Goal: Task Accomplishment & Management: Complete application form

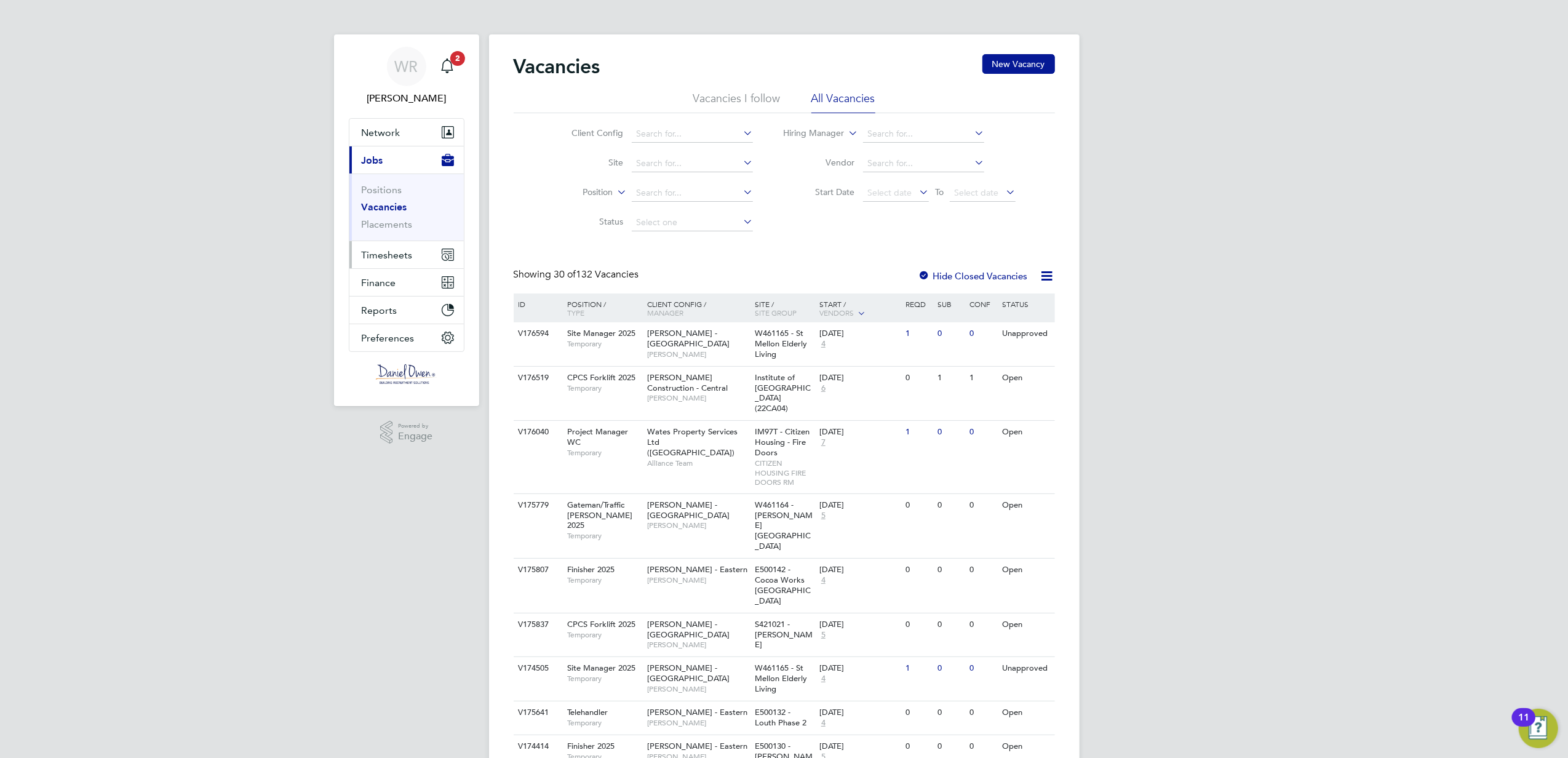
click at [377, 246] on button "Timesheets" at bounding box center [406, 255] width 115 height 27
click at [390, 213] on link "Timesheets" at bounding box center [387, 218] width 51 height 12
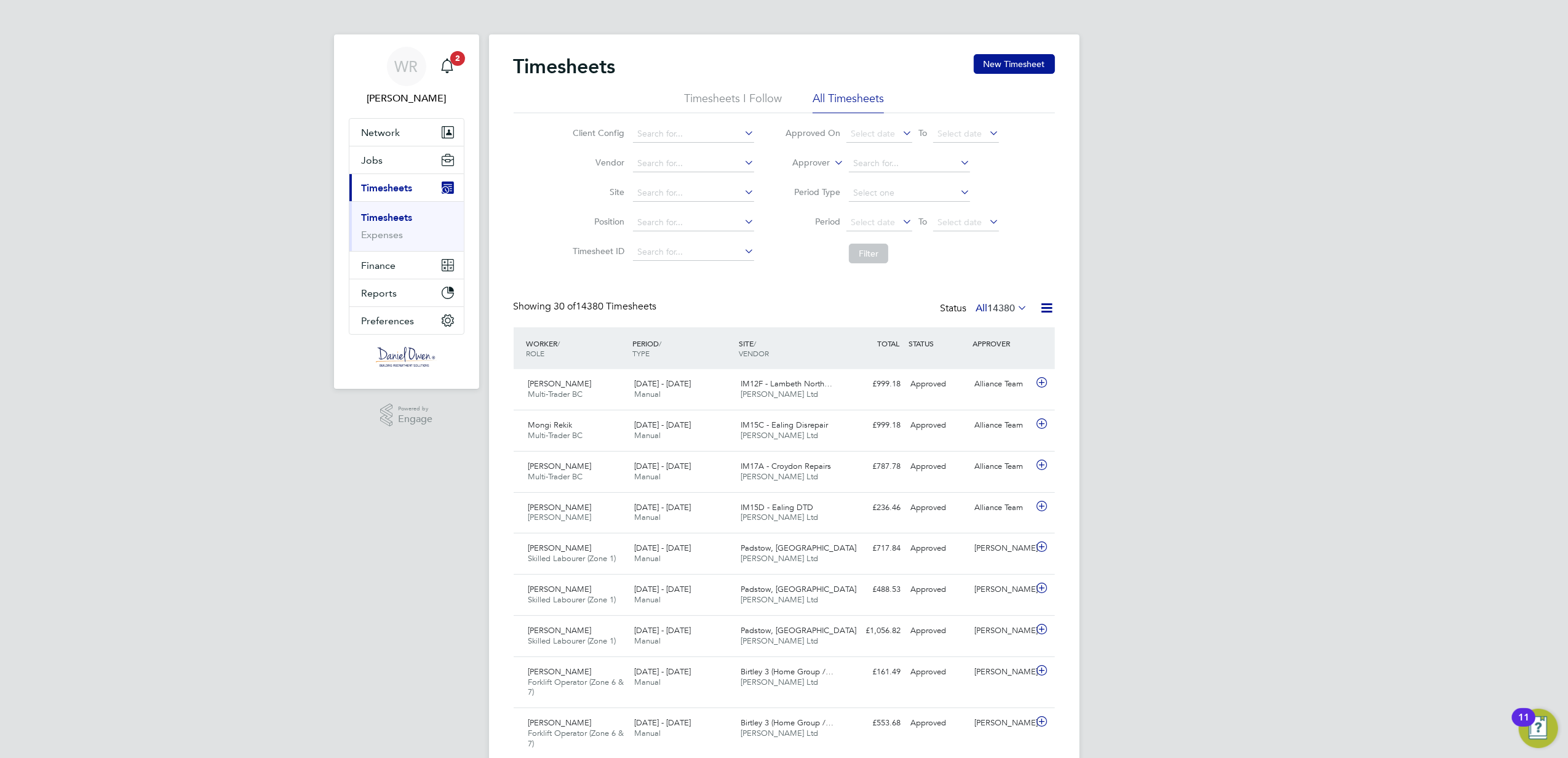
click at [832, 165] on icon at bounding box center [832, 159] width 0 height 11
click at [1000, 63] on button "New Timesheet" at bounding box center [1015, 63] width 81 height 19
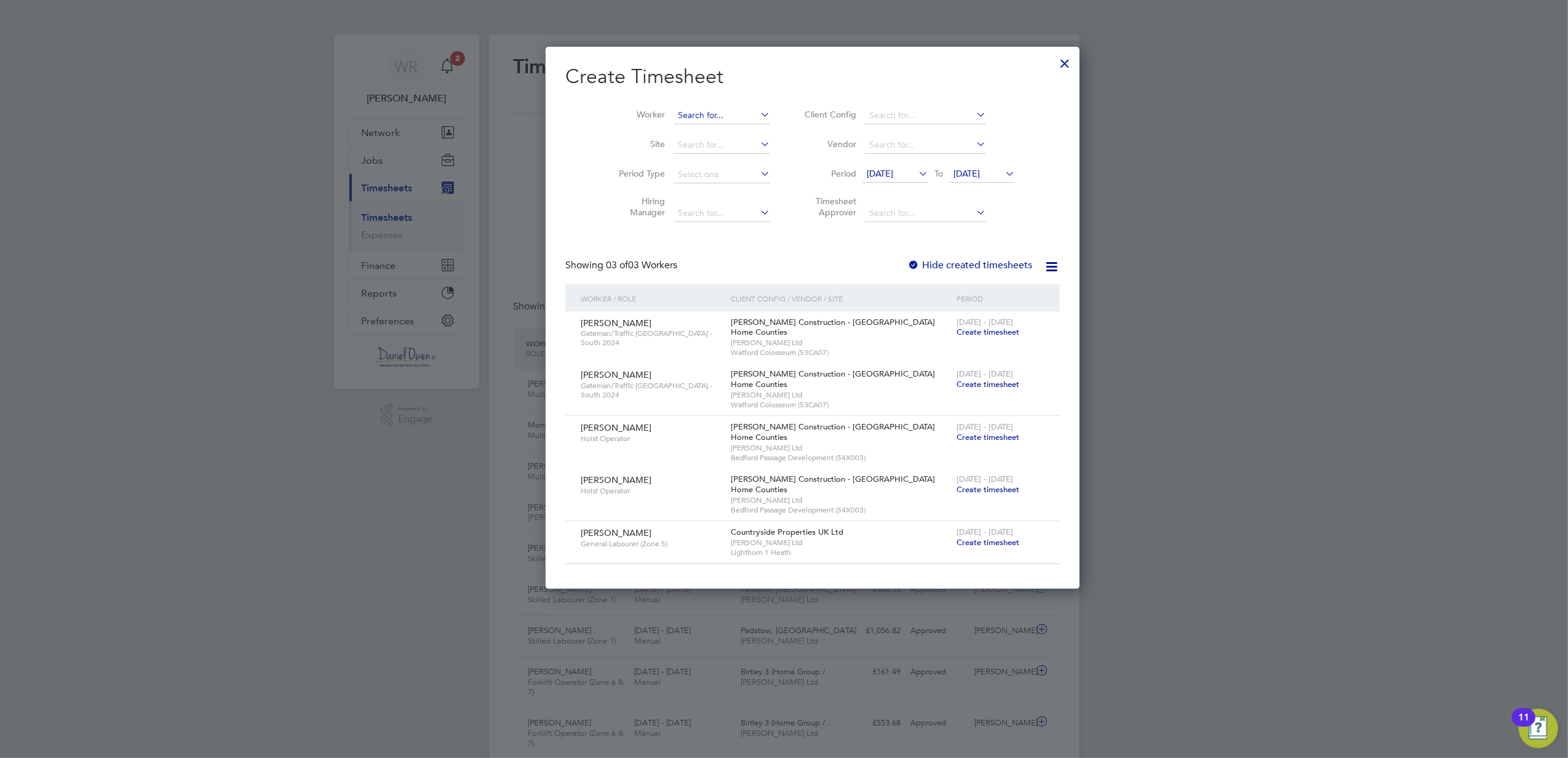
click at [674, 120] on input at bounding box center [722, 115] width 97 height 17
click at [706, 133] on li "[PERSON_NAME] bugu" at bounding box center [707, 132] width 125 height 16
type input "[PERSON_NAME]"
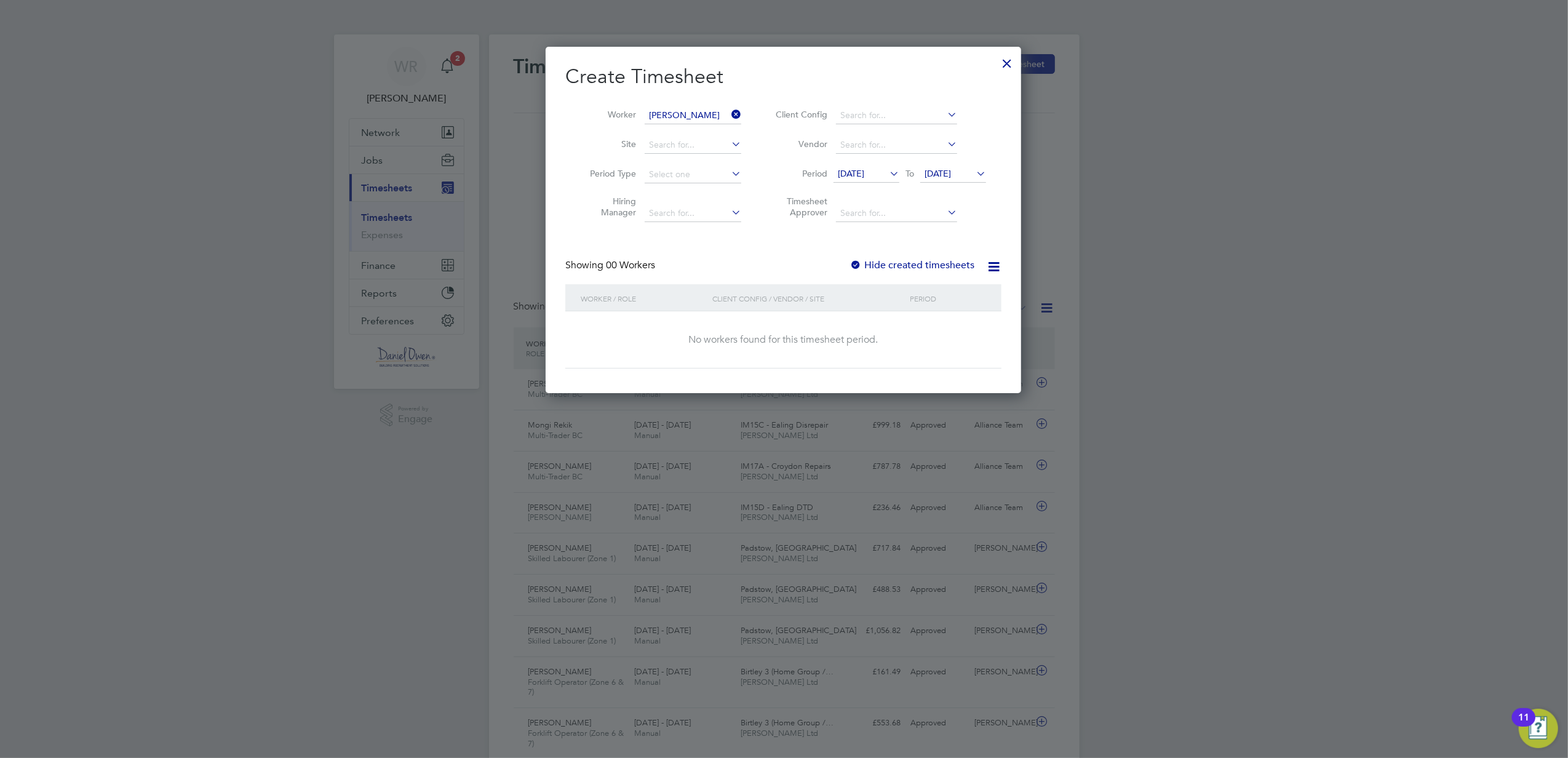
click at [951, 172] on span "[DATE]" at bounding box center [938, 174] width 26 height 11
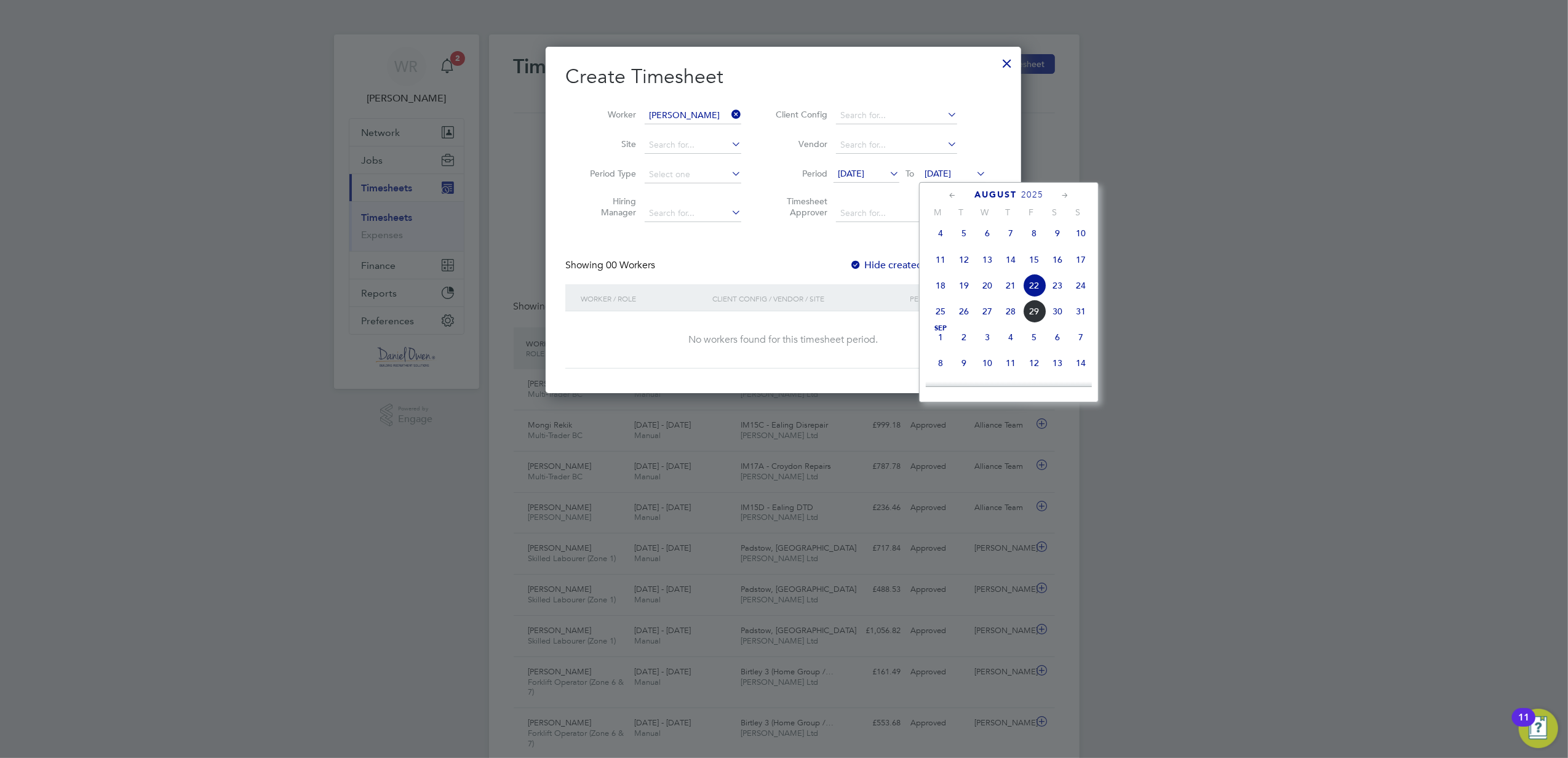
click at [1037, 320] on span "29" at bounding box center [1033, 311] width 23 height 23
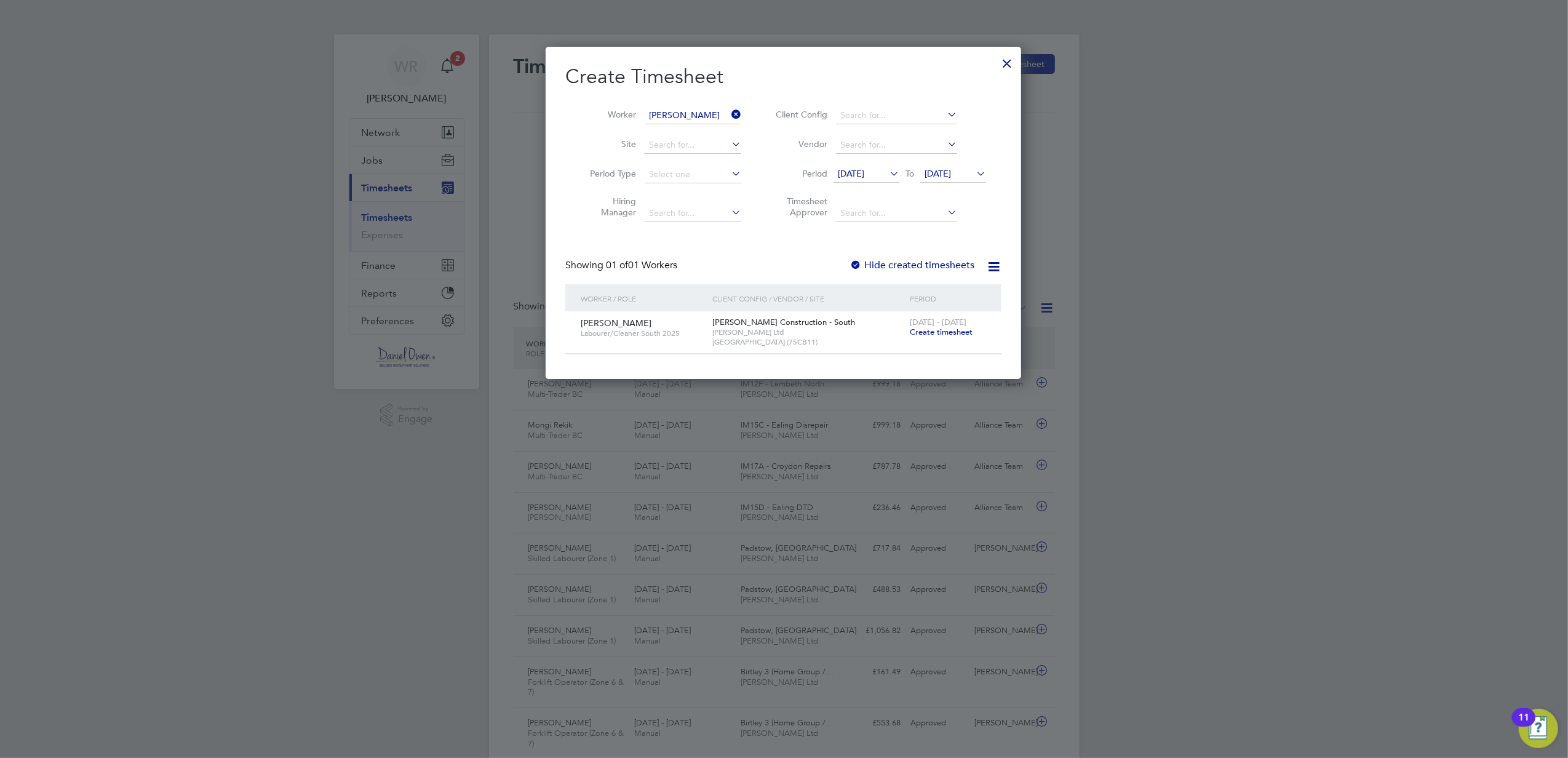
click at [925, 325] on span "[DATE] - [DATE]" at bounding box center [938, 322] width 56 height 11
click at [925, 331] on span "Create timesheet" at bounding box center [941, 332] width 63 height 11
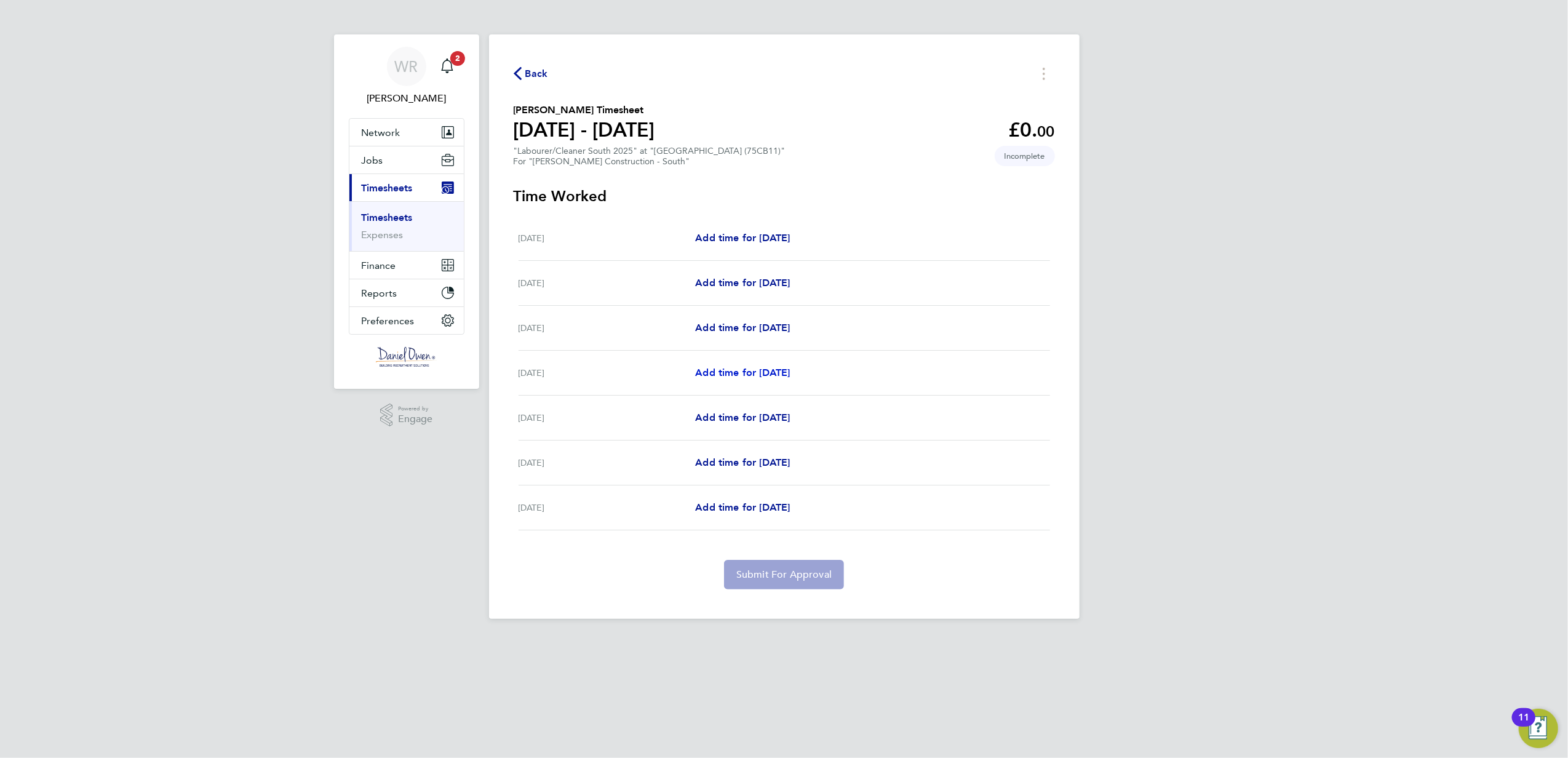
click at [746, 376] on span "Add time for [DATE]" at bounding box center [742, 372] width 95 height 12
select select "60"
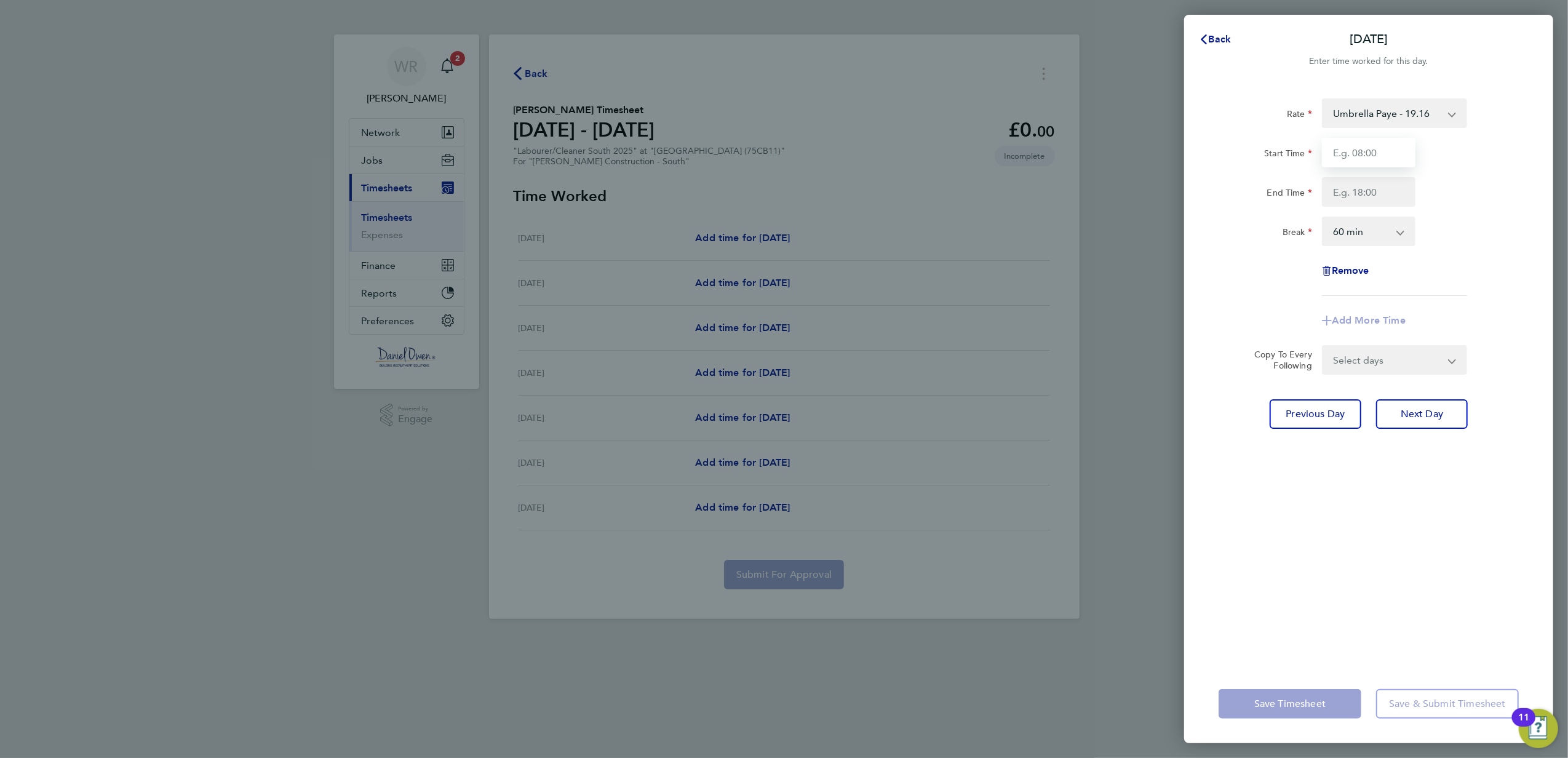
click at [1361, 155] on input "Start Time" at bounding box center [1368, 152] width 93 height 29
type input "07:30"
type input "16:00"
click at [1537, 123] on div "Rate Umbrella Paye - 19.16 Overtime - 28.74 Double Time - 38.32 Start Time 07:3…" at bounding box center [1368, 374] width 369 height 581
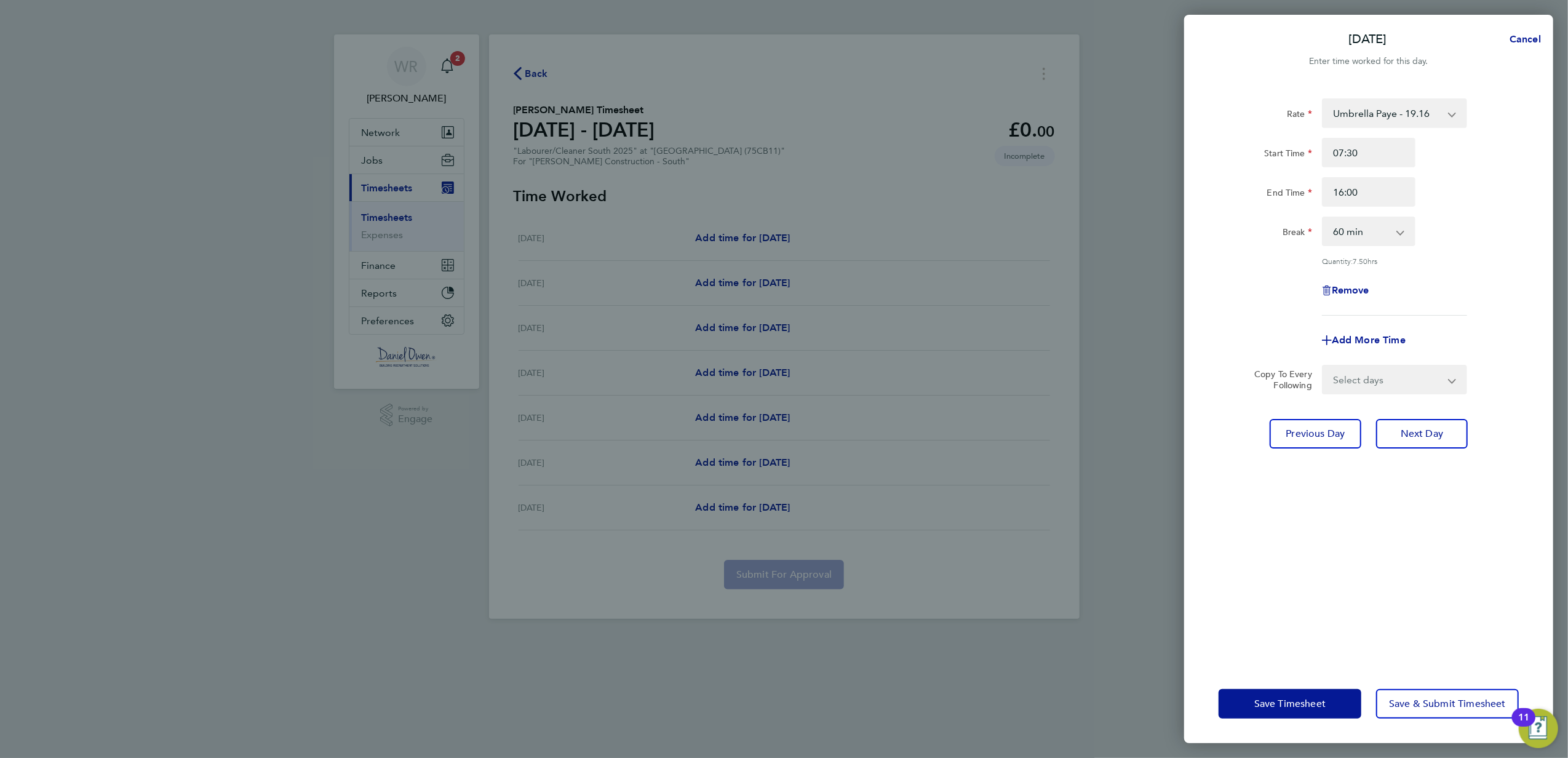
click at [1386, 229] on select "0 min 15 min 30 min 45 min 60 min 75 min 90 min" at bounding box center [1361, 231] width 76 height 27
select select "30"
click at [1323, 218] on select "0 min 15 min 30 min 45 min 60 min 75 min 90 min" at bounding box center [1361, 231] width 76 height 27
click at [1428, 429] on span "Next Day" at bounding box center [1422, 434] width 43 height 13
select select "60"
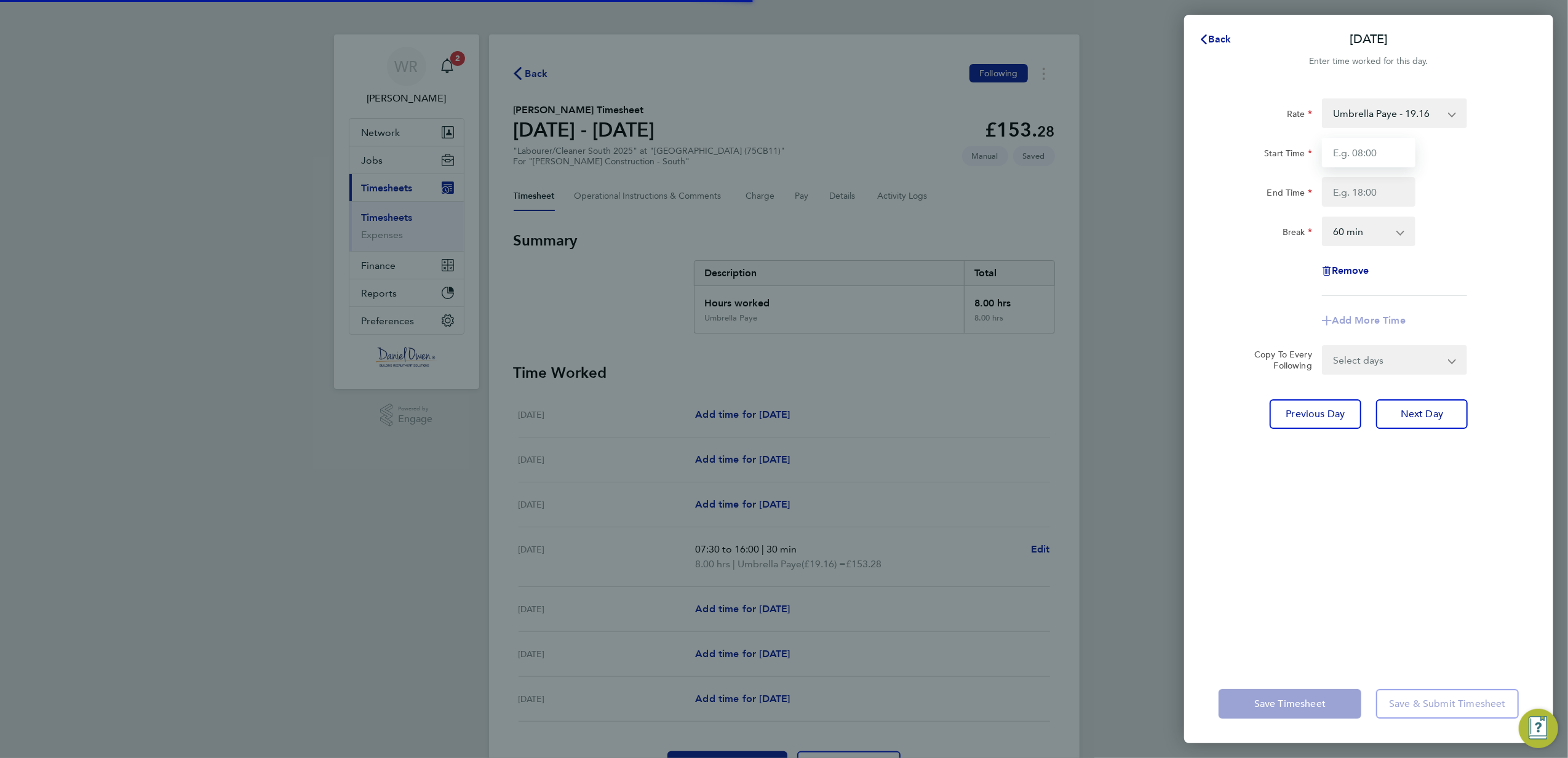
click at [1357, 158] on input "Start Time" at bounding box center [1368, 152] width 93 height 29
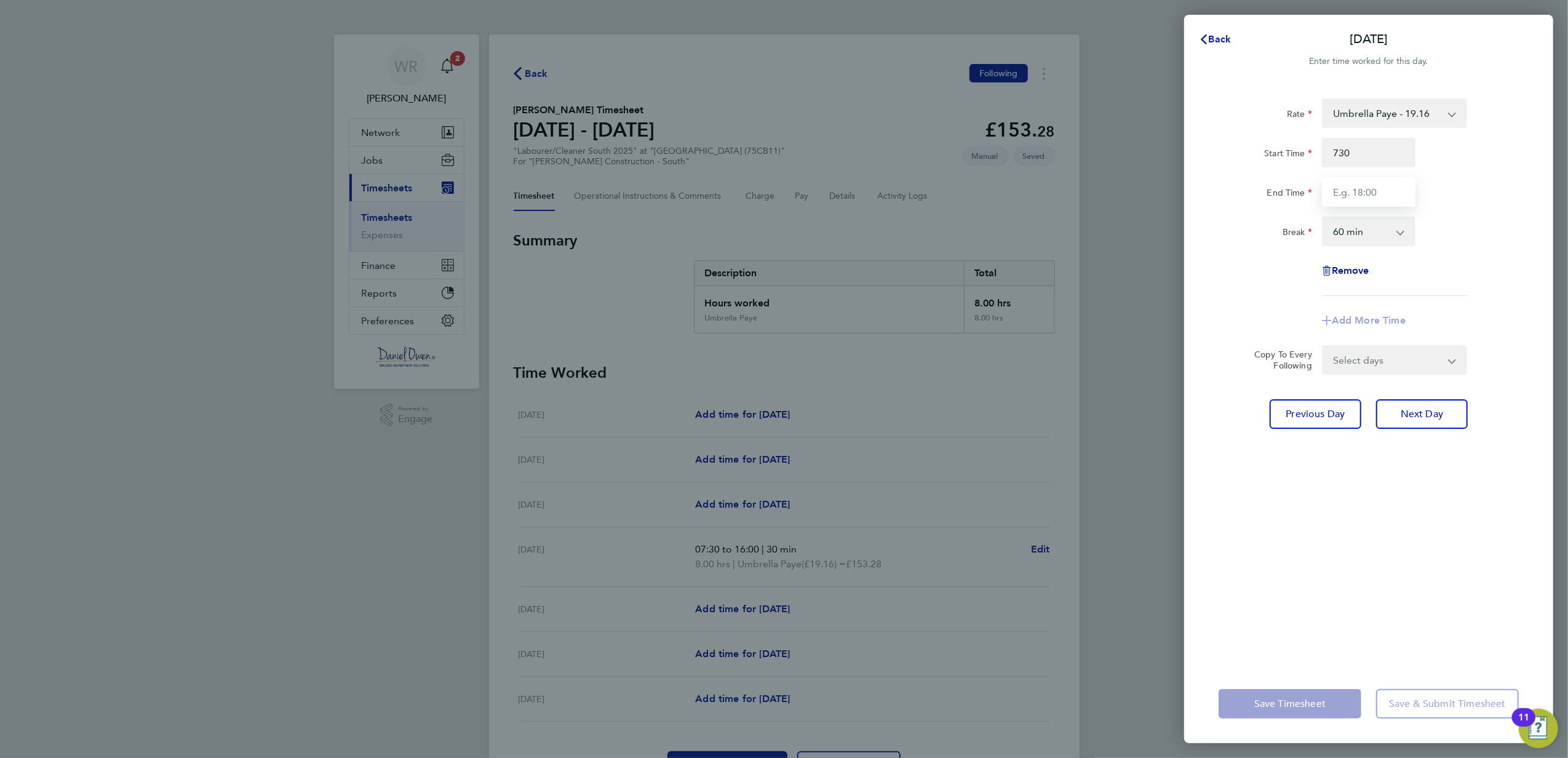
type input "07:30"
drag, startPoint x: 1362, startPoint y: 181, endPoint x: 1361, endPoint y: 192, distance: 11.0
click at [1362, 181] on input "End Time" at bounding box center [1368, 192] width 93 height 29
type input "16:00"
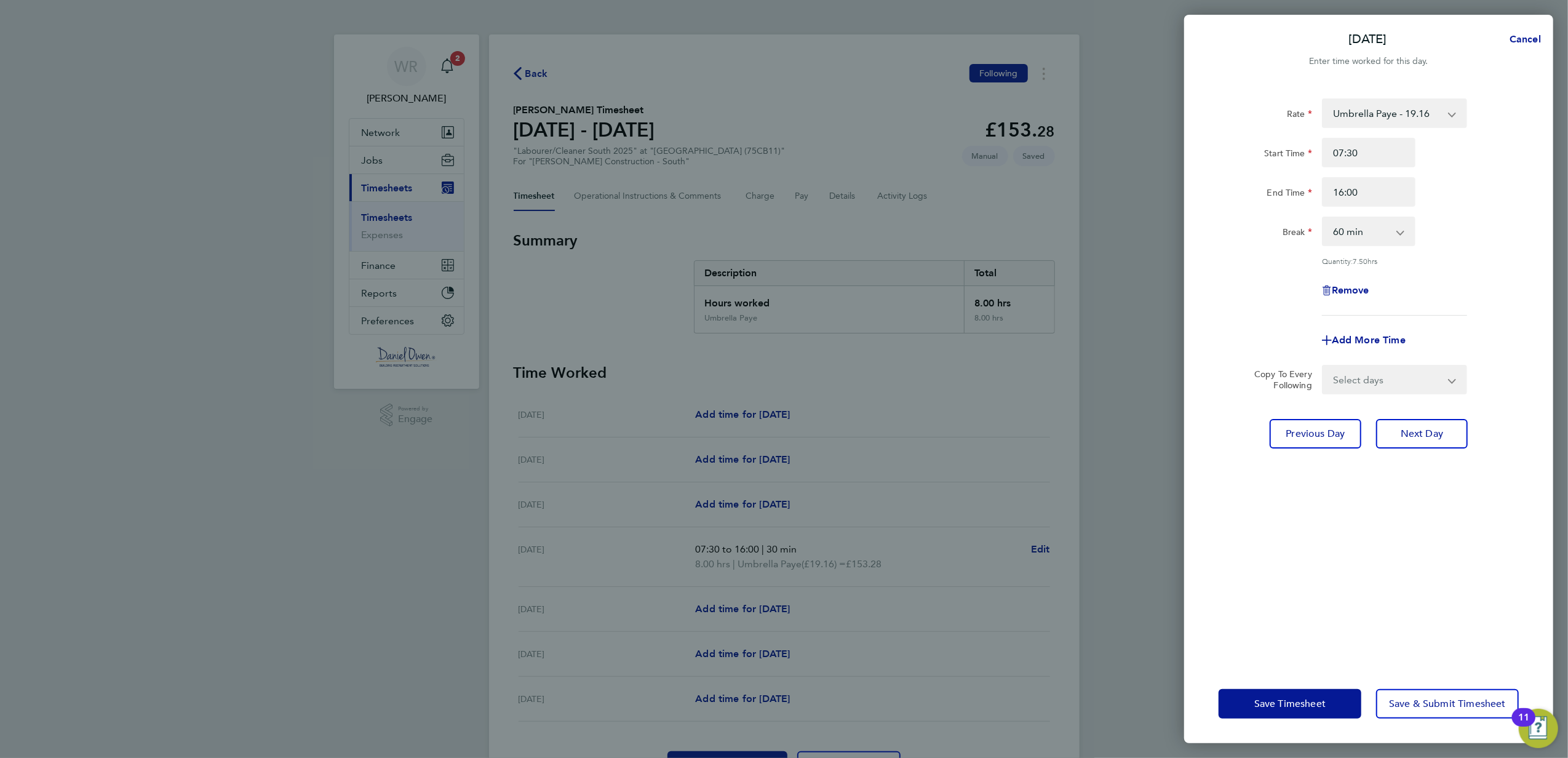
click at [1361, 230] on select "0 min 15 min 30 min 45 min 60 min 75 min 90 min" at bounding box center [1361, 231] width 76 height 27
select select "30"
click at [1323, 218] on select "0 min 15 min 30 min 45 min 60 min 75 min 90 min" at bounding box center [1361, 231] width 76 height 27
click at [1406, 438] on span "Next Day" at bounding box center [1422, 434] width 43 height 13
select select "60"
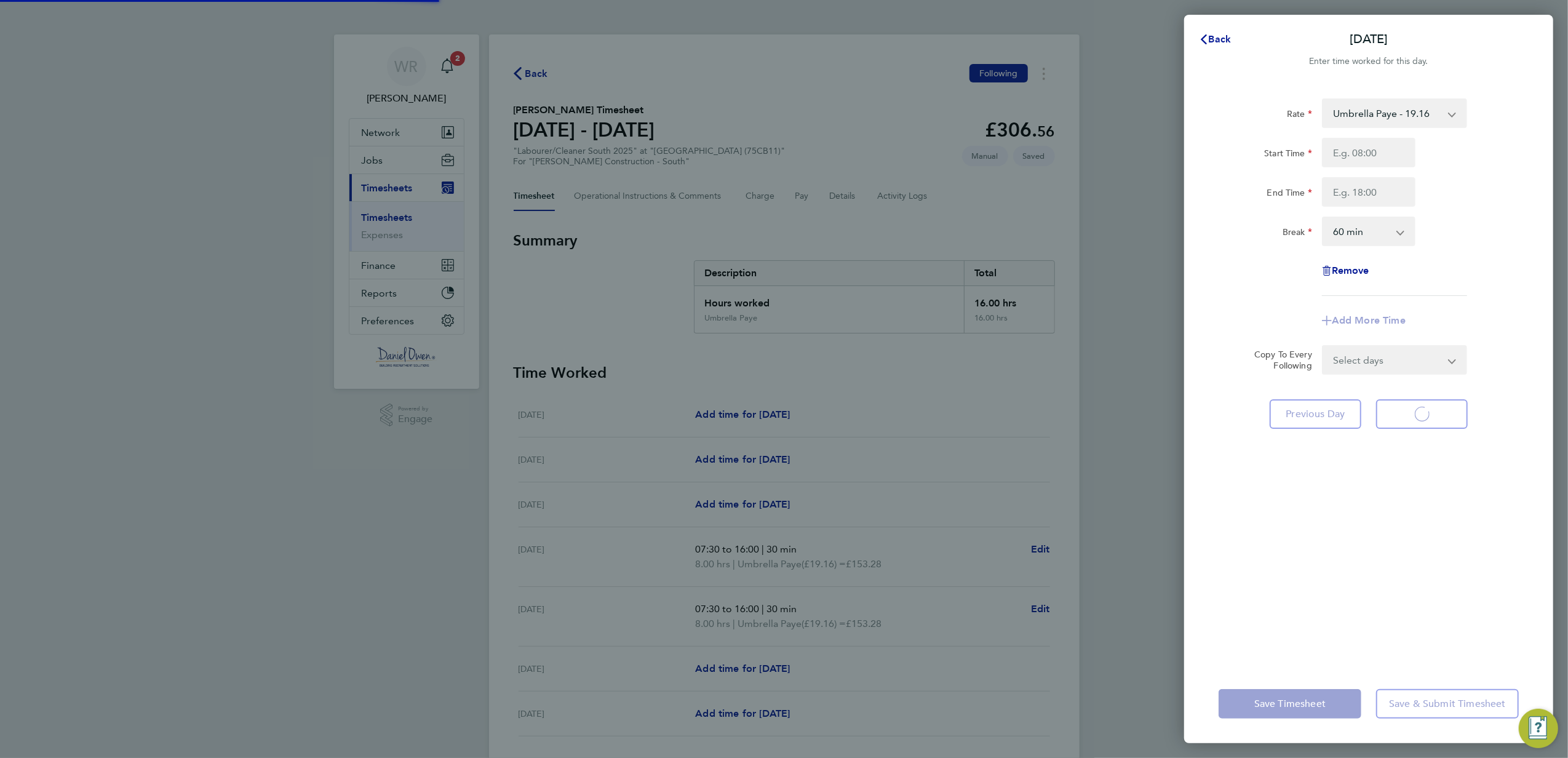
select select "60"
click at [1369, 148] on input "Start Time" at bounding box center [1368, 152] width 93 height 29
type input "07:30"
click at [1385, 187] on input "End Time" at bounding box center [1368, 192] width 93 height 29
type input "16:00"
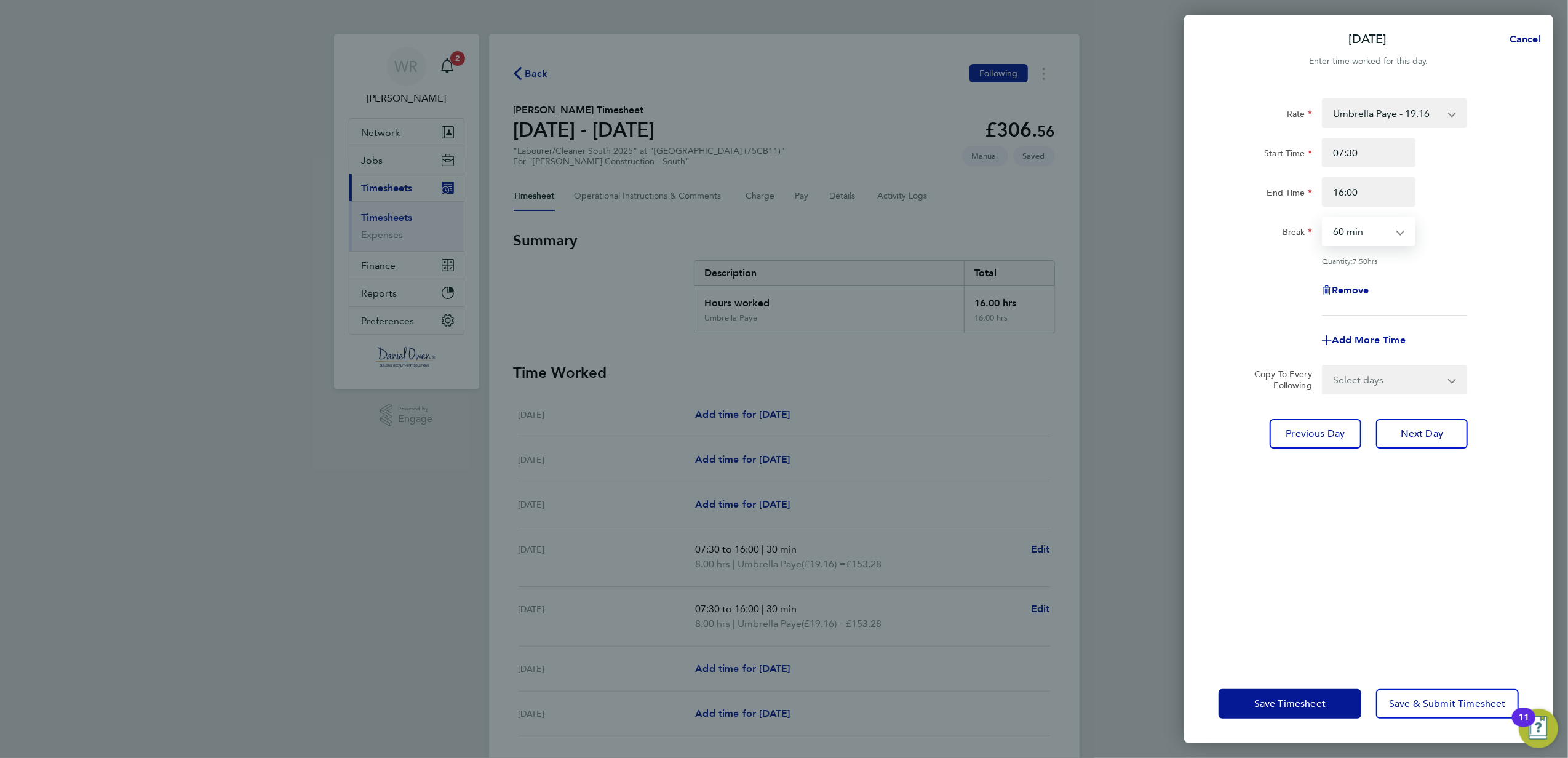
click at [1369, 241] on select "0 min 15 min 30 min 45 min 60 min 75 min 90 min" at bounding box center [1361, 231] width 76 height 27
select select "30"
click at [1323, 218] on select "0 min 15 min 30 min 45 min 60 min 75 min 90 min" at bounding box center [1361, 231] width 76 height 27
click at [1439, 285] on div "Remove" at bounding box center [1368, 290] width 310 height 29
click at [1406, 428] on span "Next Day" at bounding box center [1422, 434] width 43 height 13
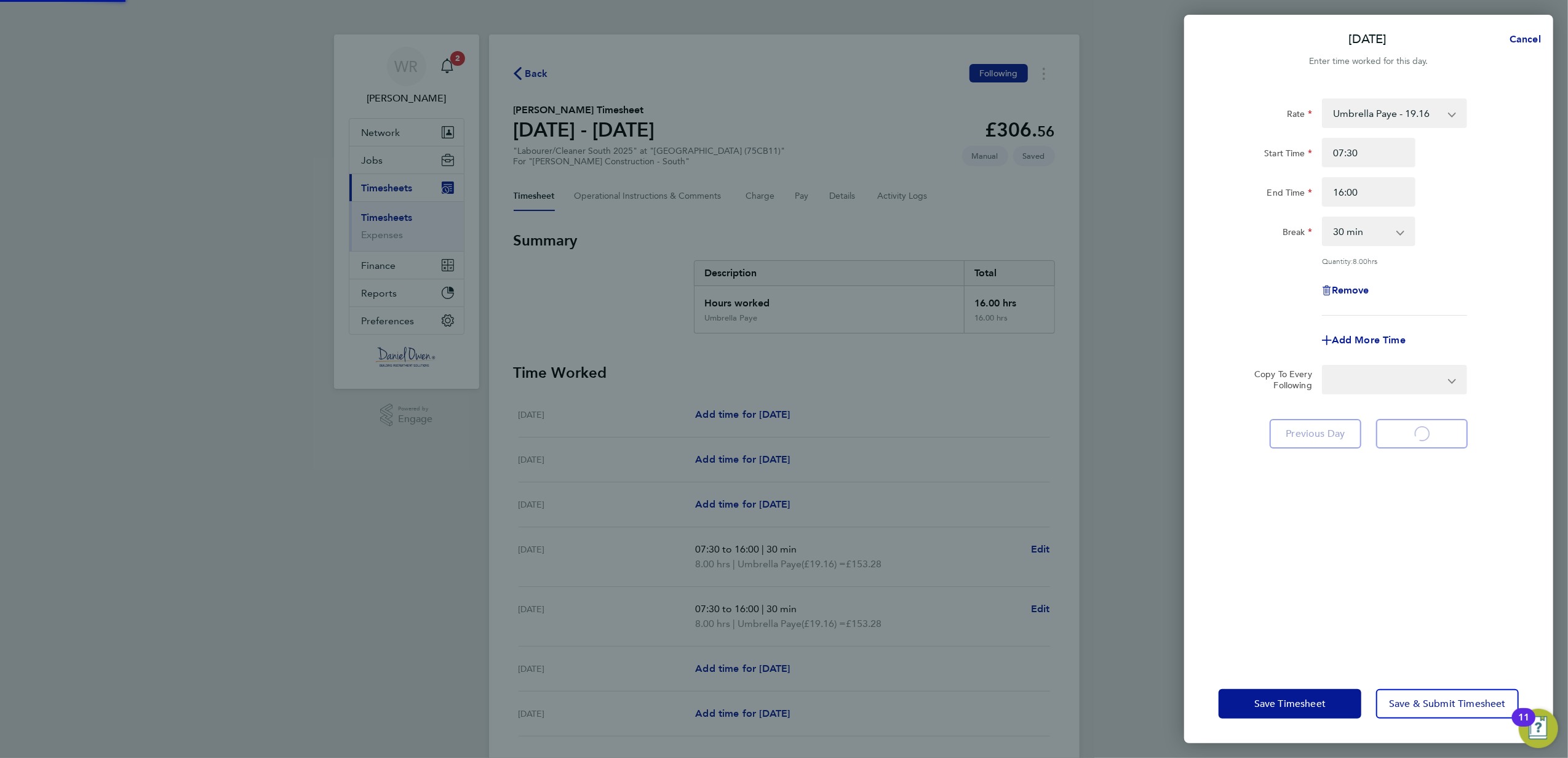
select select "60"
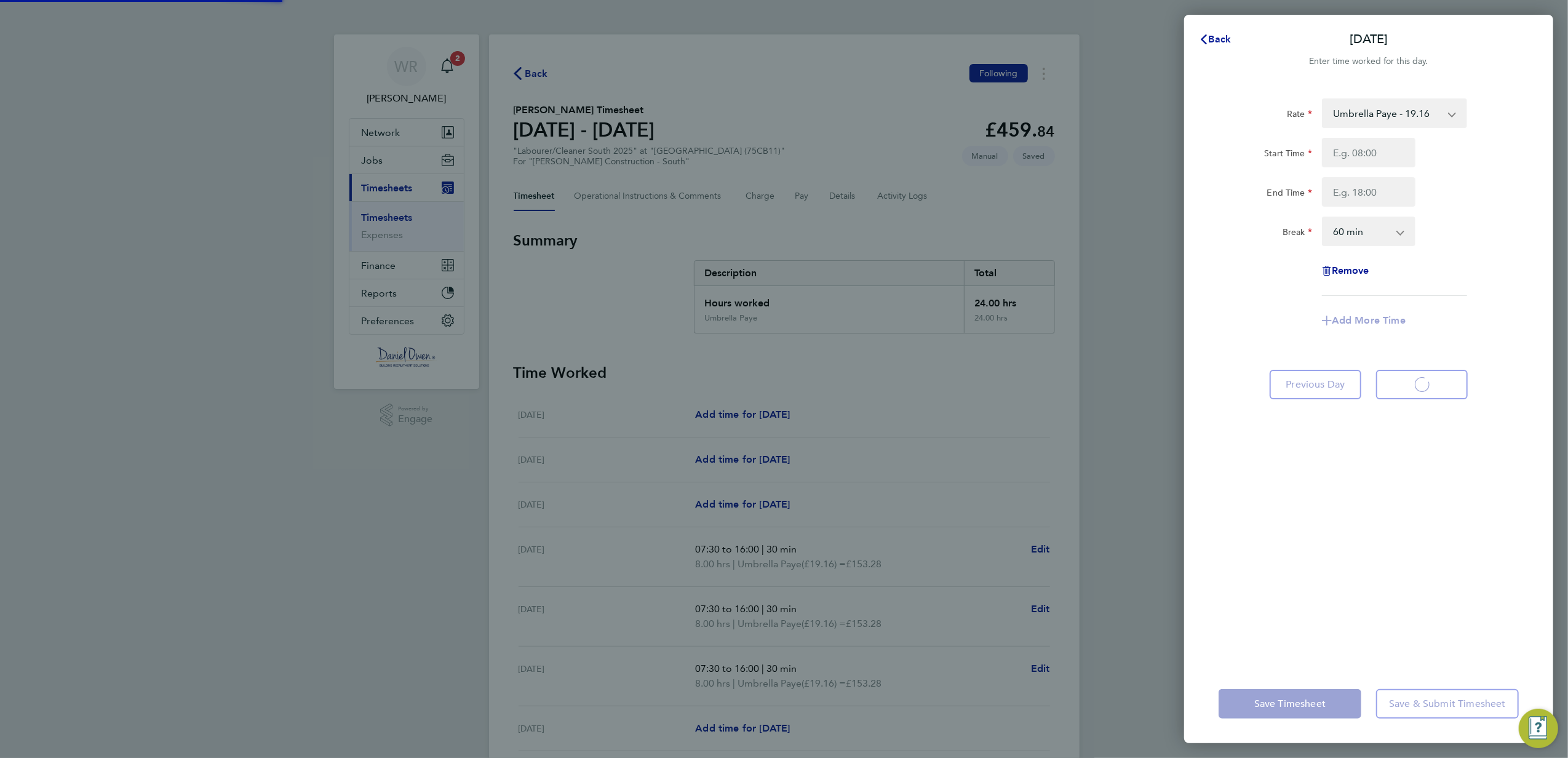
select select "60"
type input "07:30"
click at [1381, 192] on input "End Time" at bounding box center [1368, 192] width 93 height 29
type input "16:00"
click at [1380, 229] on select "0 min 15 min 30 min 45 min 60 min 75 min 90 min" at bounding box center [1361, 231] width 76 height 27
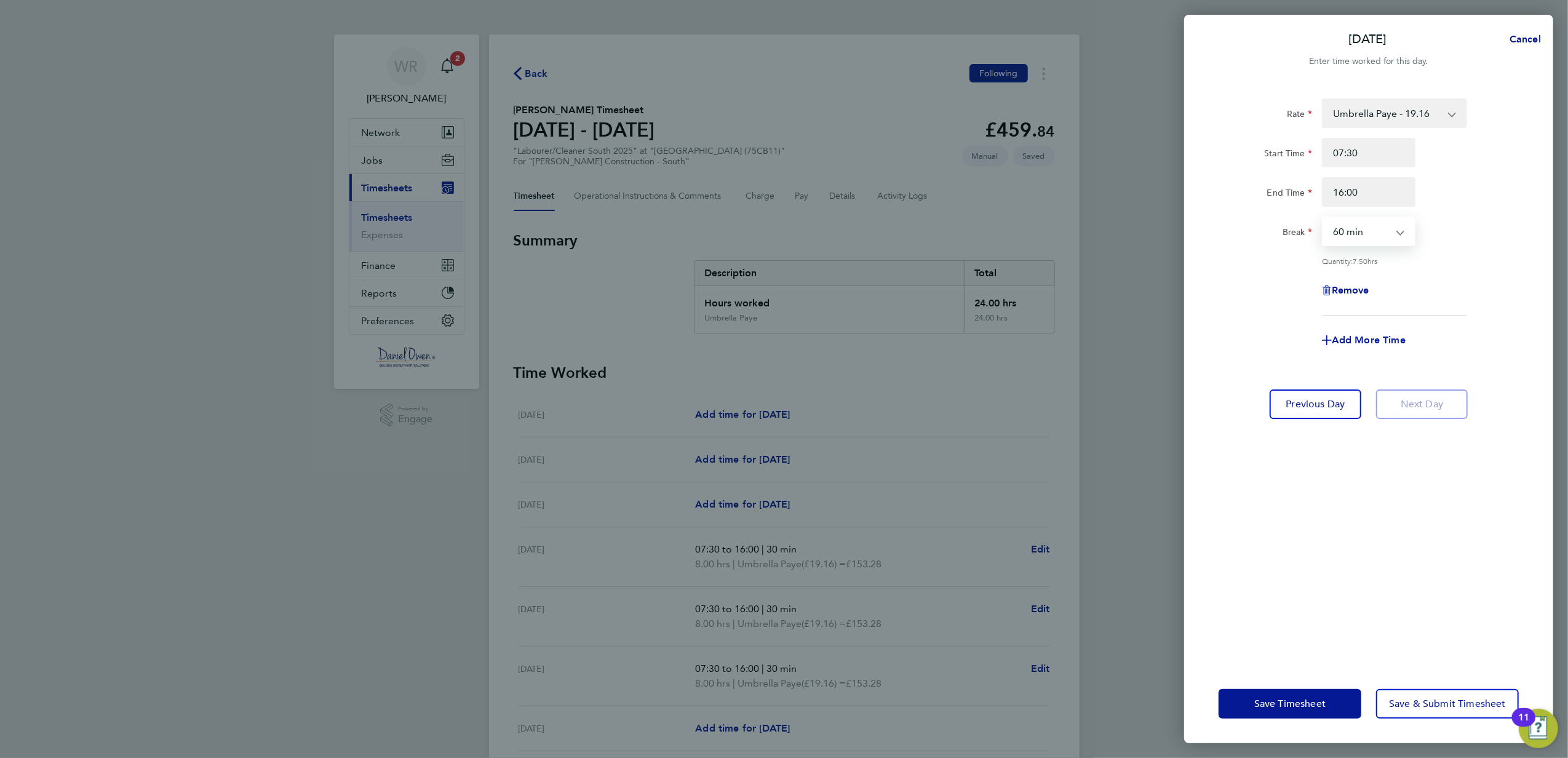
select select "30"
click at [1323, 218] on select "0 min 15 min 30 min 45 min 60 min 75 min 90 min" at bounding box center [1361, 231] width 76 height 27
click at [1280, 703] on span "Save Timesheet" at bounding box center [1290, 704] width 71 height 13
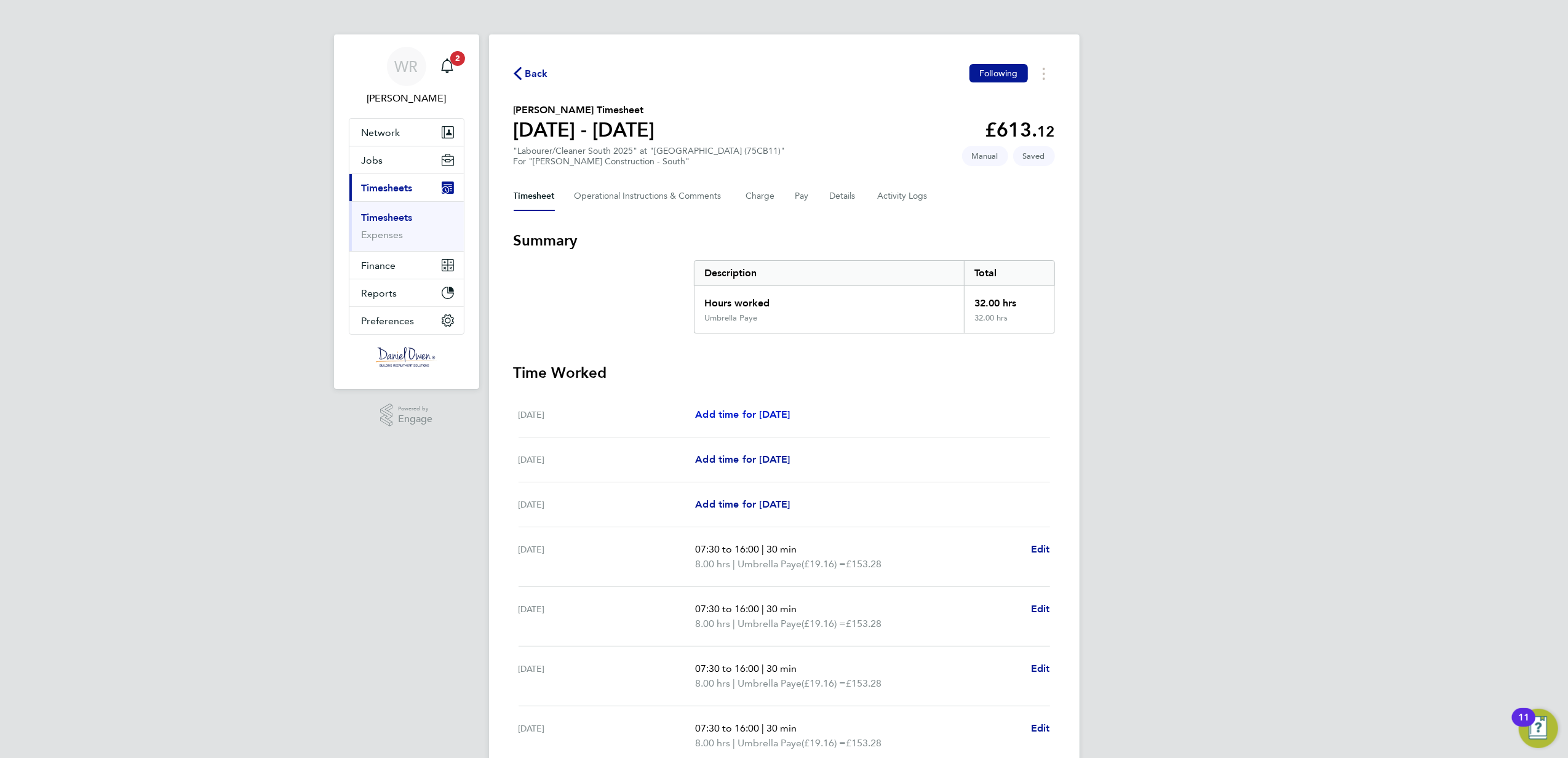
click at [709, 412] on span "Add time for [DATE]" at bounding box center [742, 414] width 95 height 12
select select "60"
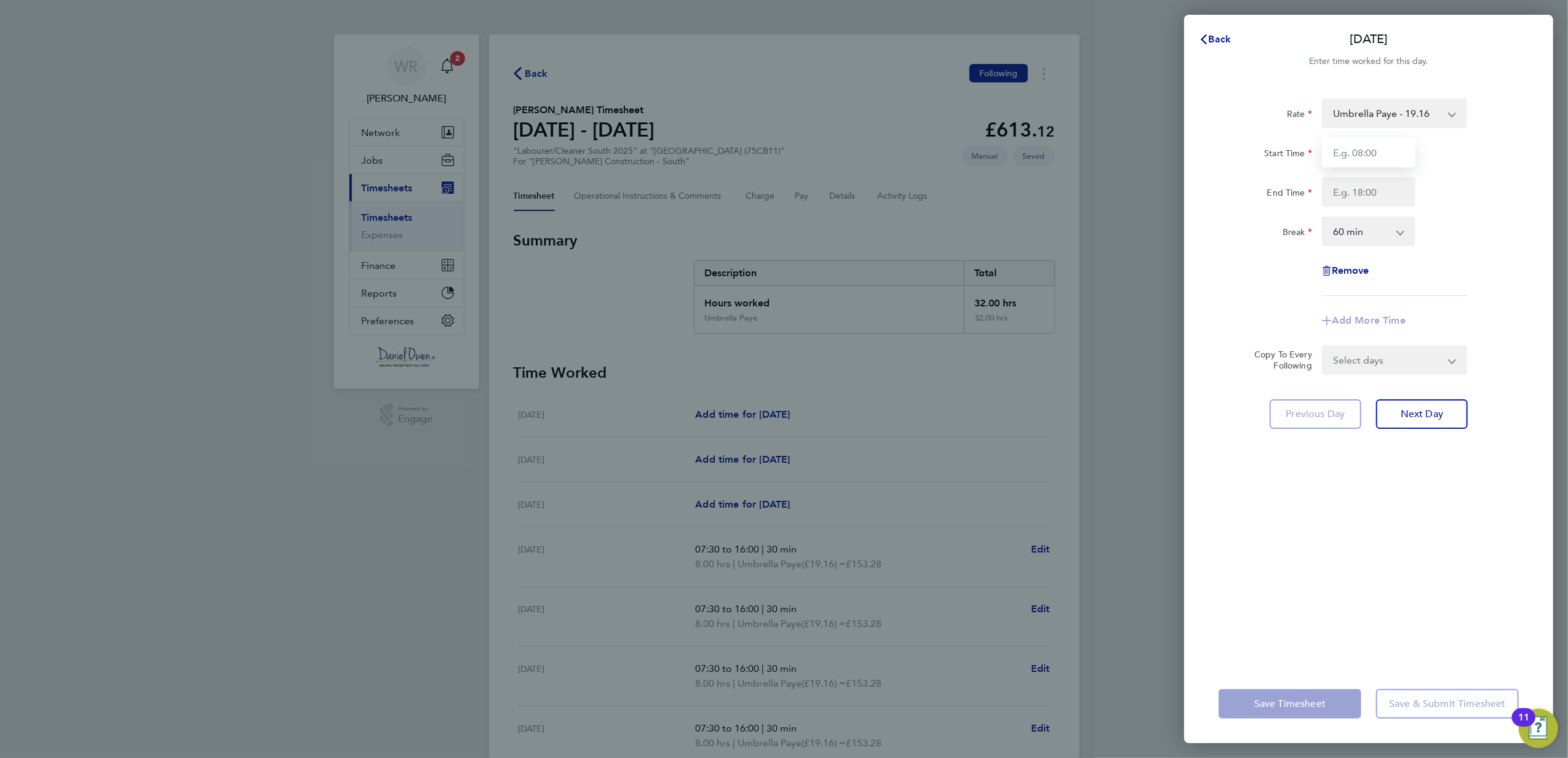
click at [1372, 143] on input "Start Time" at bounding box center [1368, 152] width 93 height 29
type input "07:30"
type input "16:00"
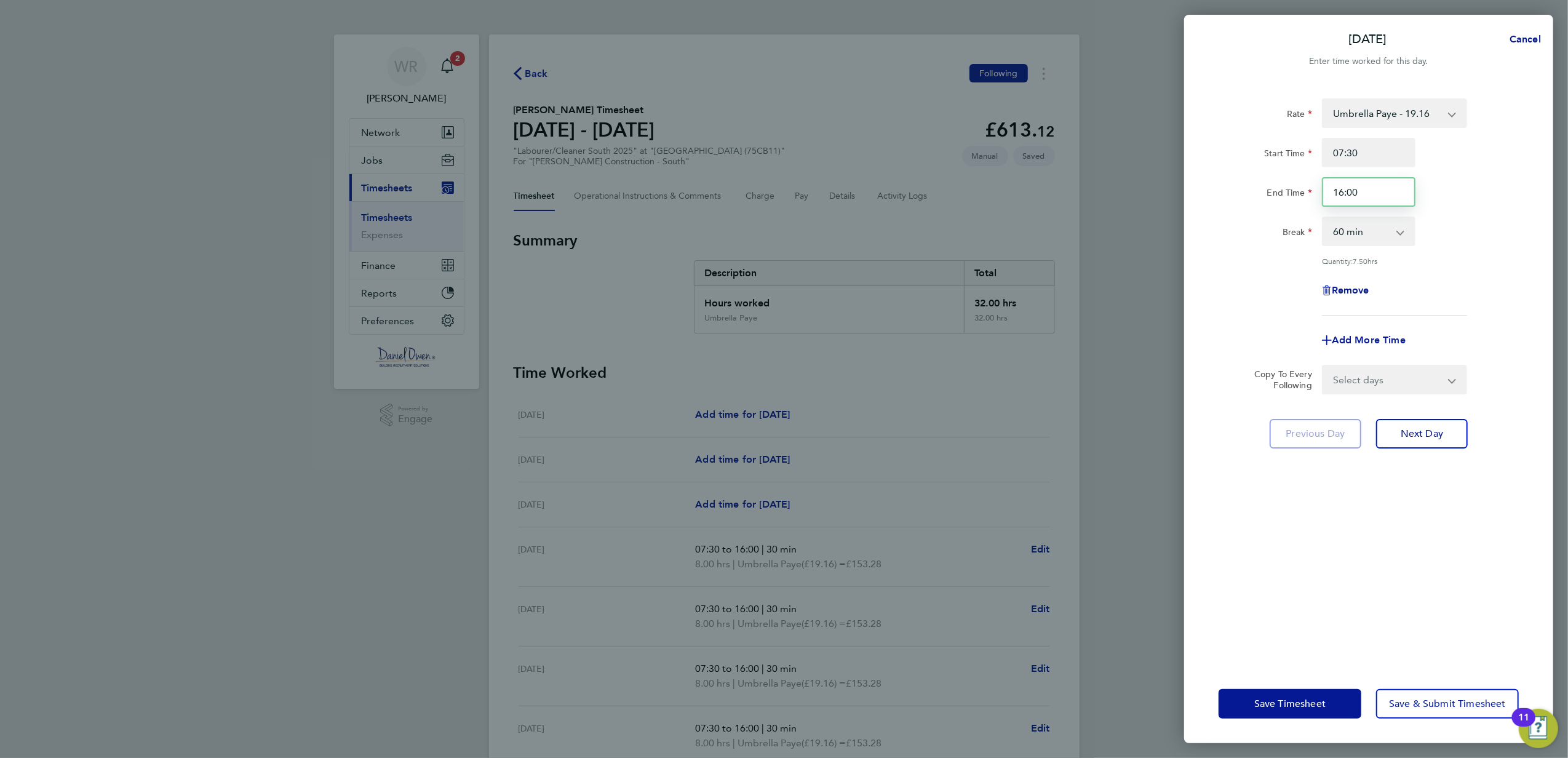
click at [1349, 195] on input "16:00" at bounding box center [1368, 192] width 93 height 29
drag, startPoint x: 1373, startPoint y: 194, endPoint x: 1253, endPoint y: 187, distance: 120.2
click at [1253, 187] on div "End Time 16:00" at bounding box center [1368, 192] width 310 height 29
click at [1361, 238] on select "0 min 15 min 30 min 45 min 60 min 75 min 90 min" at bounding box center [1361, 231] width 76 height 27
select select "0"
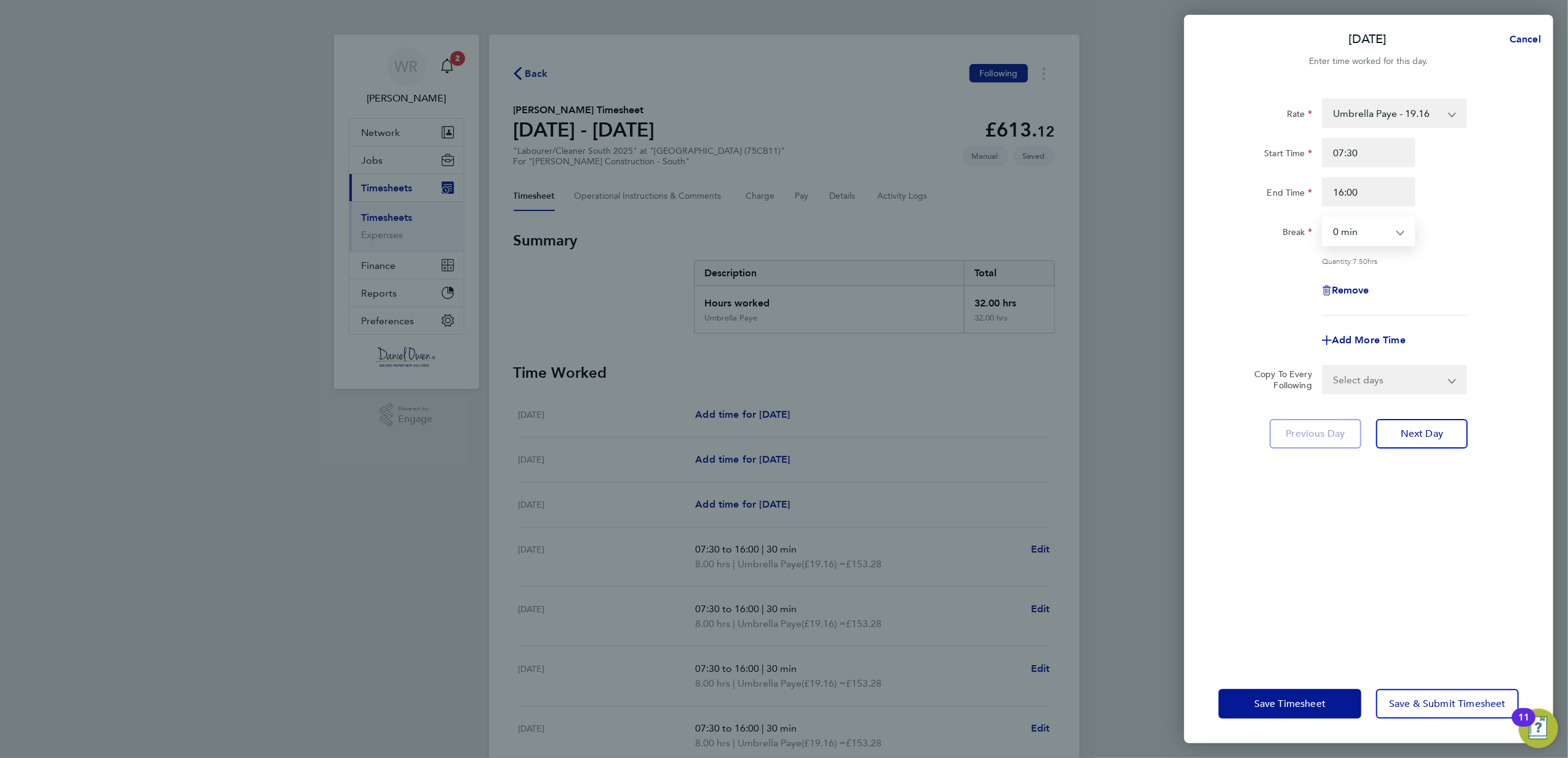
click at [1323, 218] on select "0 min 15 min 30 min 45 min 60 min 75 min 90 min" at bounding box center [1361, 231] width 76 height 27
click at [1385, 125] on select "Umbrella Paye - 19.16 Overtime - 28.74 Double Time - 38.32" at bounding box center [1387, 113] width 128 height 27
select select "60"
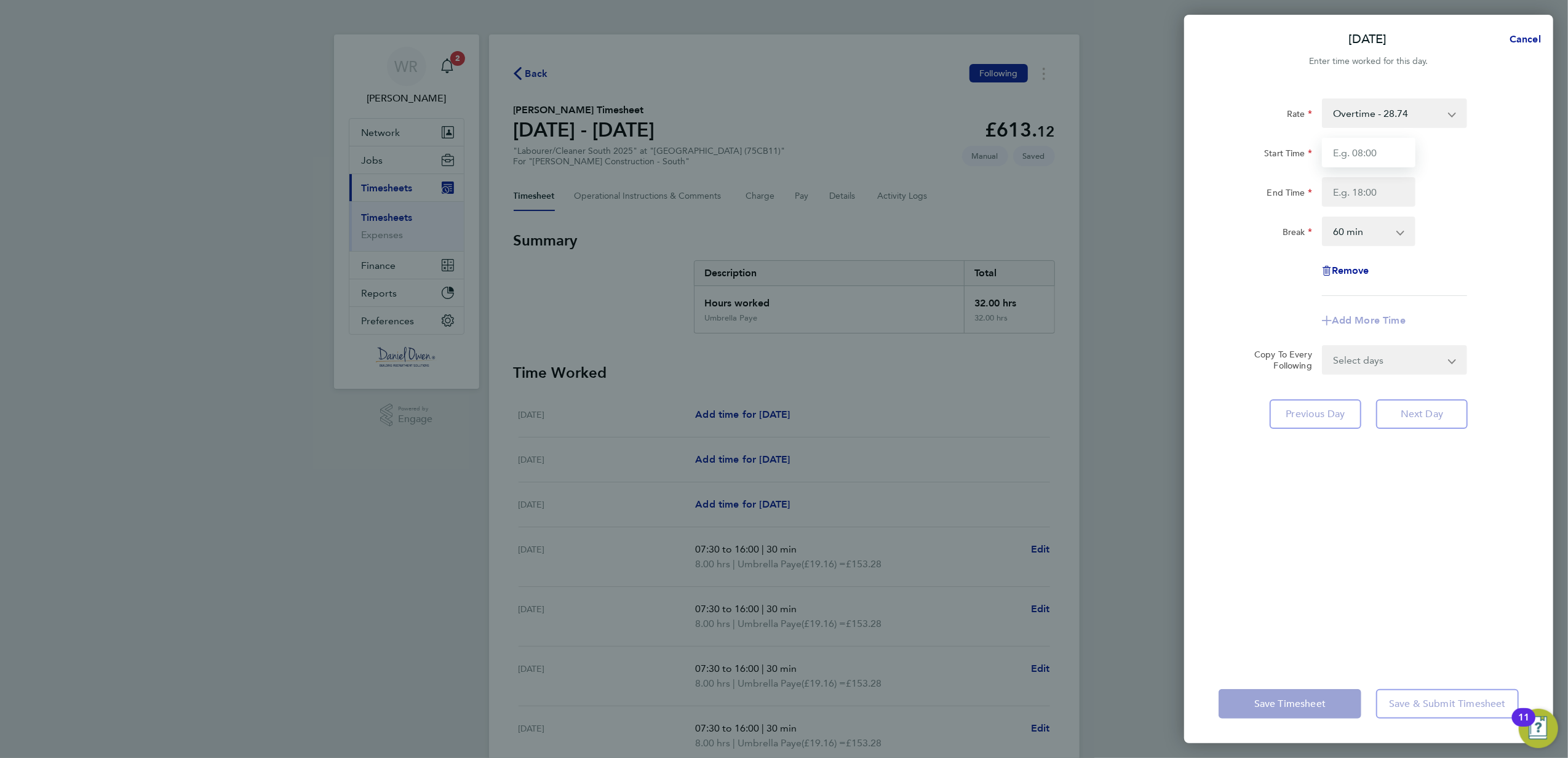
click at [1366, 151] on input "Start Time" at bounding box center [1368, 152] width 93 height 29
type input "07:30"
click at [1348, 206] on input "End Time" at bounding box center [1368, 192] width 93 height 29
type input "11:30"
click at [1362, 223] on select "0 min 15 min 30 min 45 min 60 min 75 min 90 min" at bounding box center [1361, 231] width 76 height 27
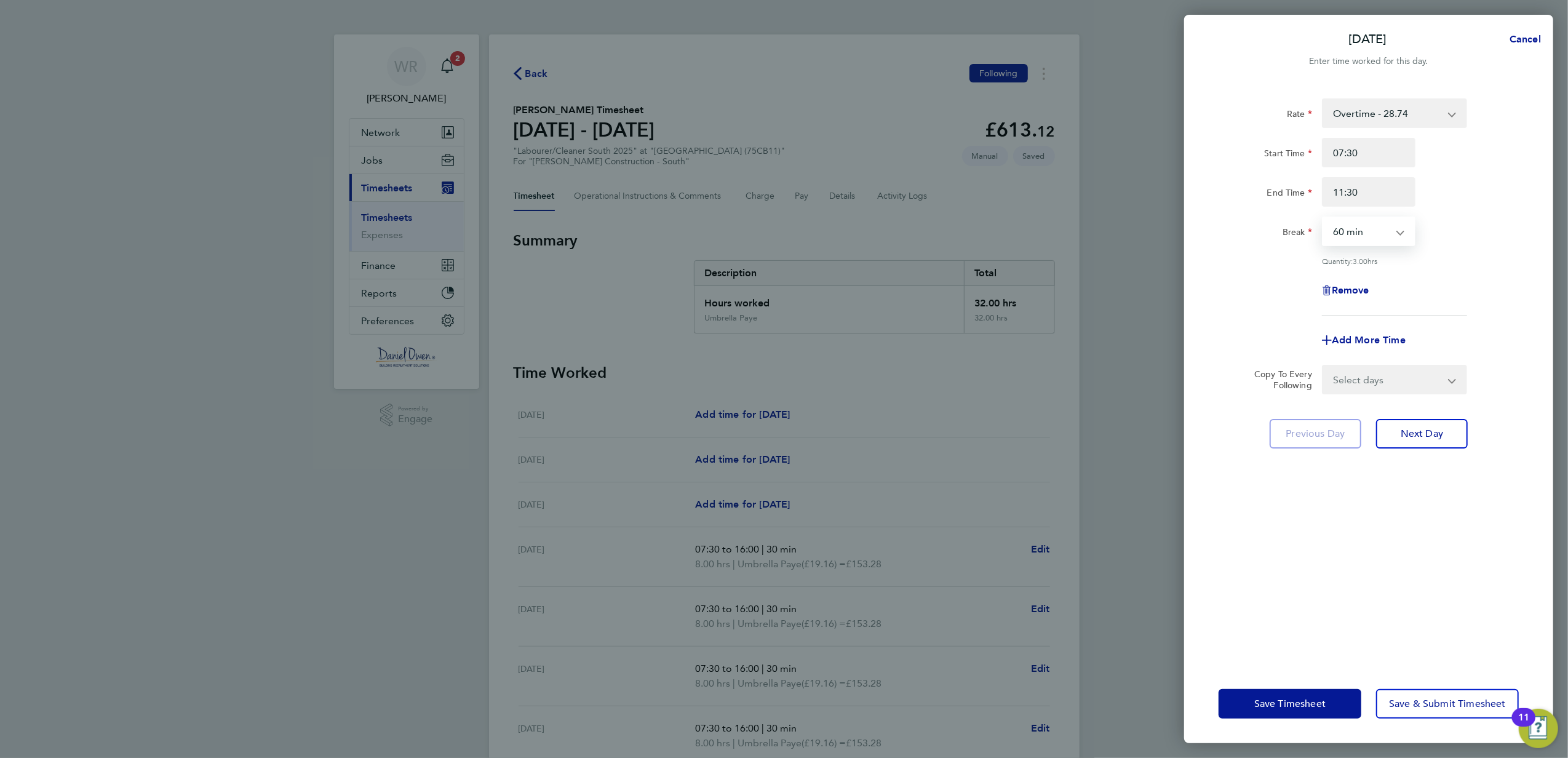
select select "0"
click at [1323, 218] on select "0 min 15 min 30 min 45 min 60 min 75 min 90 min" at bounding box center [1361, 231] width 76 height 27
click at [1398, 240] on select "0 min 15 min 30 min 45 min 60 min 75 min 90 min" at bounding box center [1361, 231] width 76 height 27
click at [1323, 218] on select "0 min 15 min 30 min 45 min 60 min 75 min 90 min" at bounding box center [1361, 231] width 76 height 27
click at [1495, 256] on div "Quantity: 4.00 hrs" at bounding box center [1368, 261] width 310 height 10
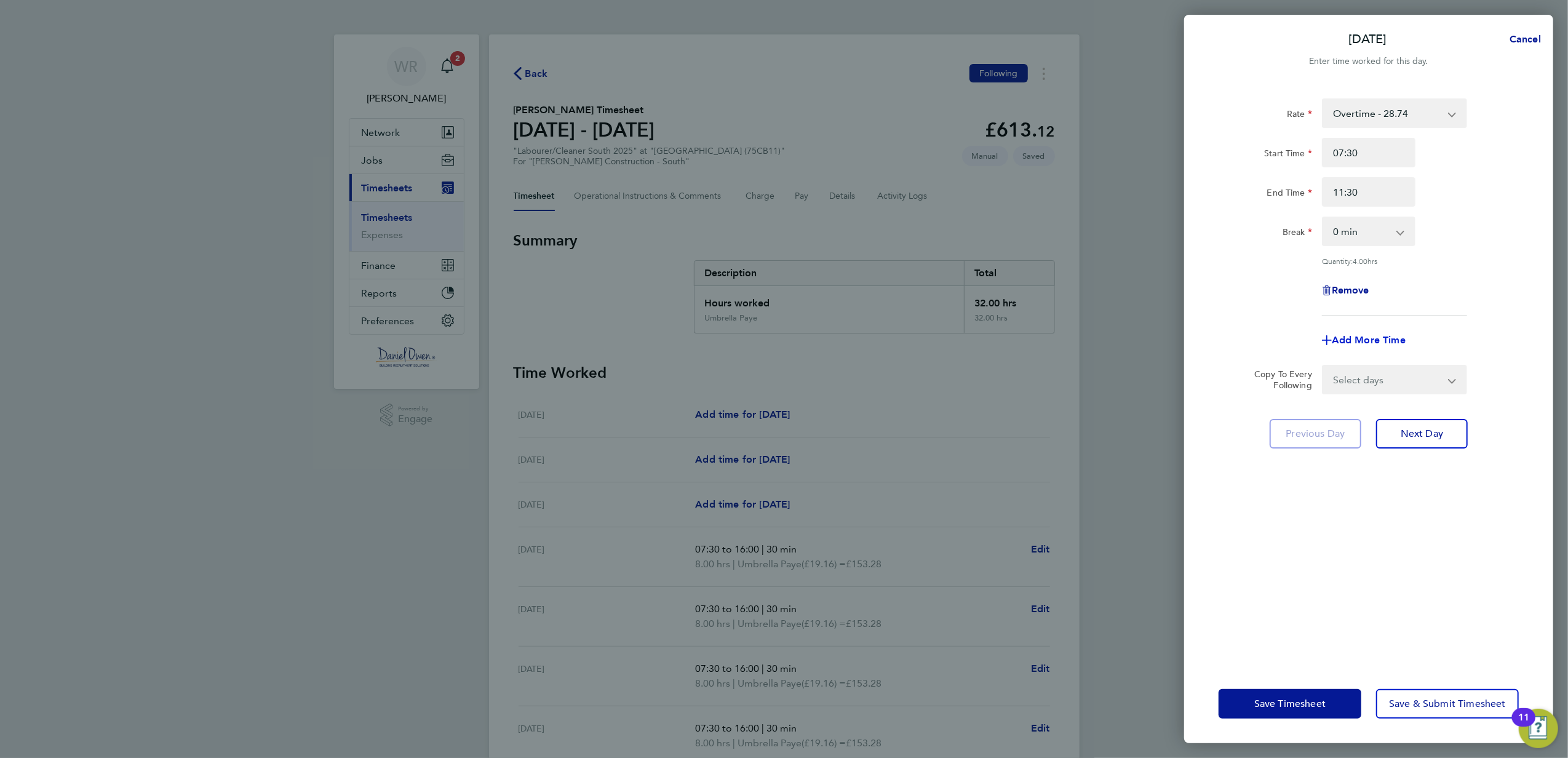
click at [1391, 337] on span "Add More Time" at bounding box center [1369, 340] width 74 height 12
select select "null"
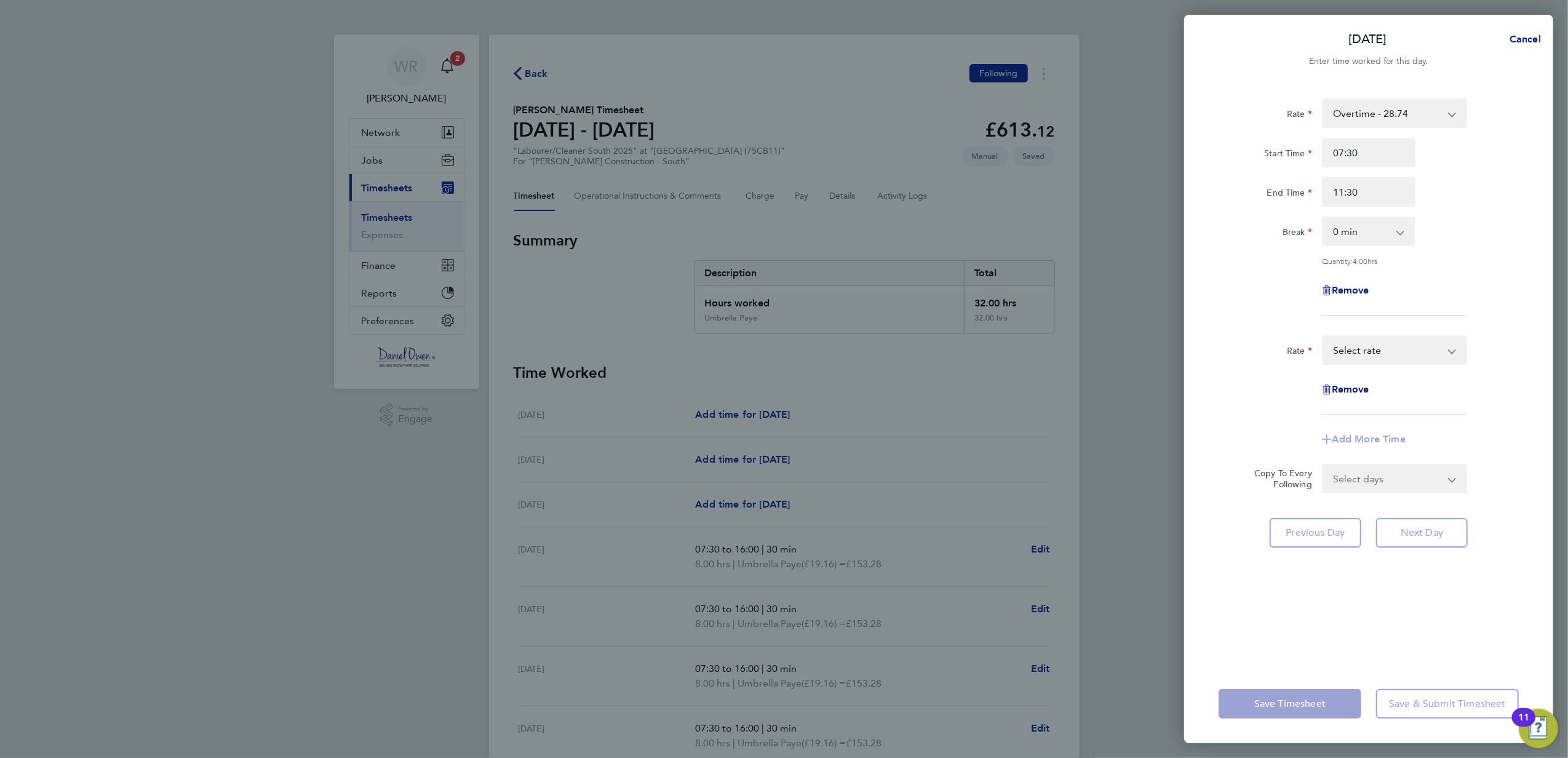
click at [1386, 350] on select "Umbrella Paye - 19.16 Overtime - 28.74 Double Time - 38.32 Select rate" at bounding box center [1387, 350] width 128 height 27
select select "60"
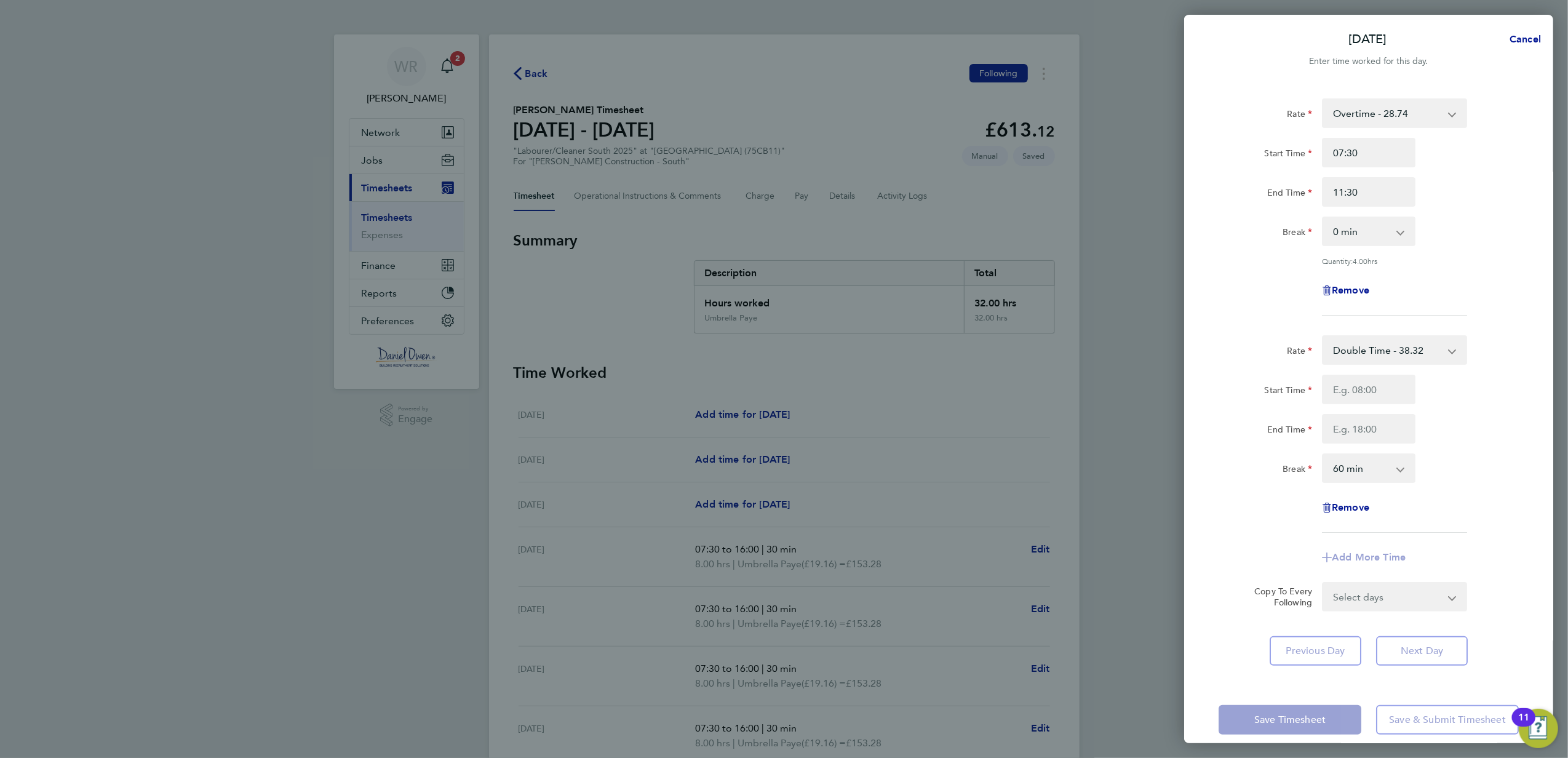
click at [1499, 384] on div "Start Time" at bounding box center [1368, 389] width 310 height 29
click at [1511, 43] on span "Cancel" at bounding box center [1523, 39] width 35 height 12
select select "60"
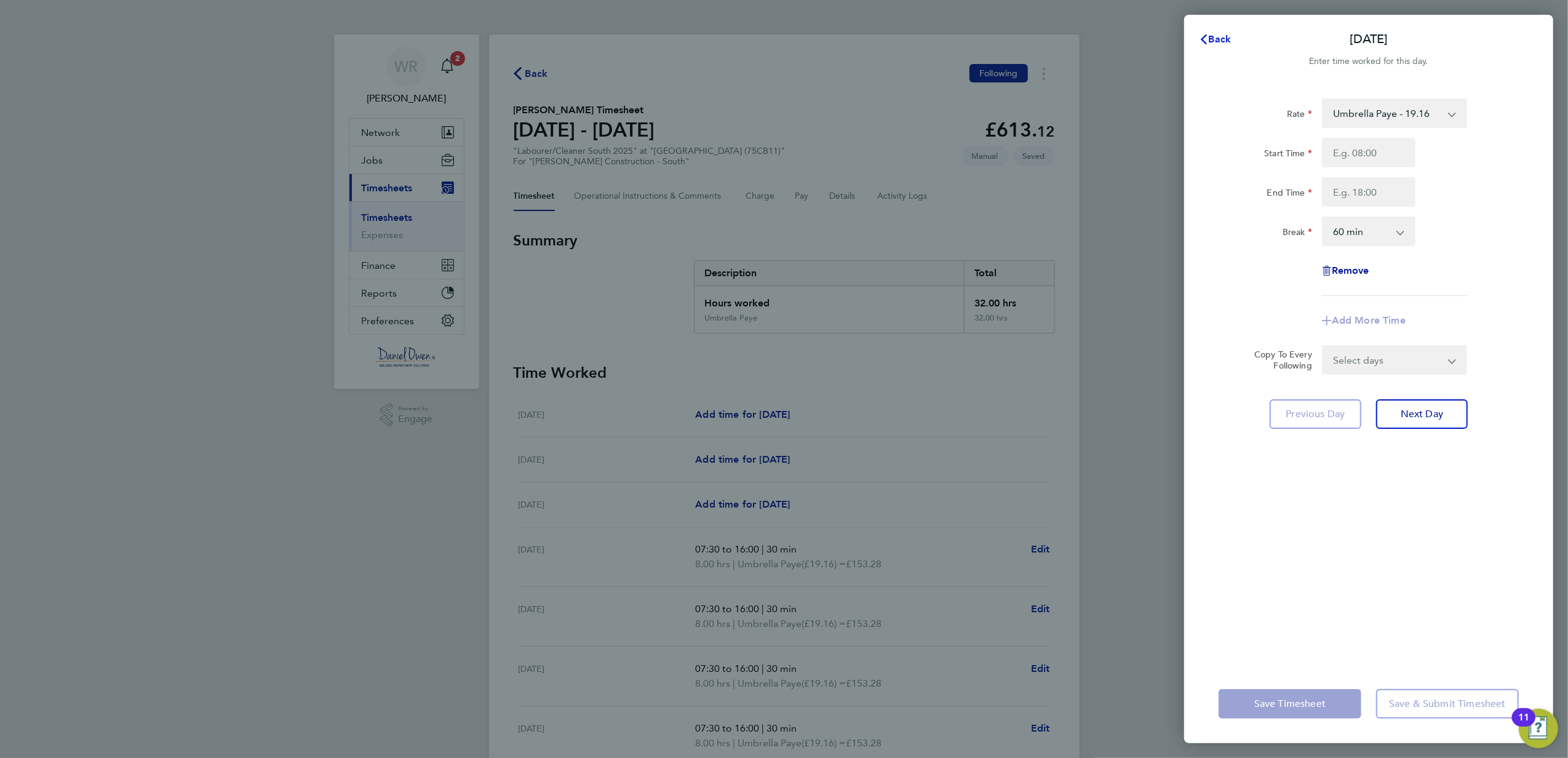
click at [1214, 29] on button "Back" at bounding box center [1215, 39] width 57 height 24
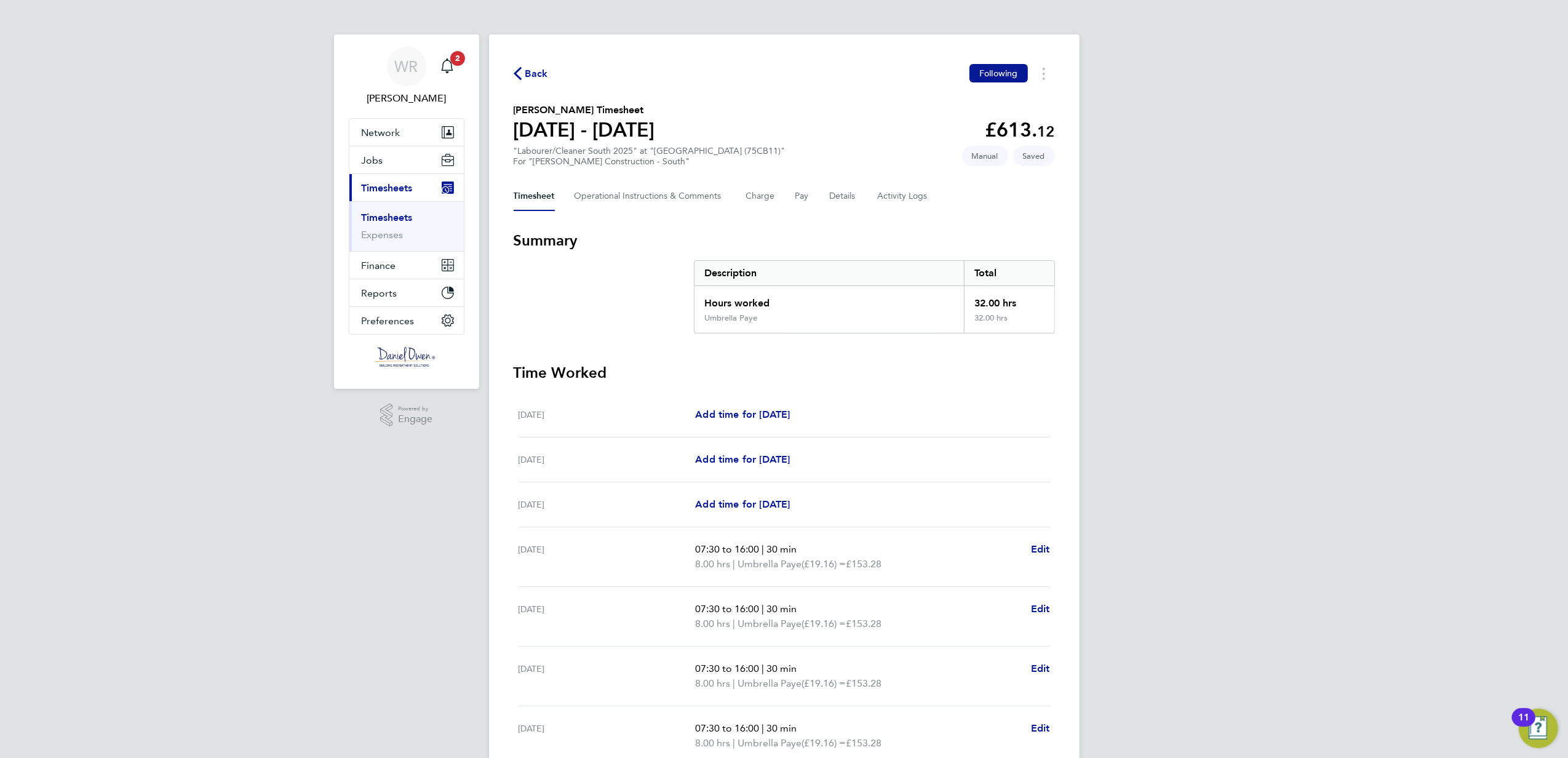
scroll to position [118, 0]
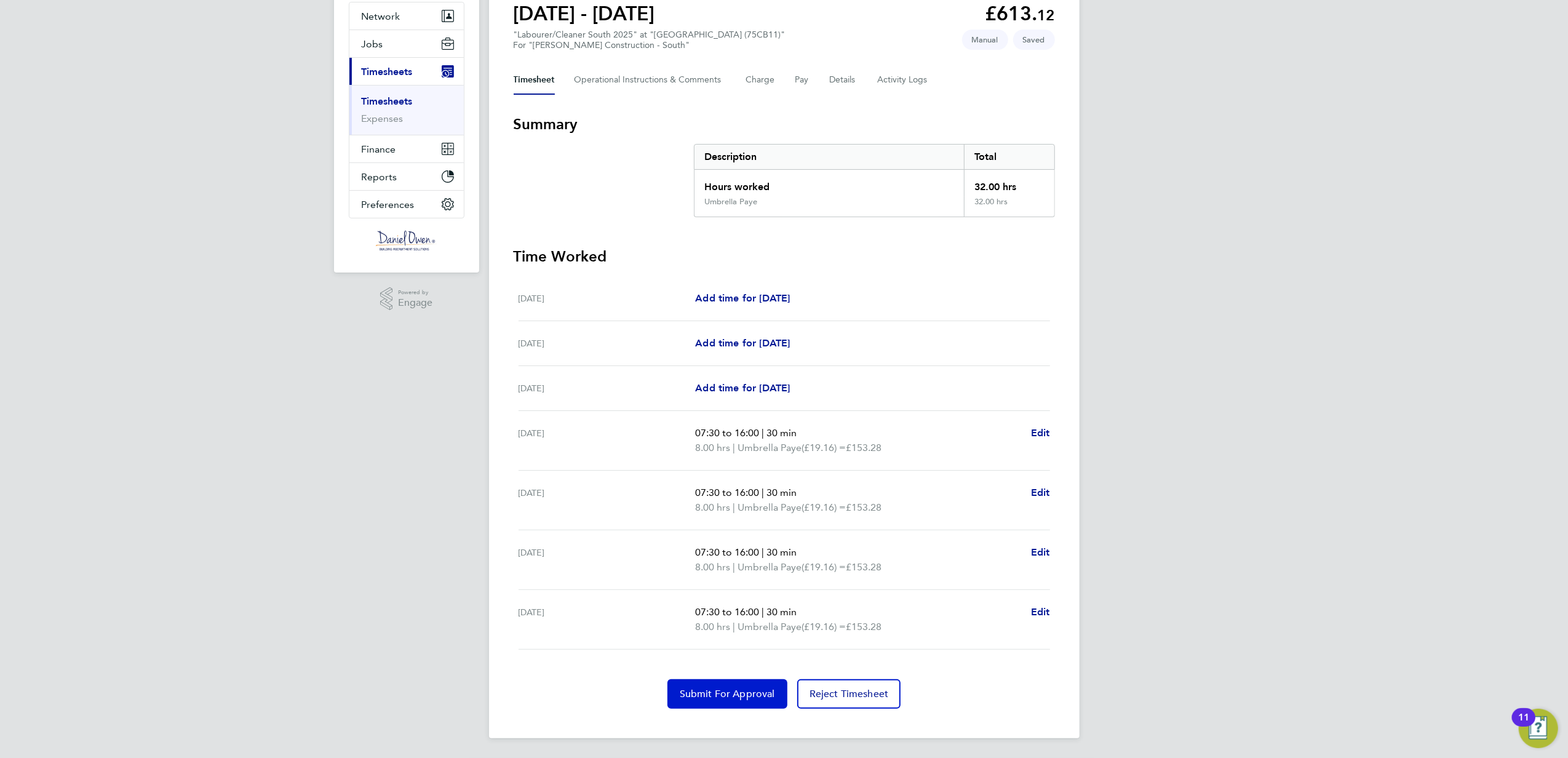
click at [711, 693] on span "Submit For Approval" at bounding box center [727, 694] width 95 height 13
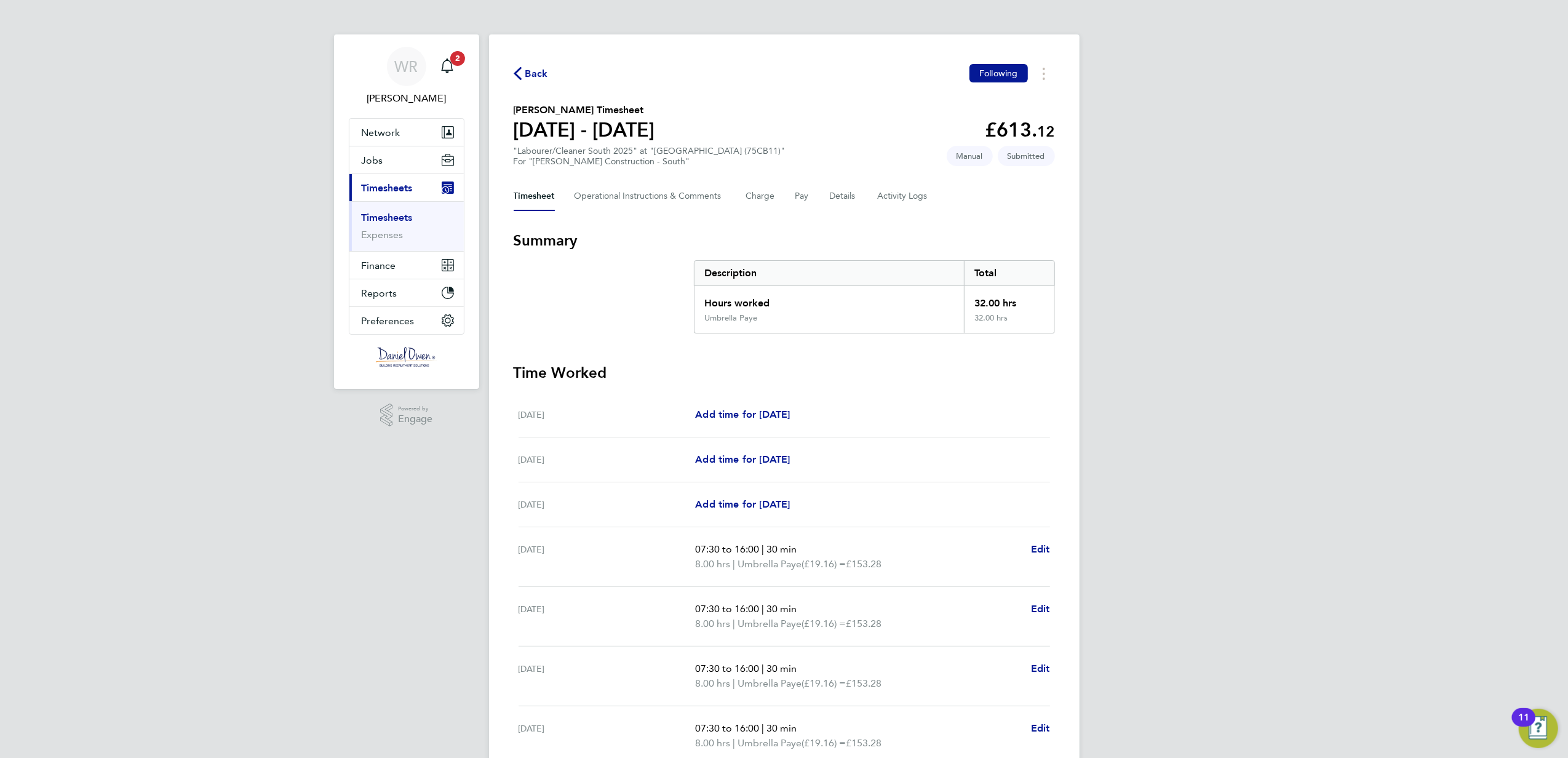
click at [532, 74] on span "Back" at bounding box center [536, 74] width 23 height 15
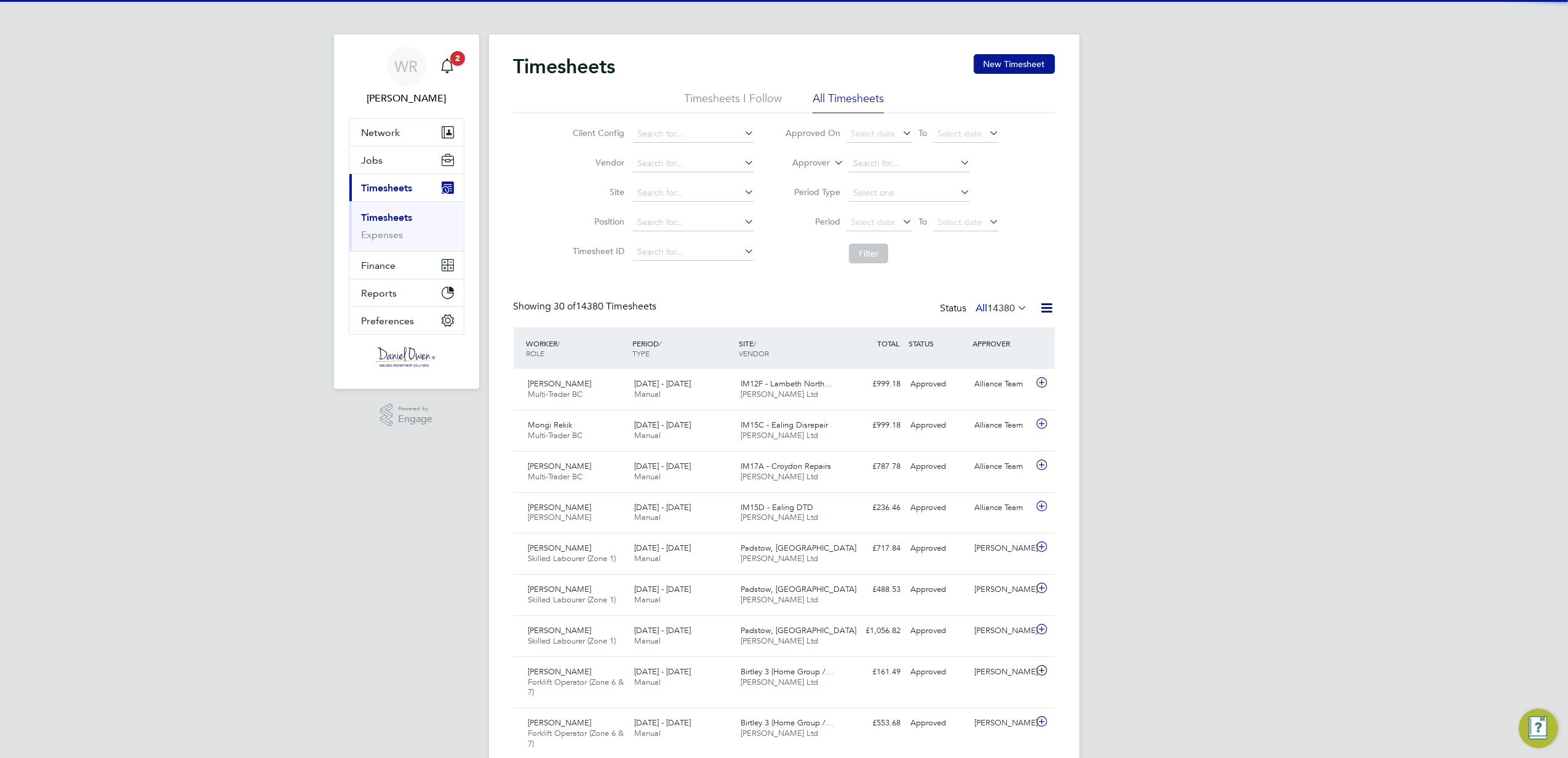
scroll to position [31, 107]
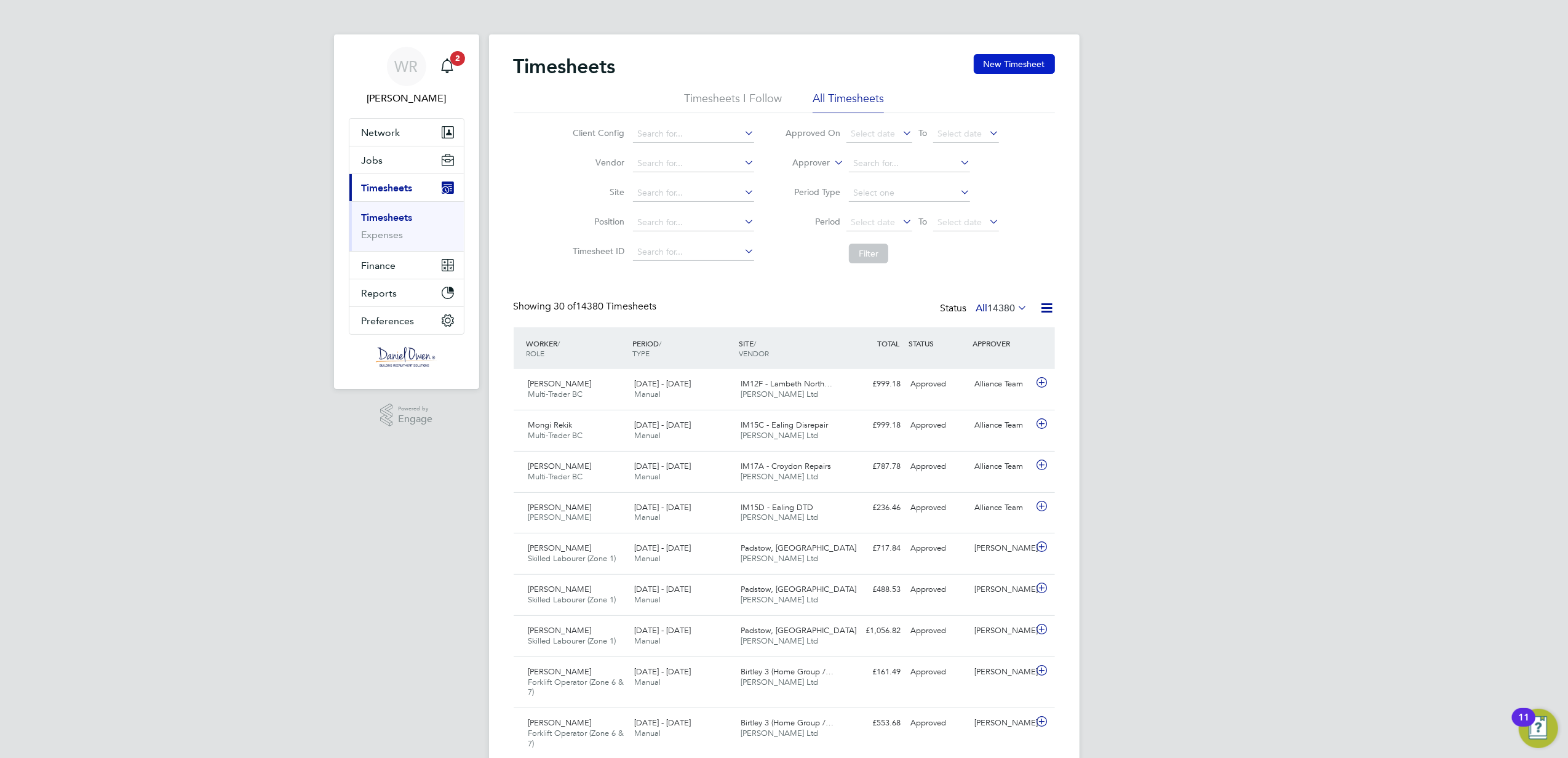
click at [1025, 57] on button "New Timesheet" at bounding box center [1015, 63] width 81 height 19
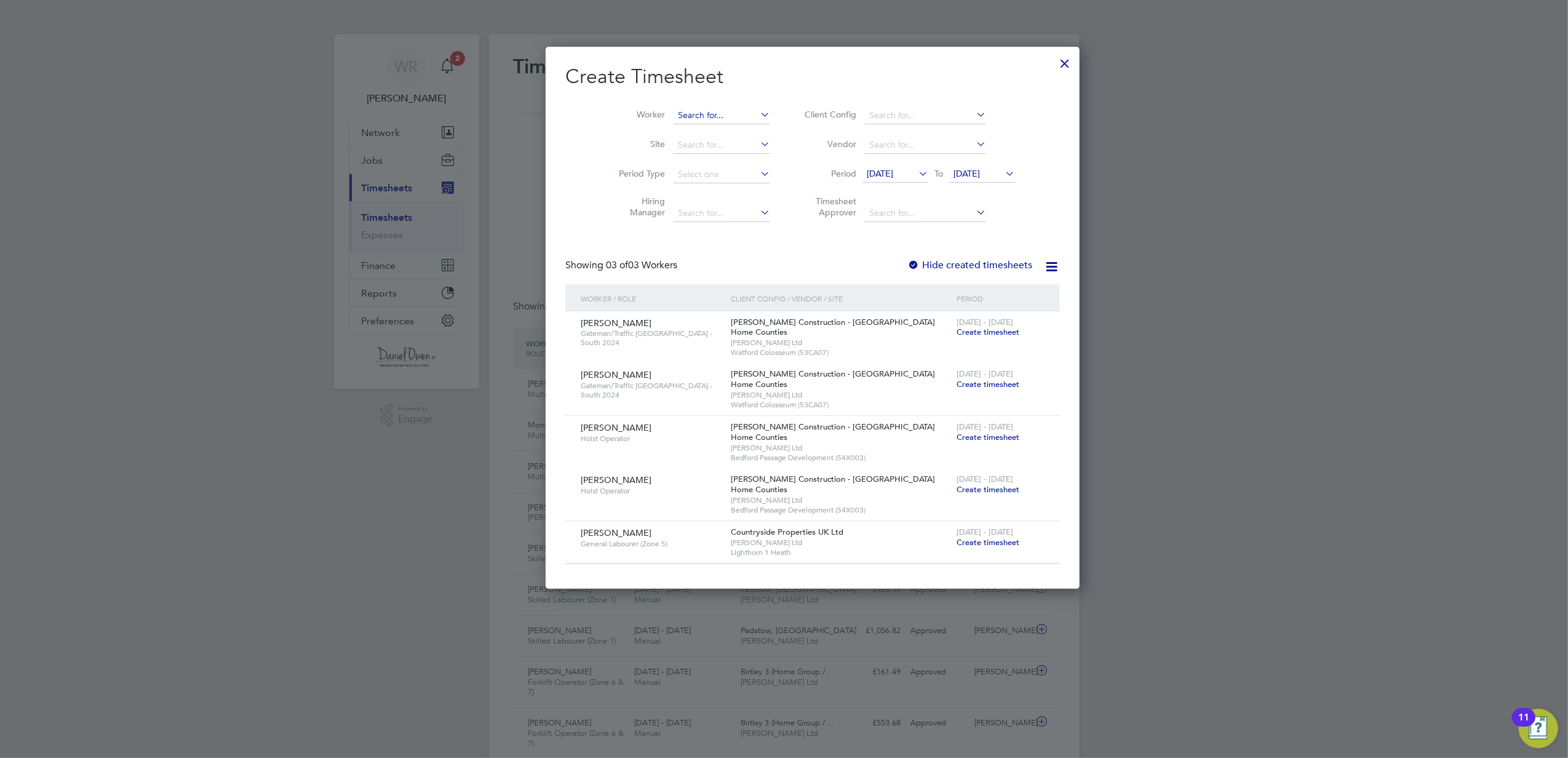
click at [674, 116] on input at bounding box center [722, 115] width 97 height 17
click at [673, 130] on li "[PERSON_NAME]" at bounding box center [696, 132] width 103 height 16
type input "[PERSON_NAME]"
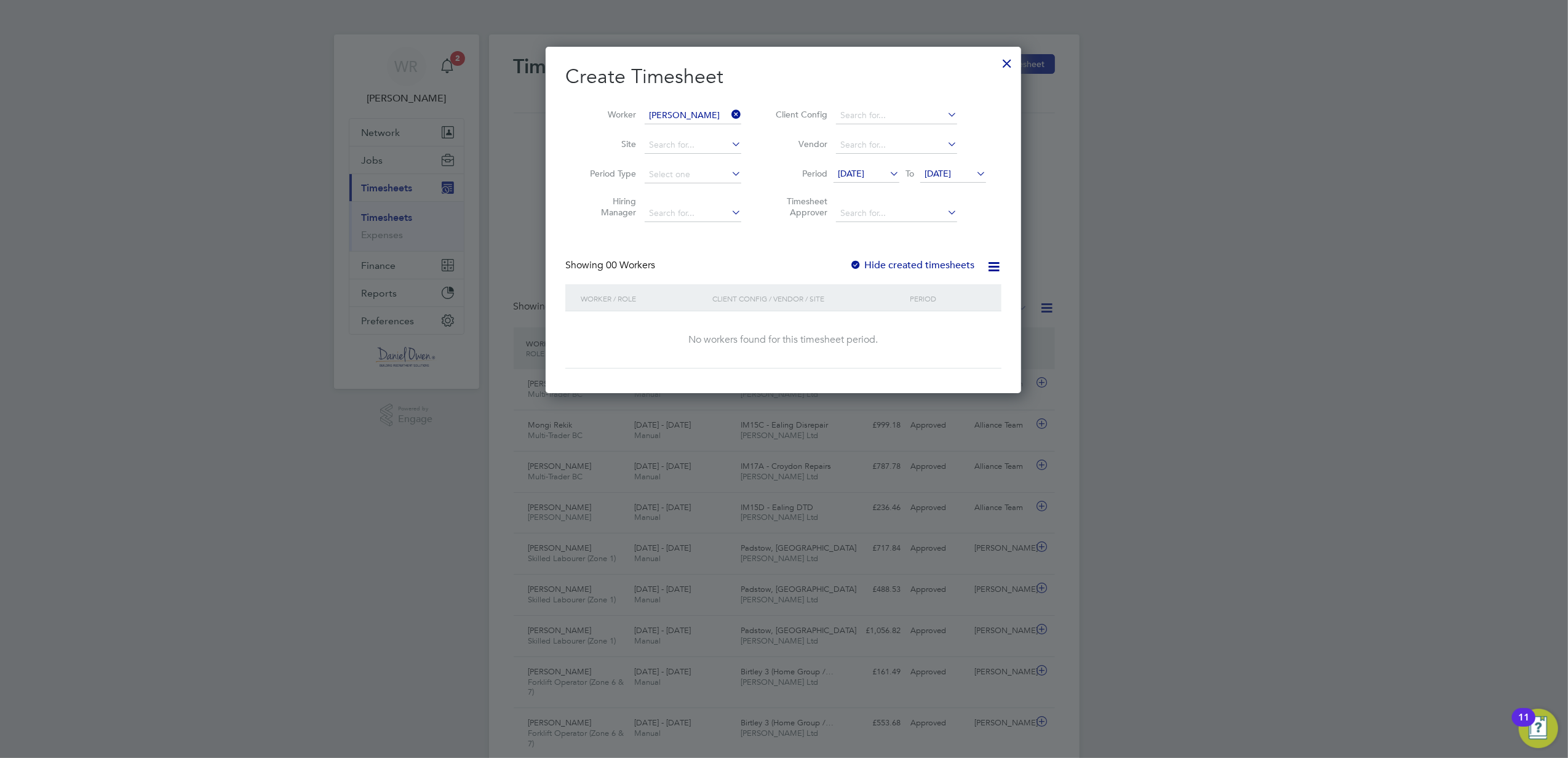
click at [963, 179] on span "[DATE]" at bounding box center [953, 174] width 66 height 16
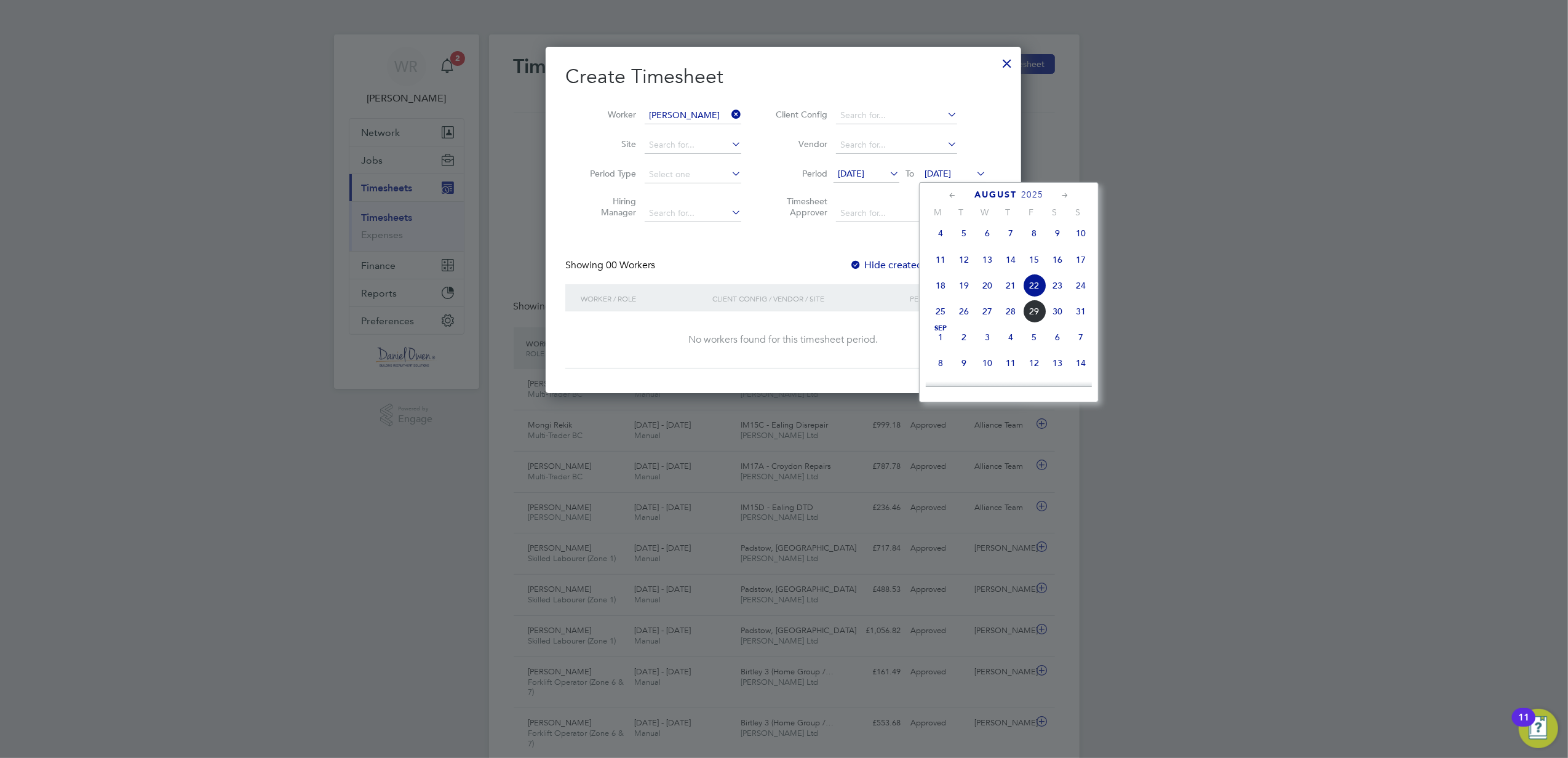
click at [1039, 315] on span "29" at bounding box center [1033, 311] width 23 height 23
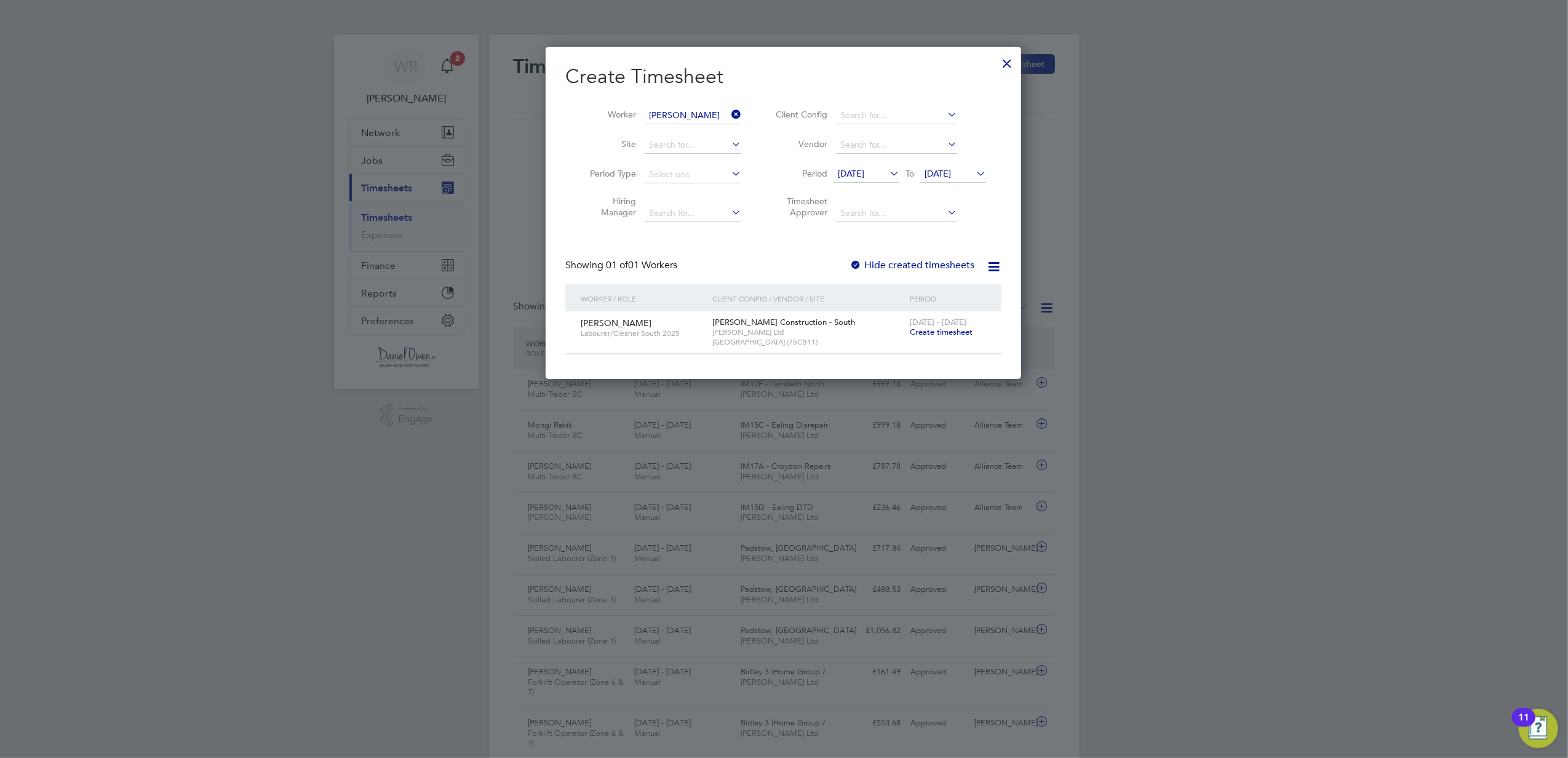
click at [925, 325] on span "[DATE] - [DATE]" at bounding box center [938, 322] width 56 height 11
click at [921, 328] on span "Create timesheet" at bounding box center [941, 332] width 63 height 11
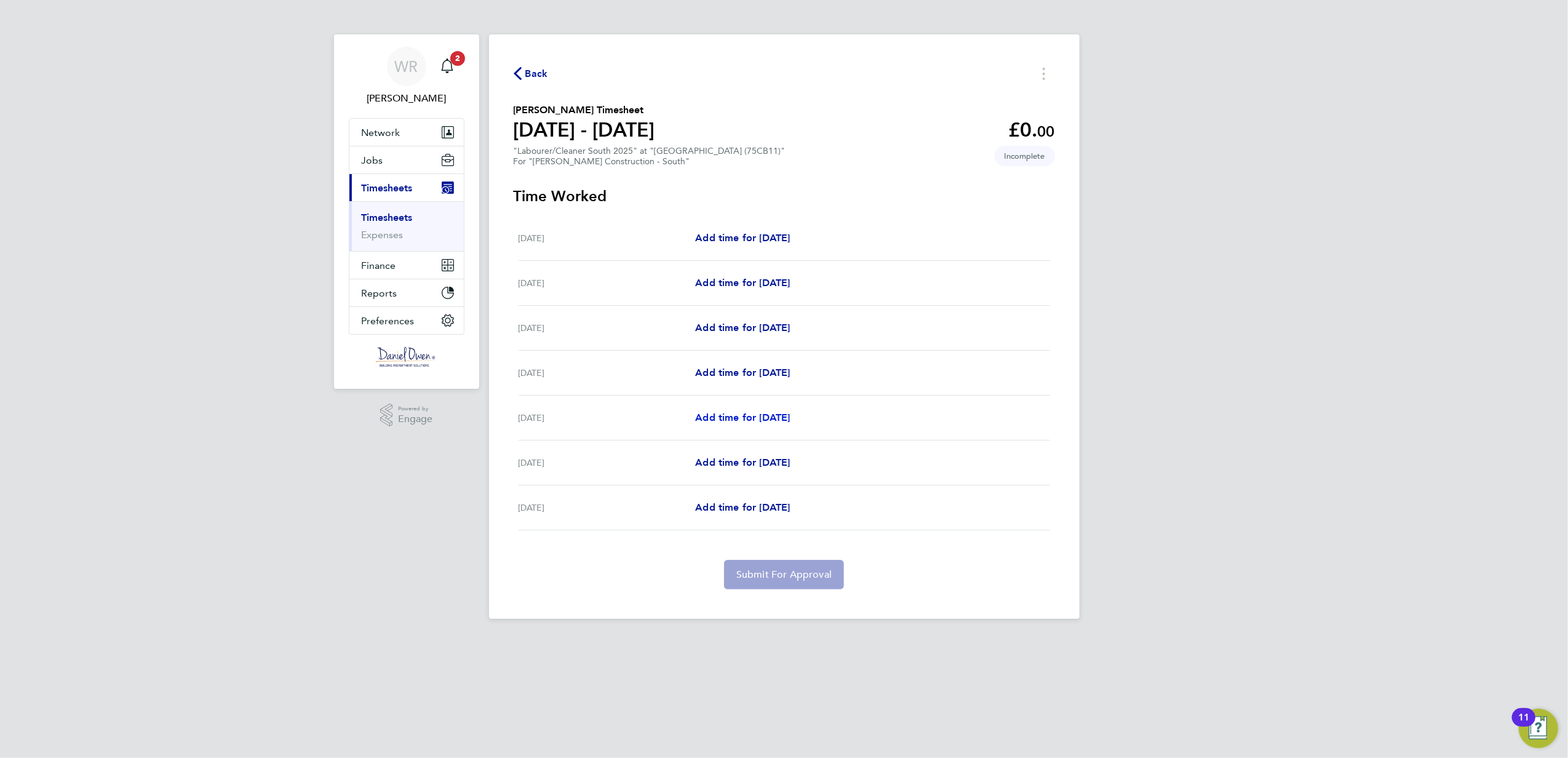
click at [753, 417] on span "Add time for [DATE]" at bounding box center [742, 418] width 95 height 12
select select "60"
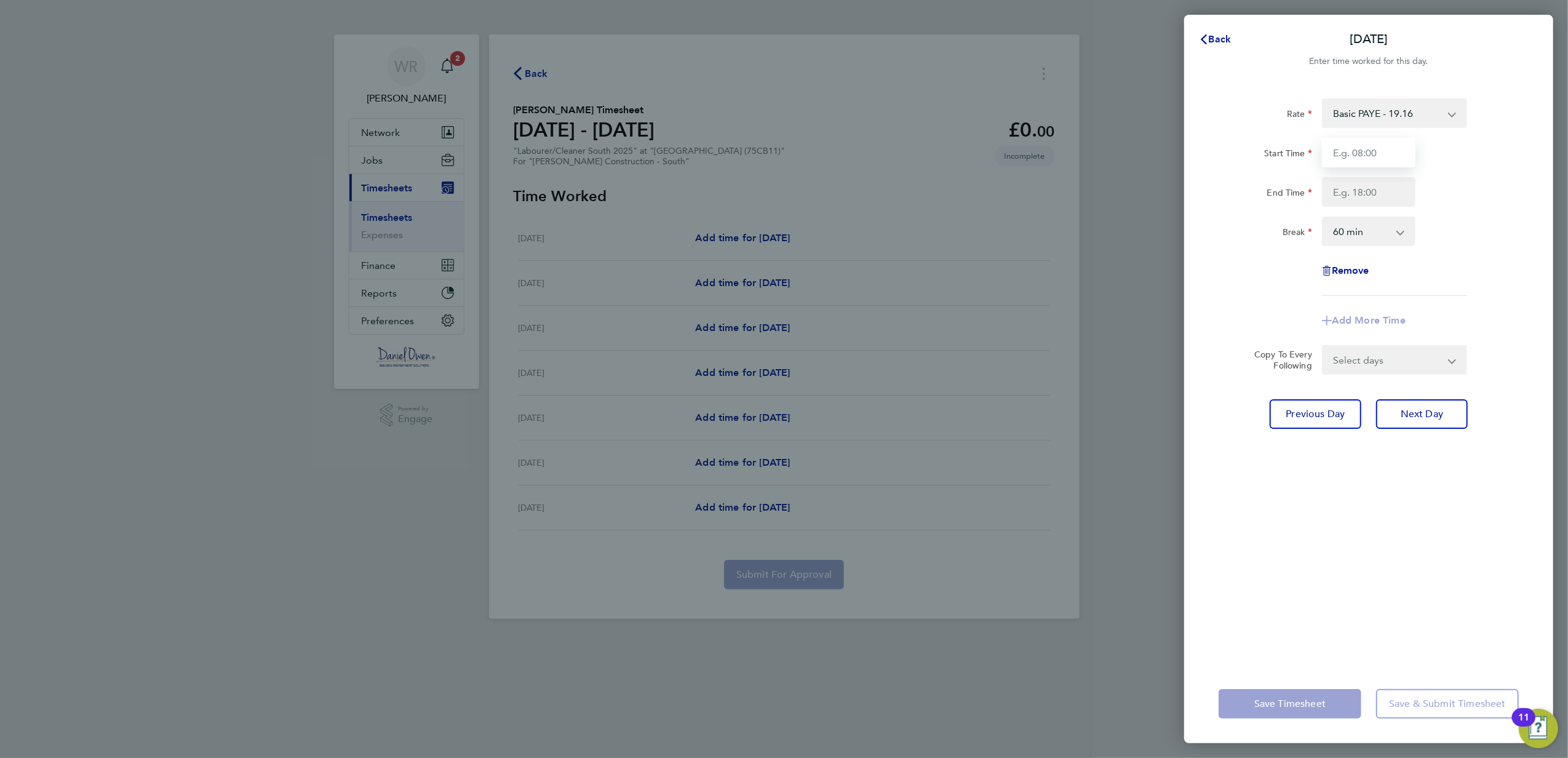
click at [1354, 149] on input "Start Time" at bounding box center [1368, 152] width 93 height 29
type input "07:30"
click at [1367, 186] on input "End Time" at bounding box center [1368, 192] width 93 height 29
type input "16:00"
click at [1439, 182] on div "End Time 16:00" at bounding box center [1368, 192] width 310 height 29
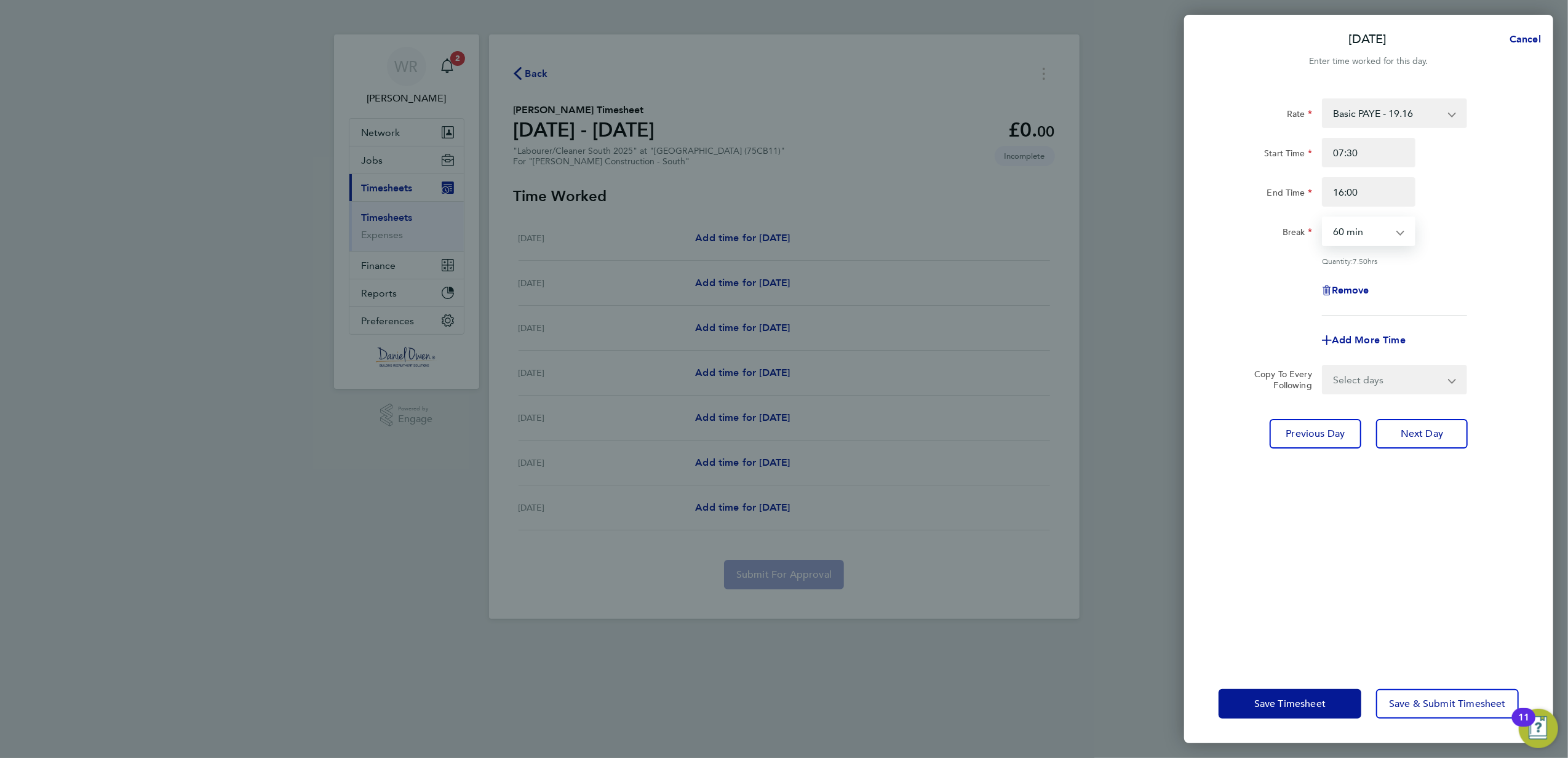
click at [1335, 234] on select "0 min 15 min 30 min 45 min 60 min 75 min 90 min" at bounding box center [1361, 231] width 76 height 27
select select "30"
click at [1323, 218] on select "0 min 15 min 30 min 45 min 60 min 75 min 90 min" at bounding box center [1361, 231] width 76 height 27
click at [1408, 429] on span "Next Day" at bounding box center [1422, 434] width 43 height 13
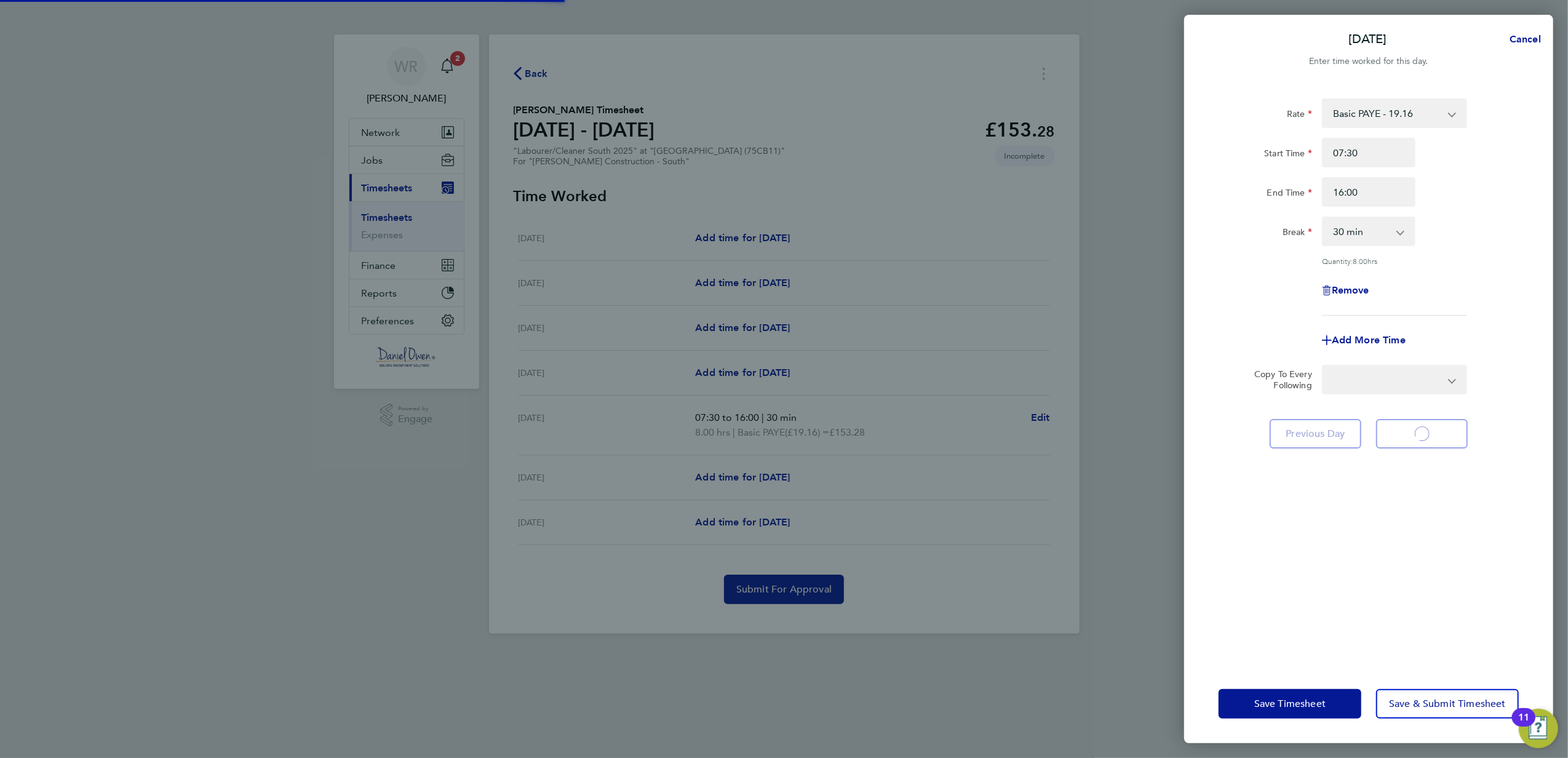
select select "60"
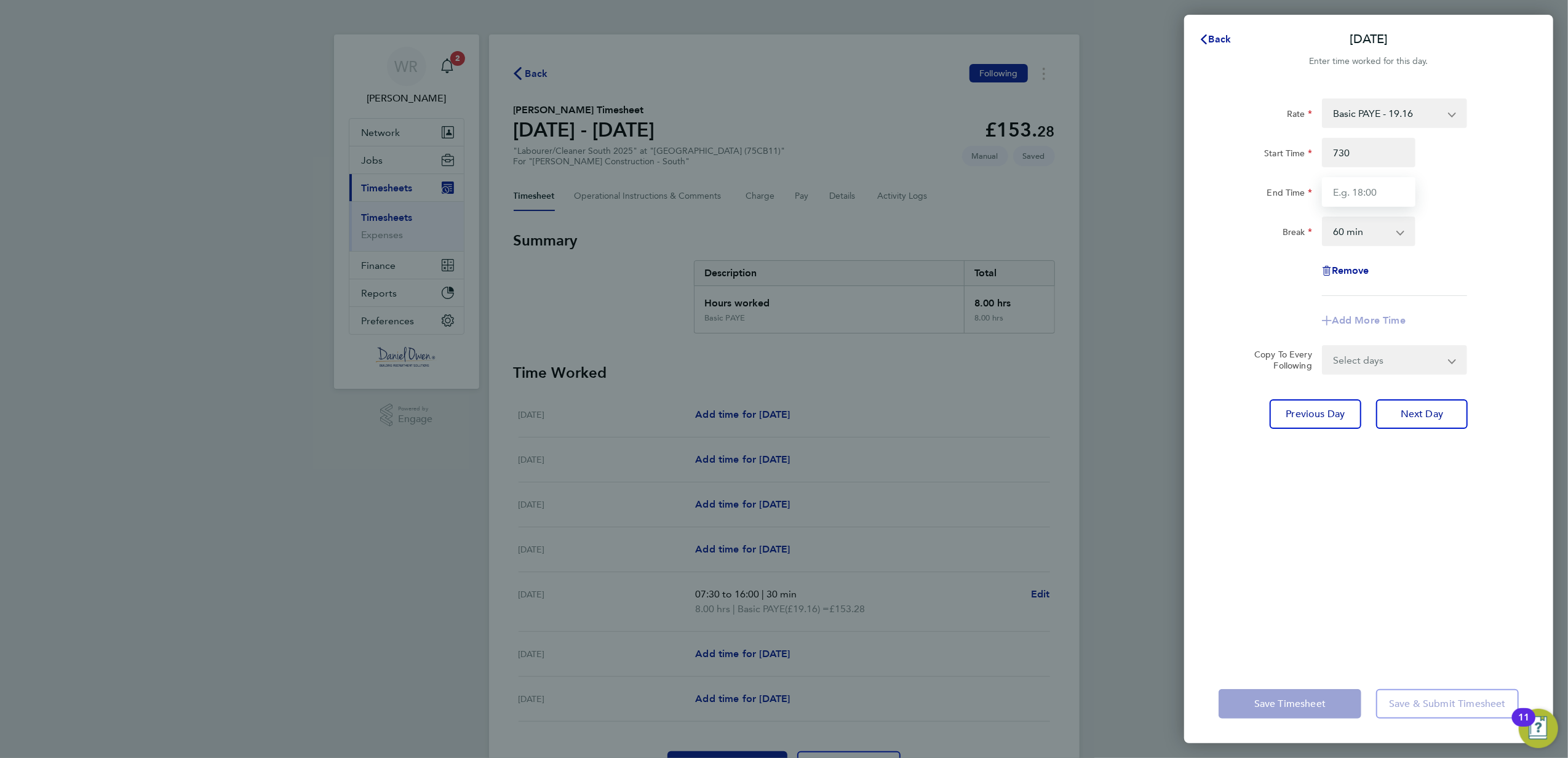
type input "07:30"
click at [1391, 187] on input "End Time" at bounding box center [1368, 192] width 93 height 29
click at [1488, 168] on div "Start Time 07:30 End Time" at bounding box center [1368, 172] width 310 height 69
click at [1364, 240] on select "0 min 15 min 30 min 45 min 60 min 75 min 90 min" at bounding box center [1361, 231] width 76 height 27
select select "30"
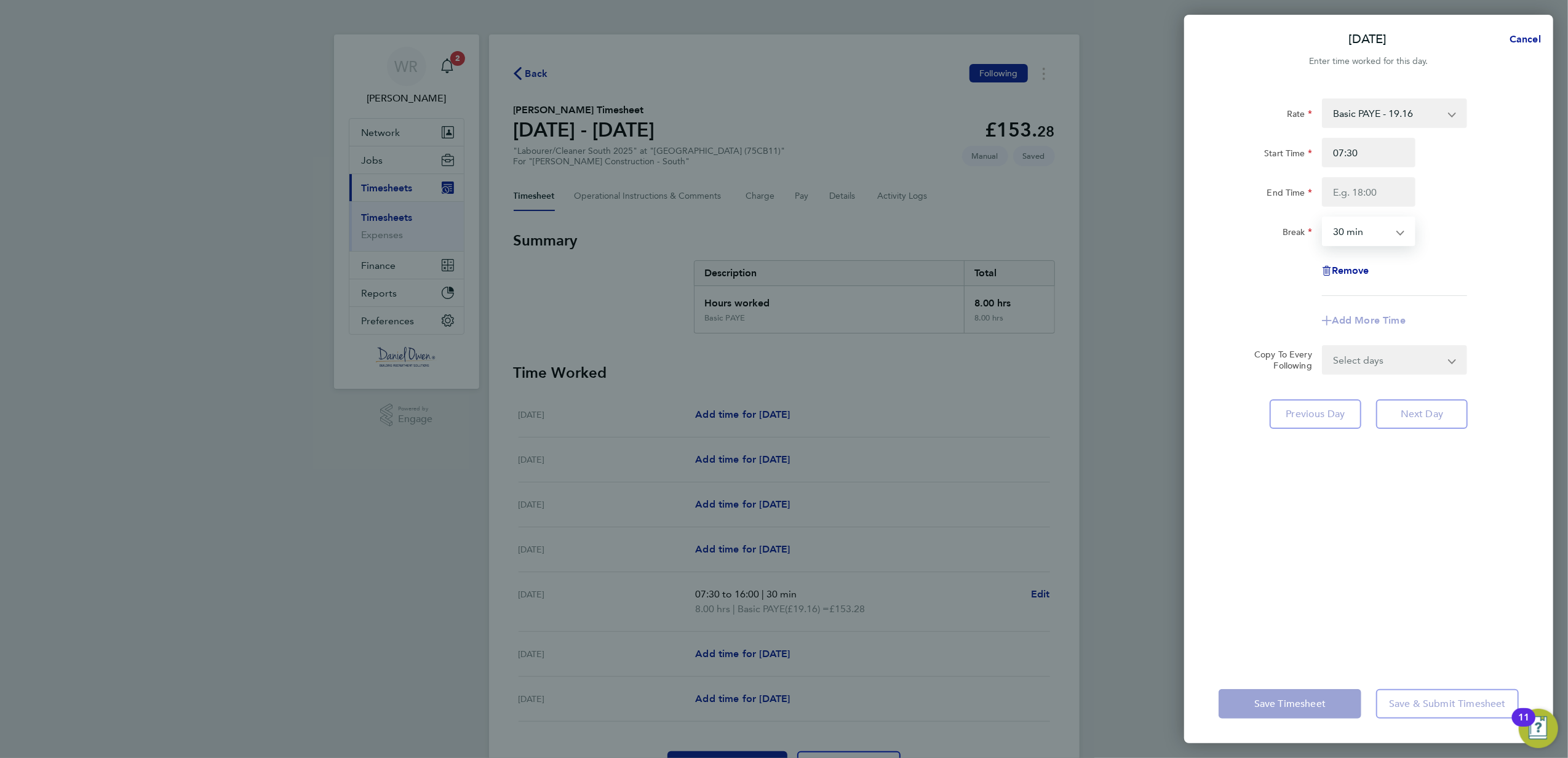
click at [1323, 218] on select "0 min 15 min 30 min 45 min 60 min 75 min 90 min" at bounding box center [1361, 231] width 76 height 27
click at [1379, 196] on input "End Time" at bounding box center [1368, 192] width 93 height 29
drag, startPoint x: 1372, startPoint y: 193, endPoint x: 1284, endPoint y: 184, distance: 88.5
click at [1284, 182] on div "End Time 1630" at bounding box center [1368, 192] width 310 height 29
type input "17:00"
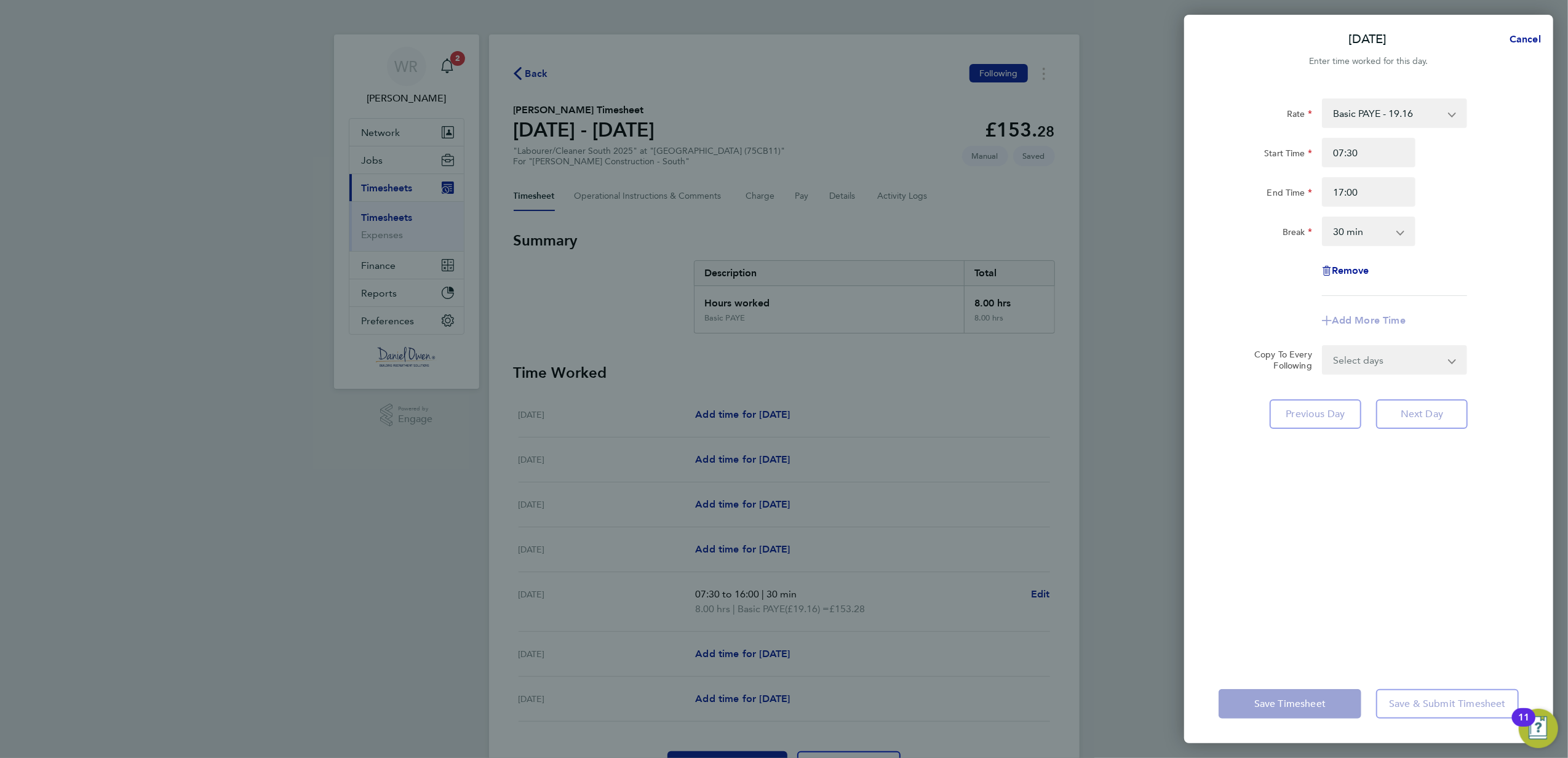
click at [1469, 165] on div "Start Time 07:30" at bounding box center [1368, 152] width 310 height 29
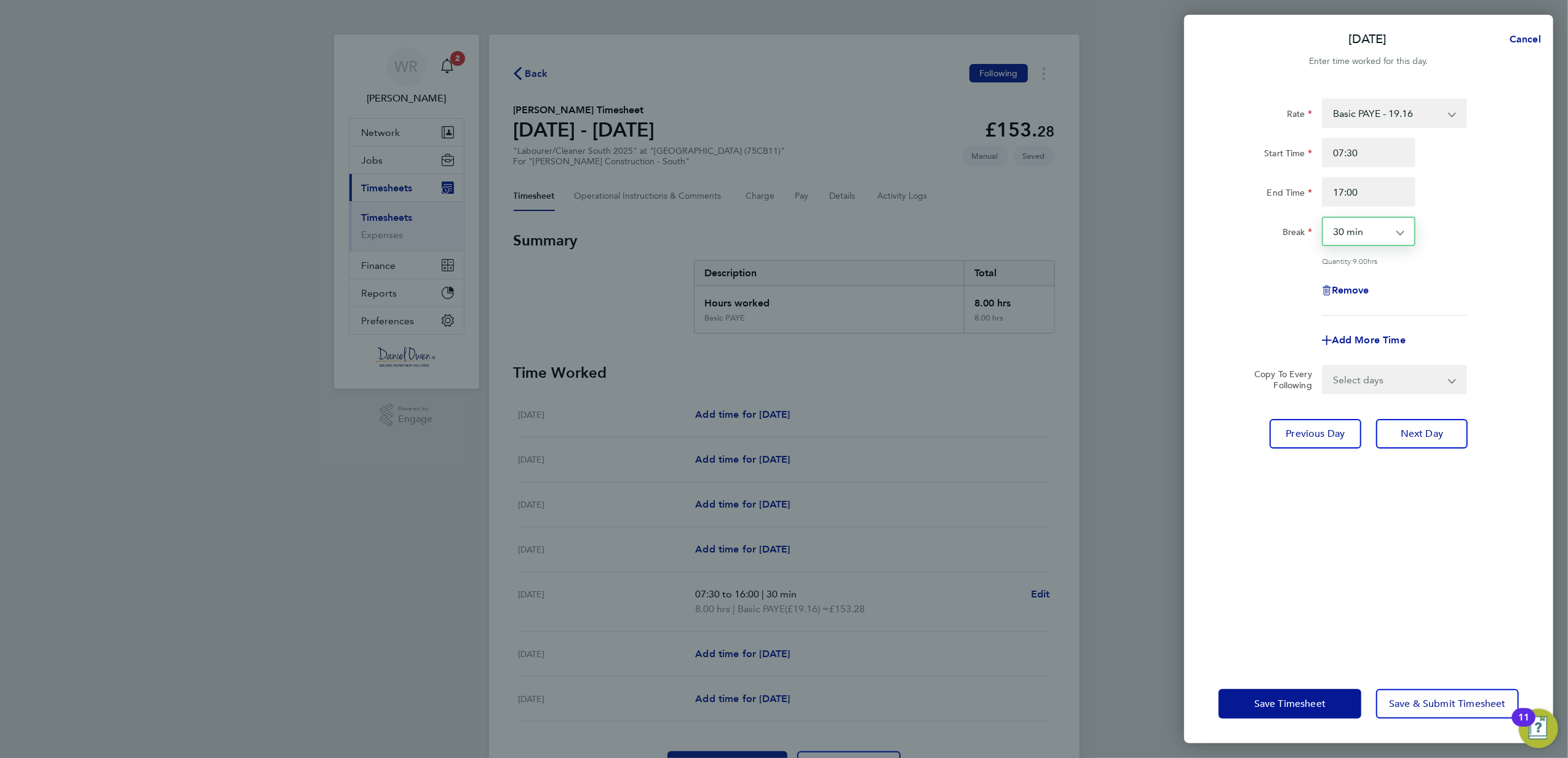
click at [1376, 231] on select "0 min 15 min 30 min 45 min 60 min 75 min 90 min" at bounding box center [1361, 231] width 76 height 27
click at [1323, 218] on select "0 min 15 min 30 min 45 min 60 min 75 min 90 min" at bounding box center [1361, 231] width 76 height 27
click at [1432, 273] on div "Rate Basic PAYE - 19.16 Overtime - 27.44 Start Time 07:30 End Time 17:00 Break …" at bounding box center [1368, 207] width 300 height 217
click at [1398, 437] on button "Next Day" at bounding box center [1421, 433] width 91 height 29
select select "60"
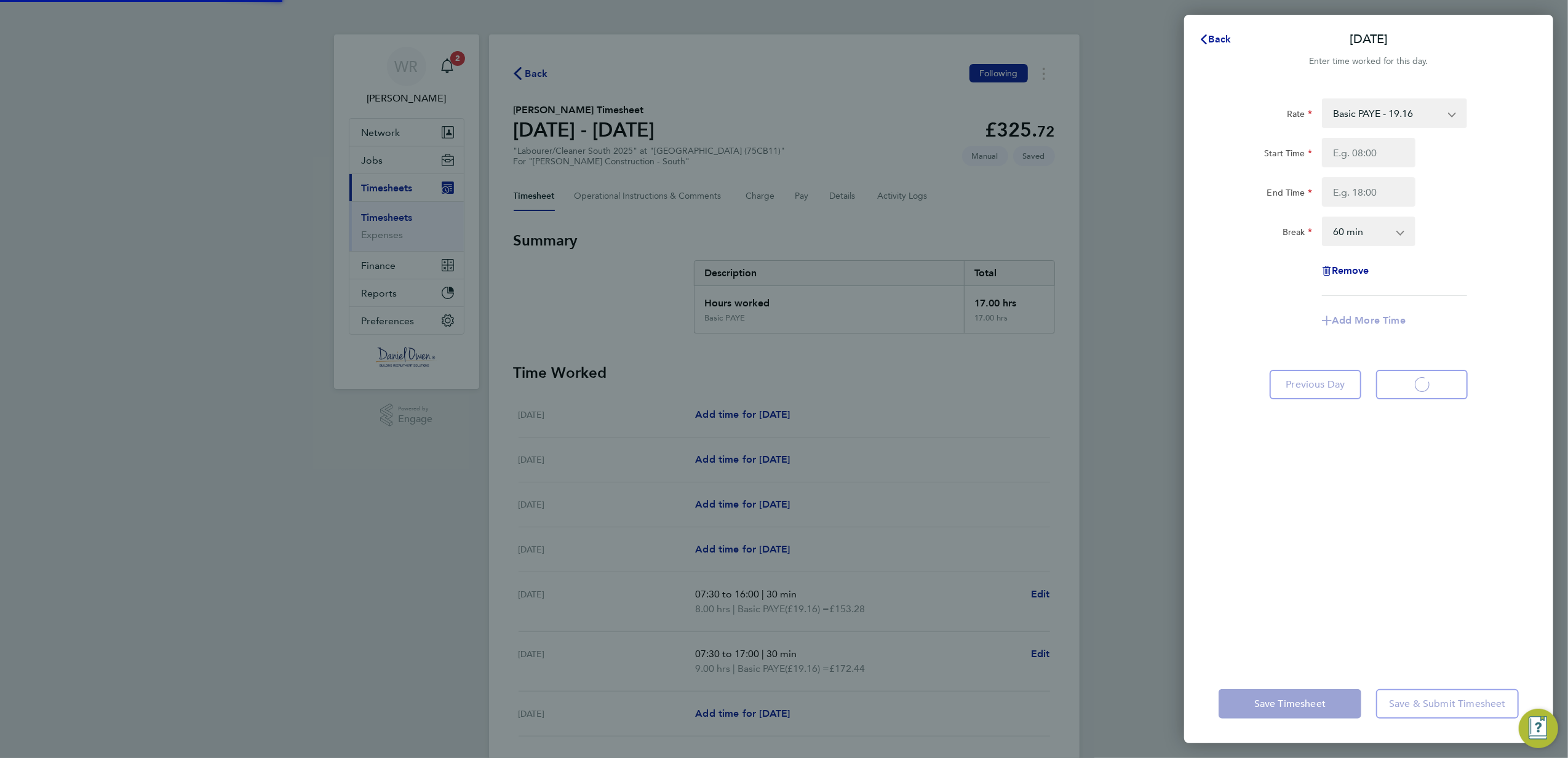
select select "60"
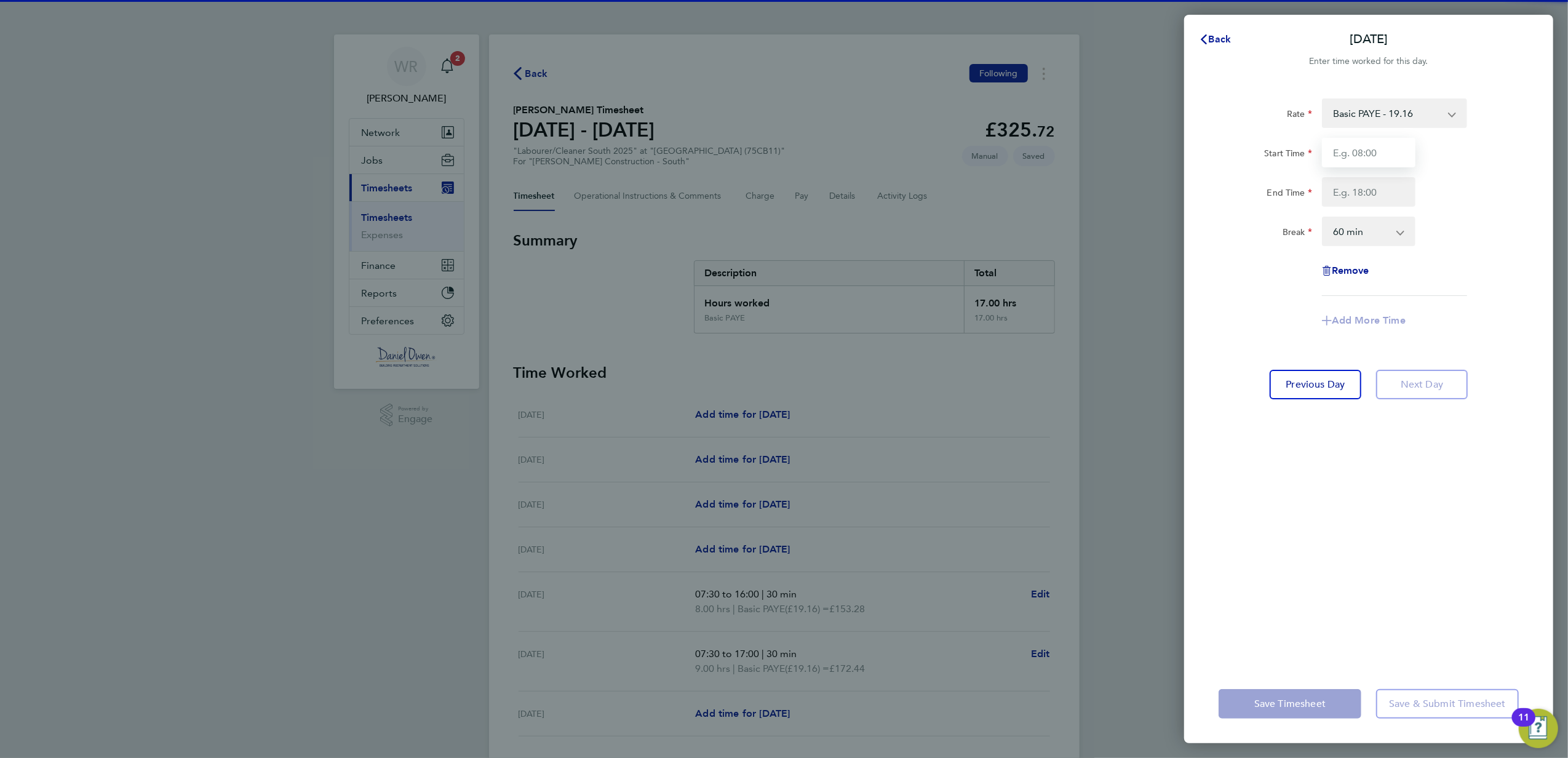
click at [1377, 152] on input "Start Time" at bounding box center [1368, 152] width 93 height 29
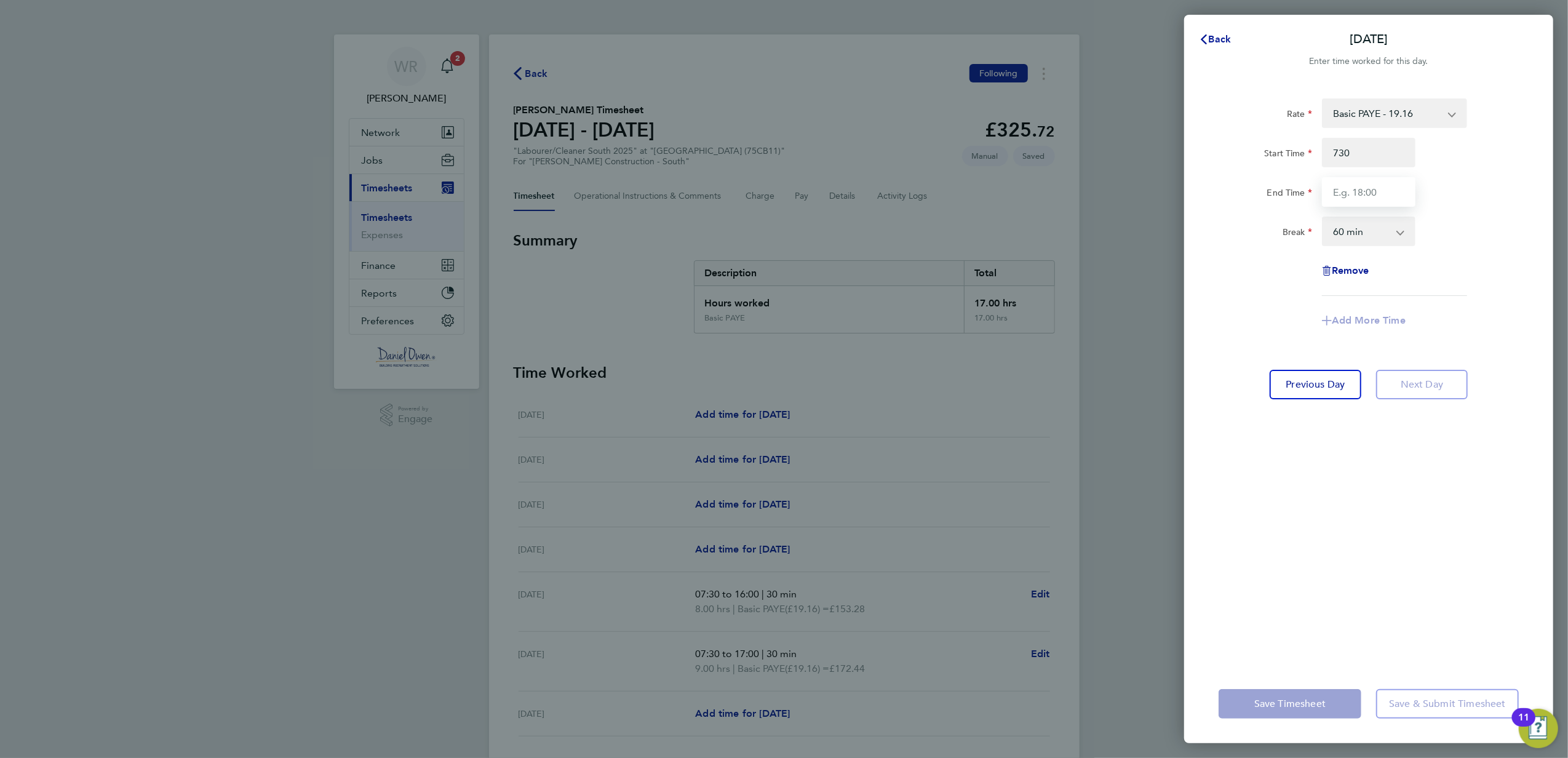
type input "07:30"
click at [1382, 185] on input "End Time" at bounding box center [1368, 192] width 93 height 29
type input "17:00"
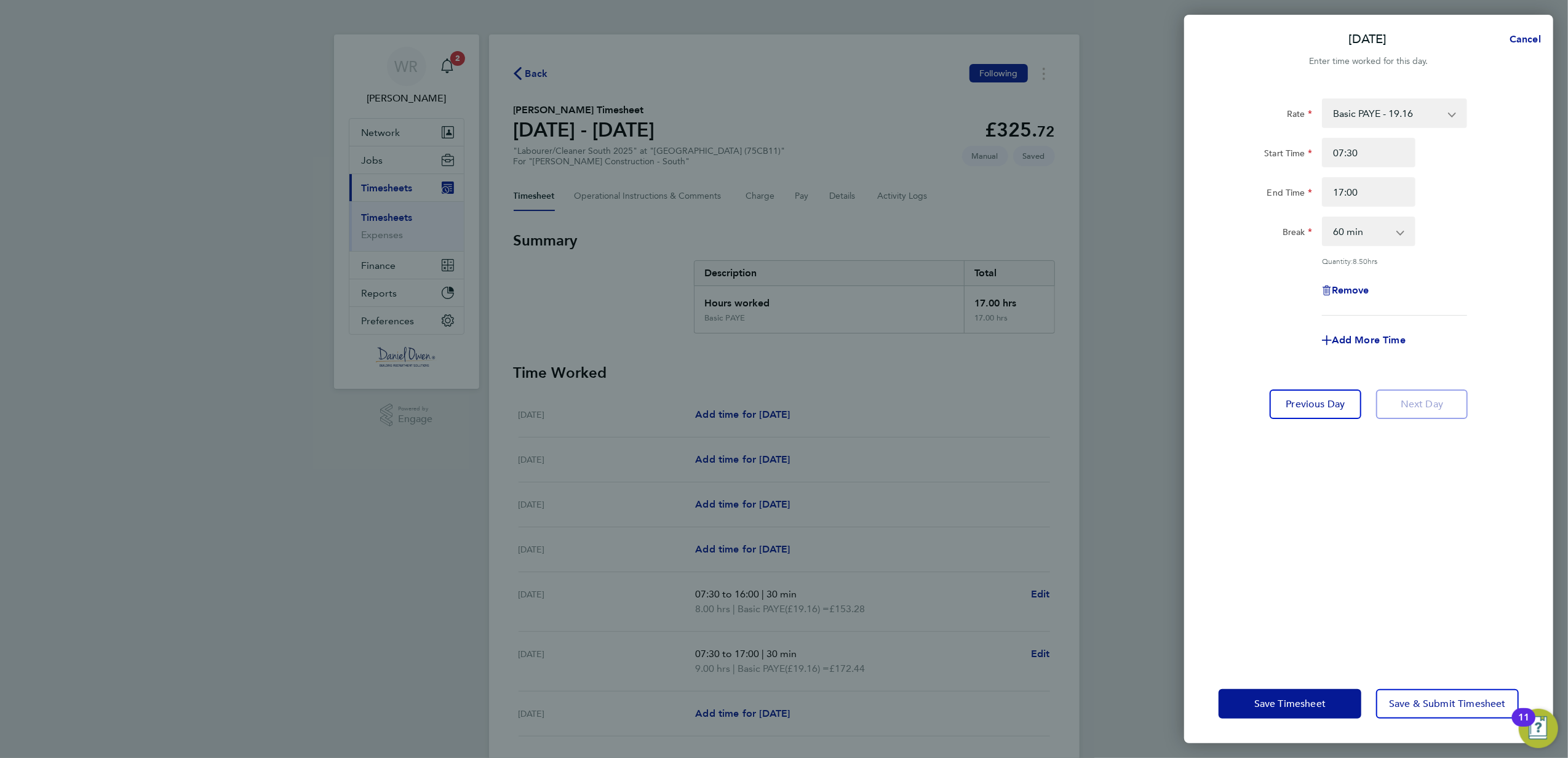
drag, startPoint x: 1438, startPoint y: 167, endPoint x: 1443, endPoint y: 179, distance: 13.0
click at [1438, 167] on div "Start Time 07:30 End Time 17:00" at bounding box center [1368, 172] width 310 height 69
click at [1361, 244] on select "0 min 15 min 30 min 45 min 60 min 75 min 90 min" at bounding box center [1361, 231] width 76 height 27
select select "30"
click at [1323, 218] on select "0 min 15 min 30 min 45 min 60 min 75 min 90 min" at bounding box center [1361, 231] width 76 height 27
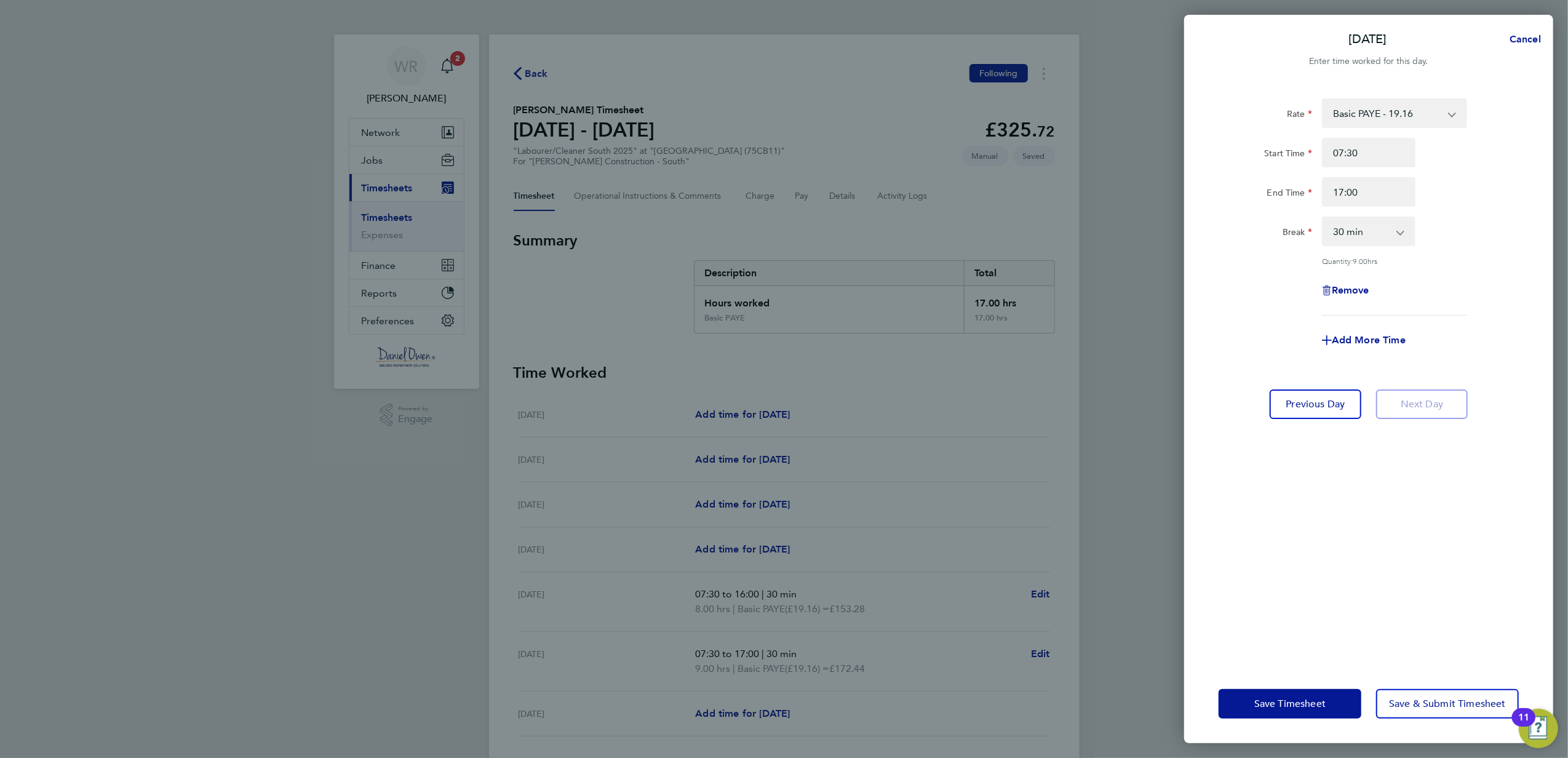
click at [1408, 719] on div "Save Timesheet Save & Submit Timesheet" at bounding box center [1368, 704] width 369 height 79
click at [1418, 698] on span "Save & Submit Timesheet" at bounding box center [1447, 704] width 117 height 13
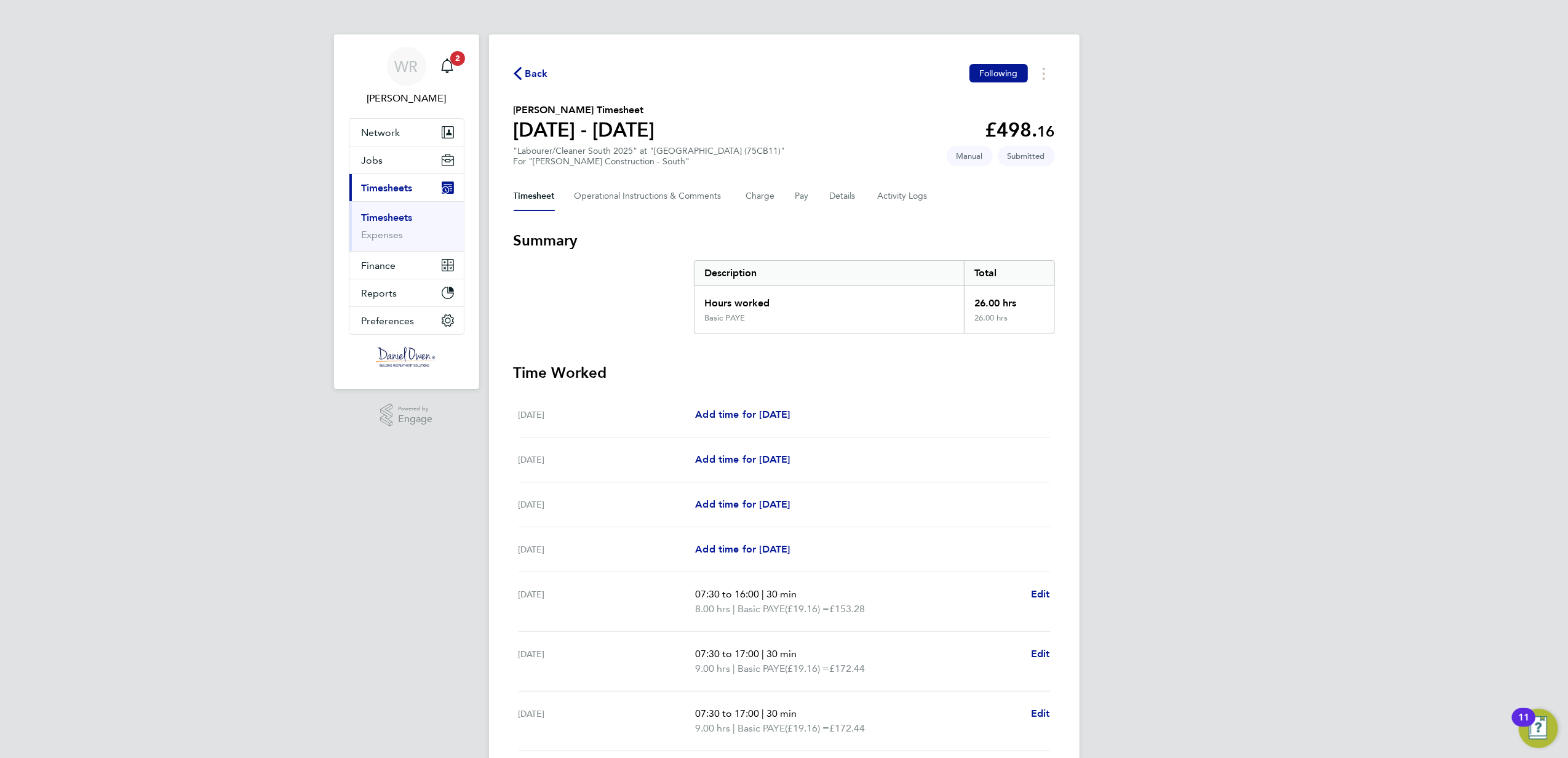
click at [526, 80] on span "Back" at bounding box center [536, 74] width 23 height 15
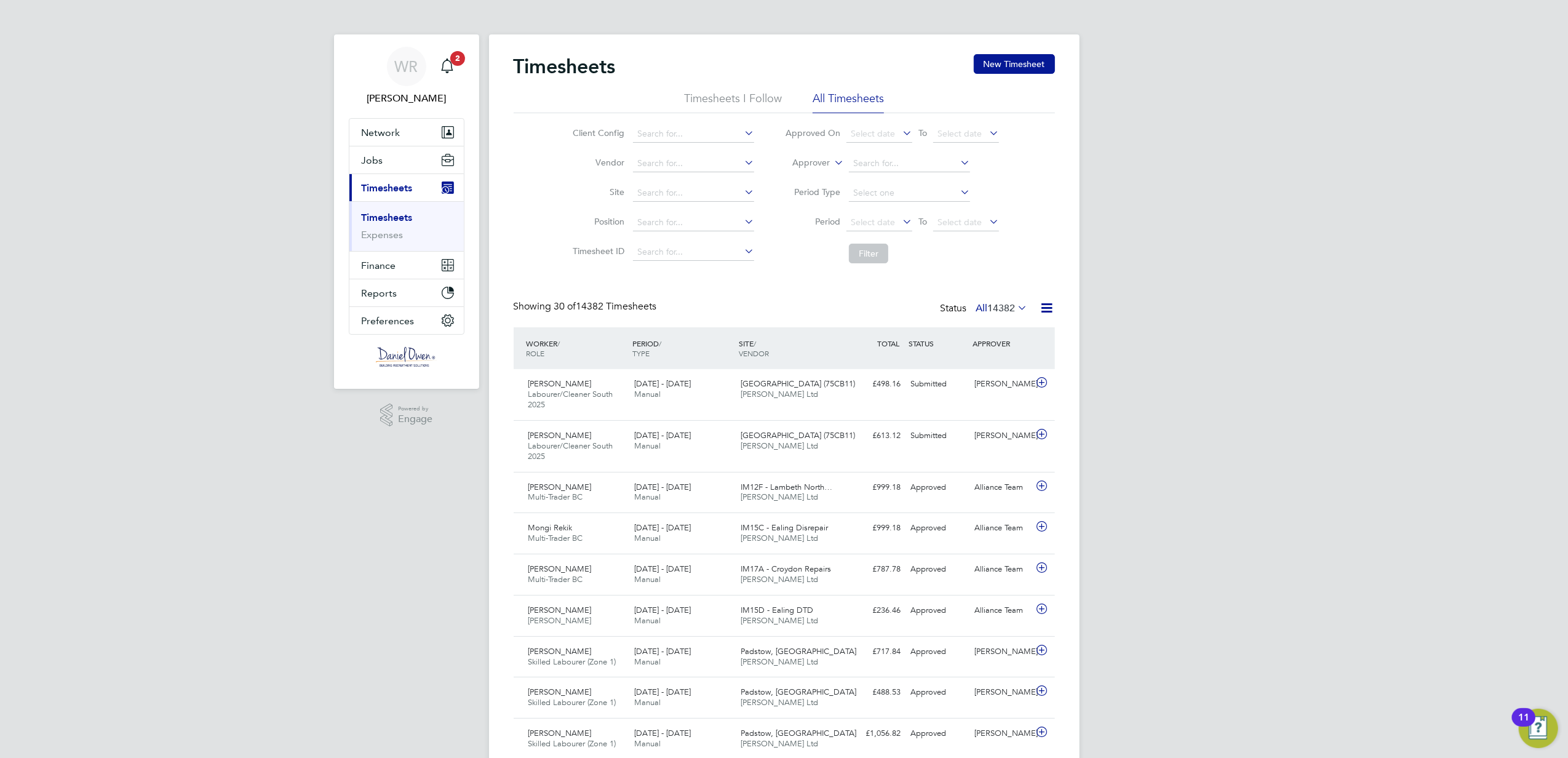
scroll to position [31, 107]
click at [838, 174] on li "Approver" at bounding box center [892, 163] width 245 height 29
click at [832, 161] on icon at bounding box center [832, 159] width 0 height 11
click at [815, 180] on li "Worker" at bounding box center [800, 177] width 61 height 16
click at [866, 170] on input at bounding box center [909, 163] width 121 height 17
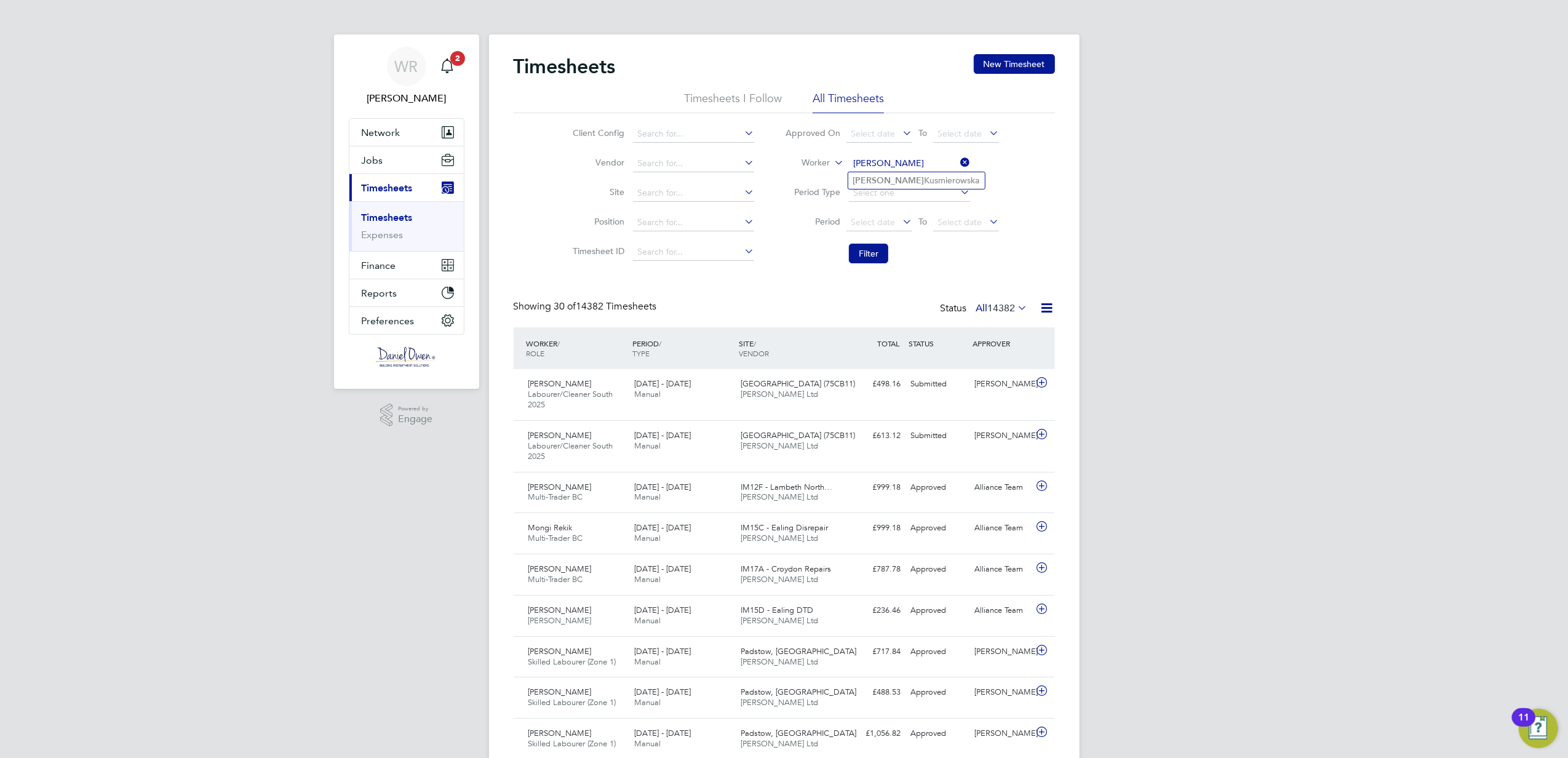
type input "[PERSON_NAME]"
click at [888, 172] on ul "[PERSON_NAME]" at bounding box center [916, 181] width 138 height 18
click at [1011, 68] on button "New Timesheet" at bounding box center [1015, 63] width 81 height 19
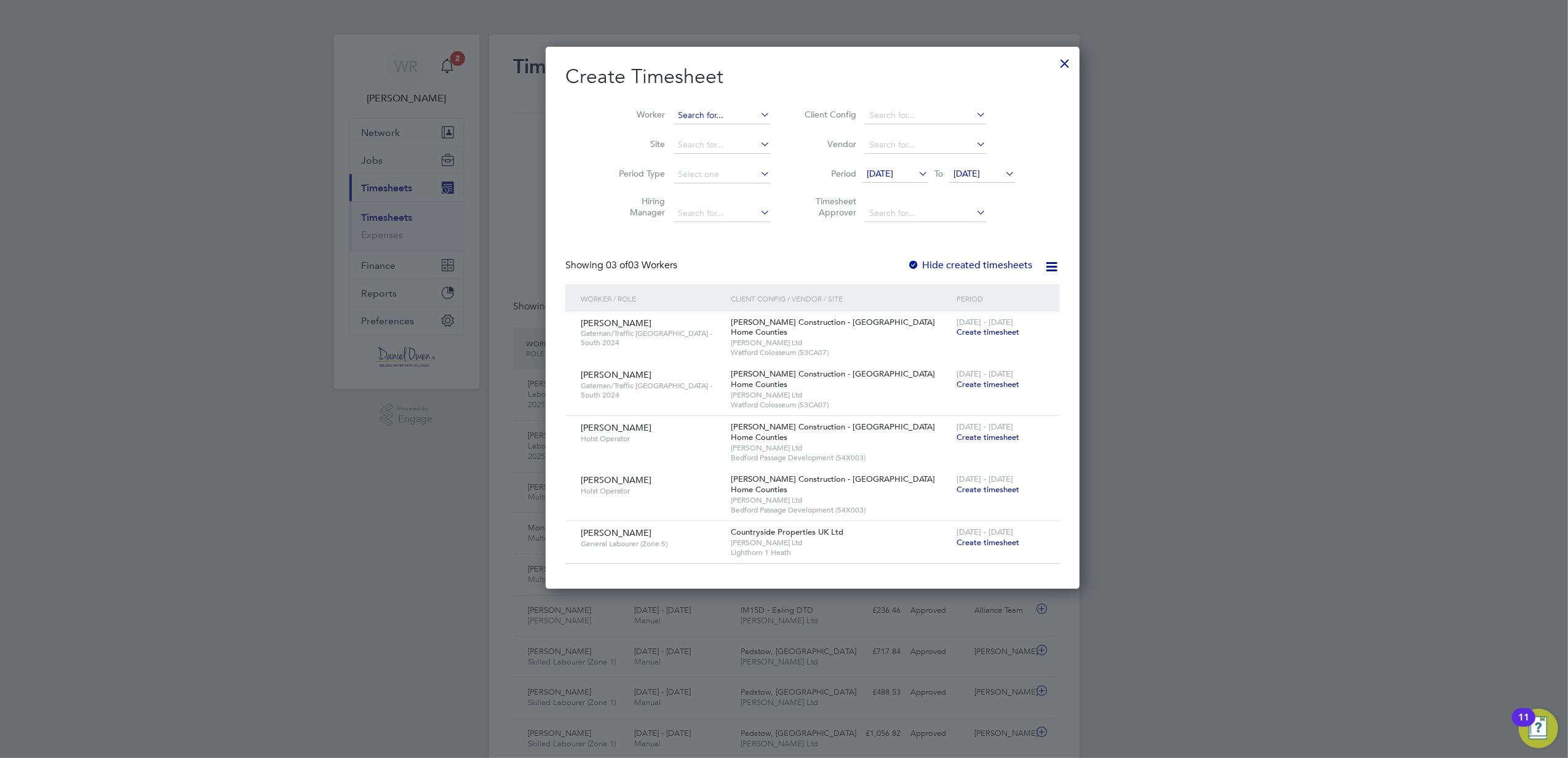
drag, startPoint x: 682, startPoint y: 122, endPoint x: 678, endPoint y: 117, distance: 6.4
click at [681, 120] on input at bounding box center [722, 115] width 97 height 17
click at [695, 134] on li "[PERSON_NAME]" at bounding box center [713, 132] width 137 height 16
type input "[PERSON_NAME]"
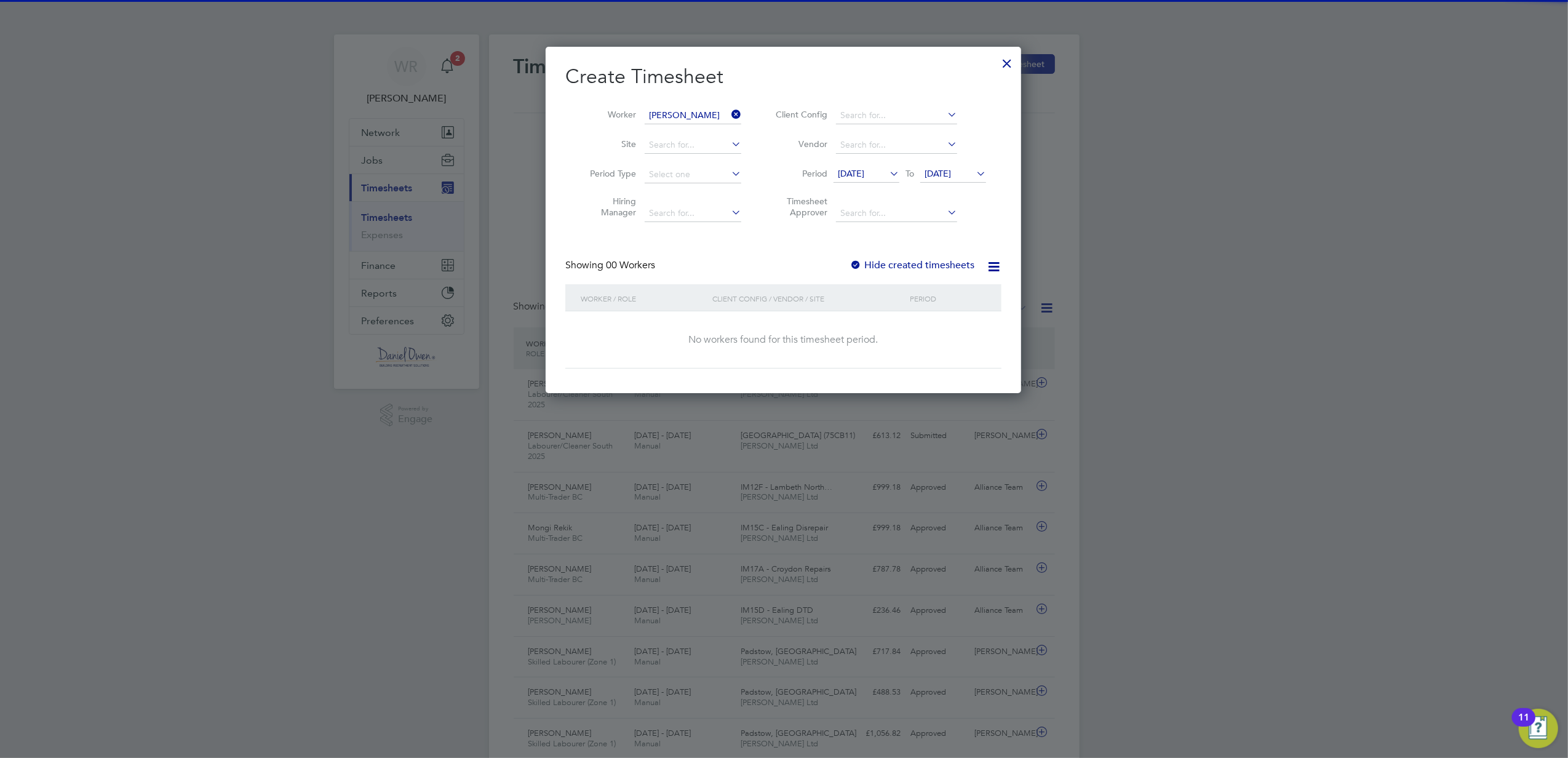
click at [943, 171] on span "[DATE]" at bounding box center [938, 174] width 26 height 11
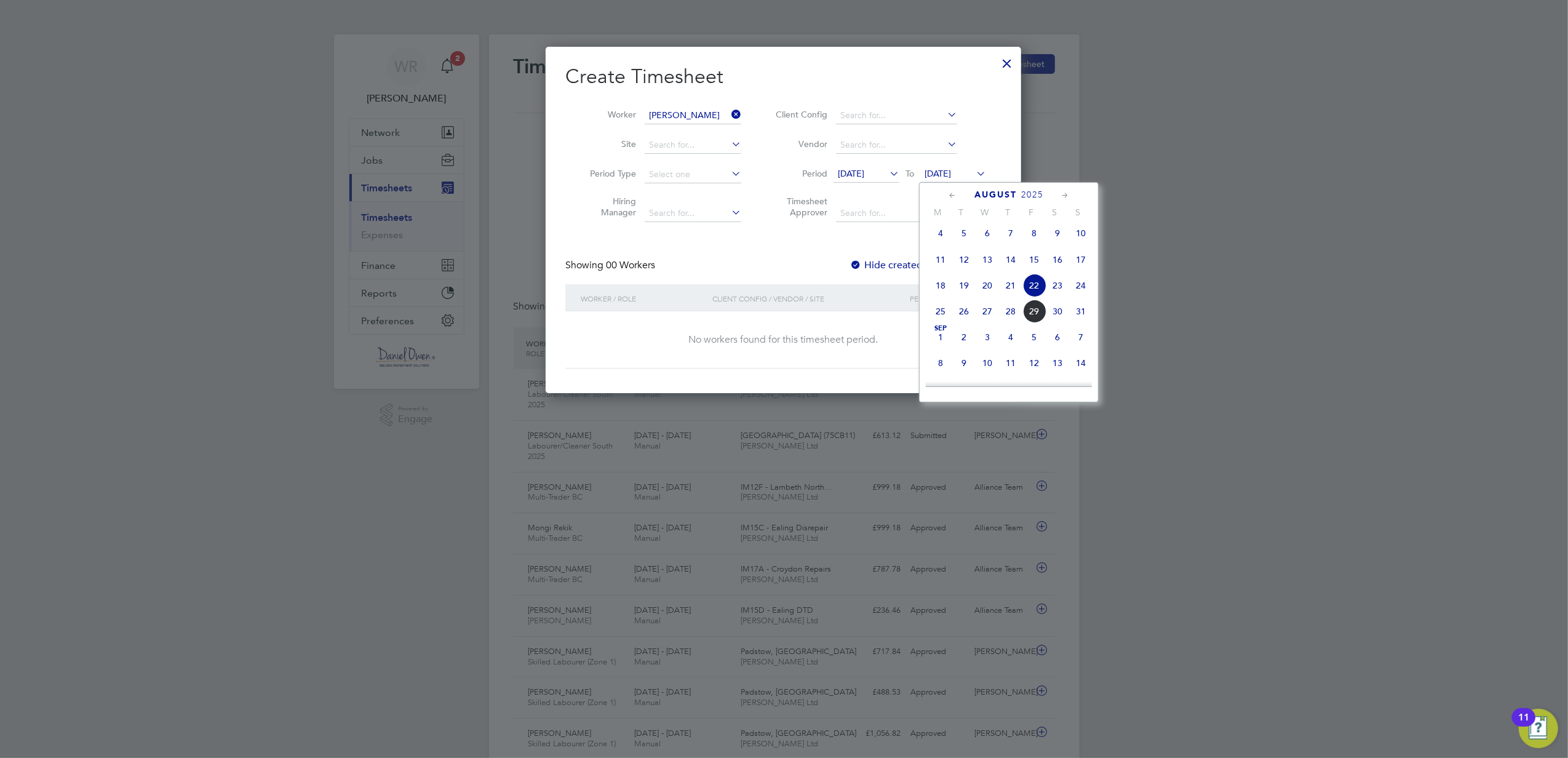
click at [1037, 314] on span "29" at bounding box center [1033, 311] width 23 height 23
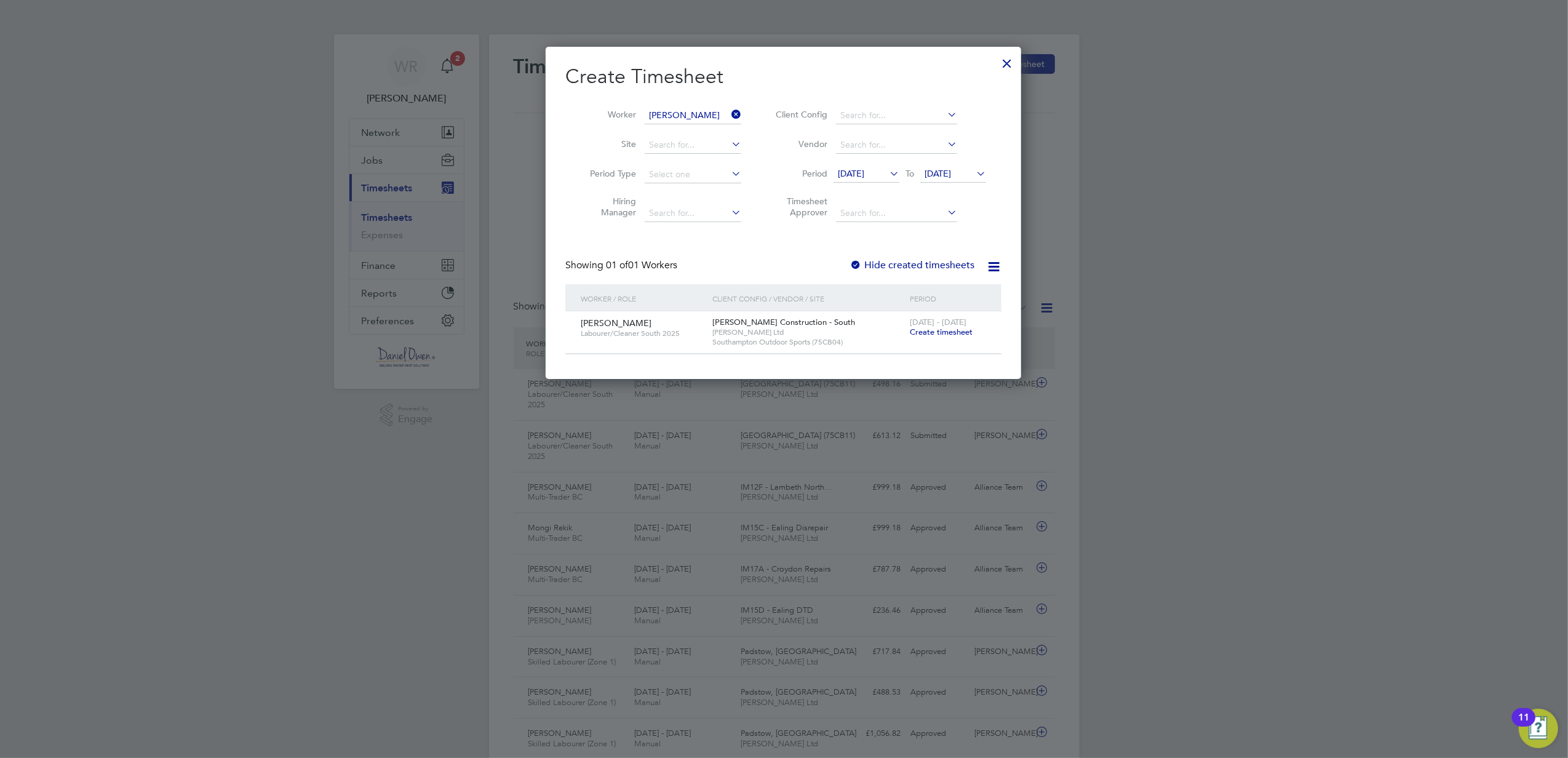
click at [925, 338] on div "[DATE] - [DATE] Create timesheet" at bounding box center [948, 328] width 83 height 33
click at [928, 333] on span "Create timesheet" at bounding box center [941, 332] width 63 height 11
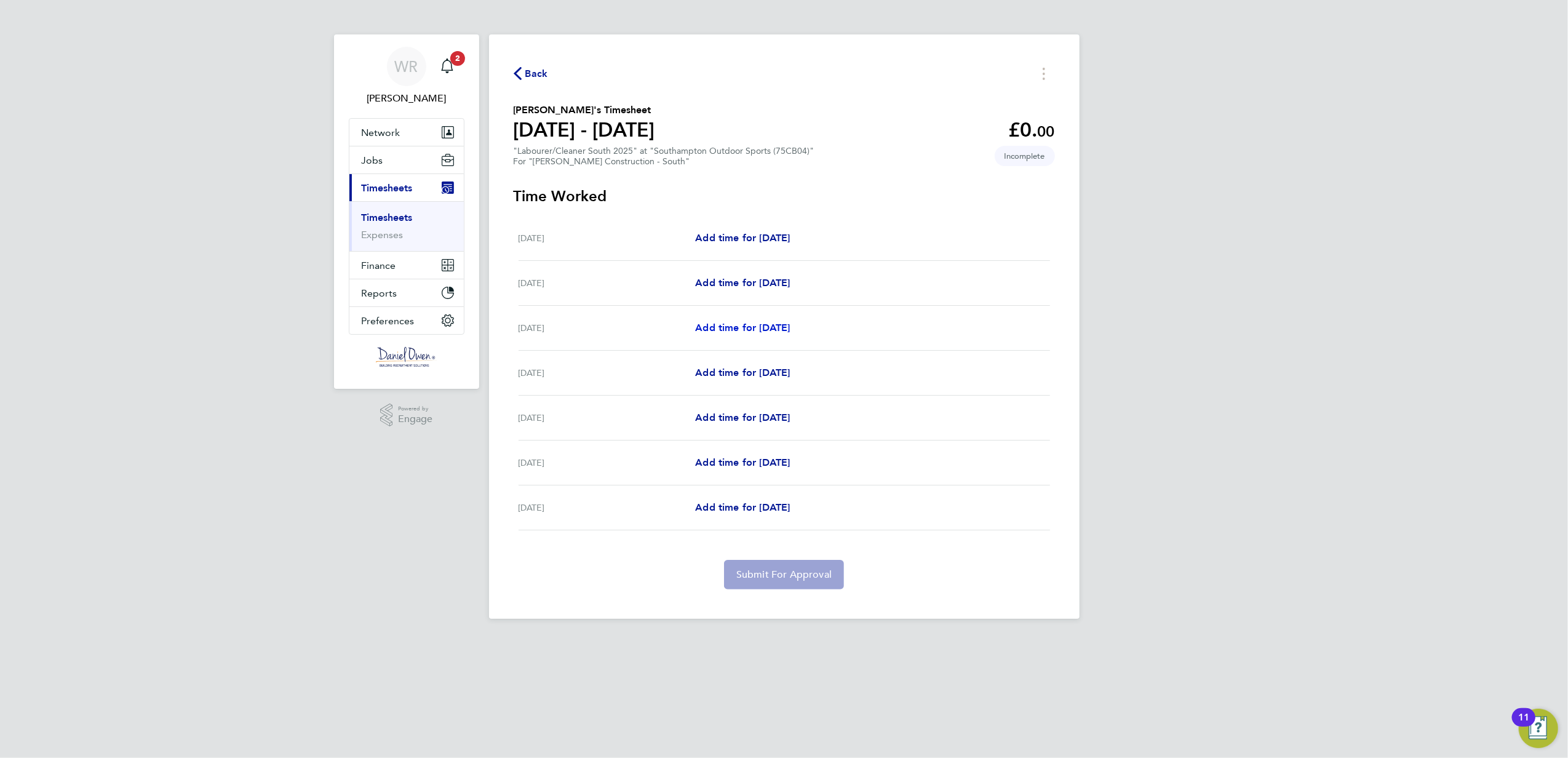
click at [733, 322] on span "Add time for [DATE]" at bounding box center [742, 327] width 95 height 12
select select "30"
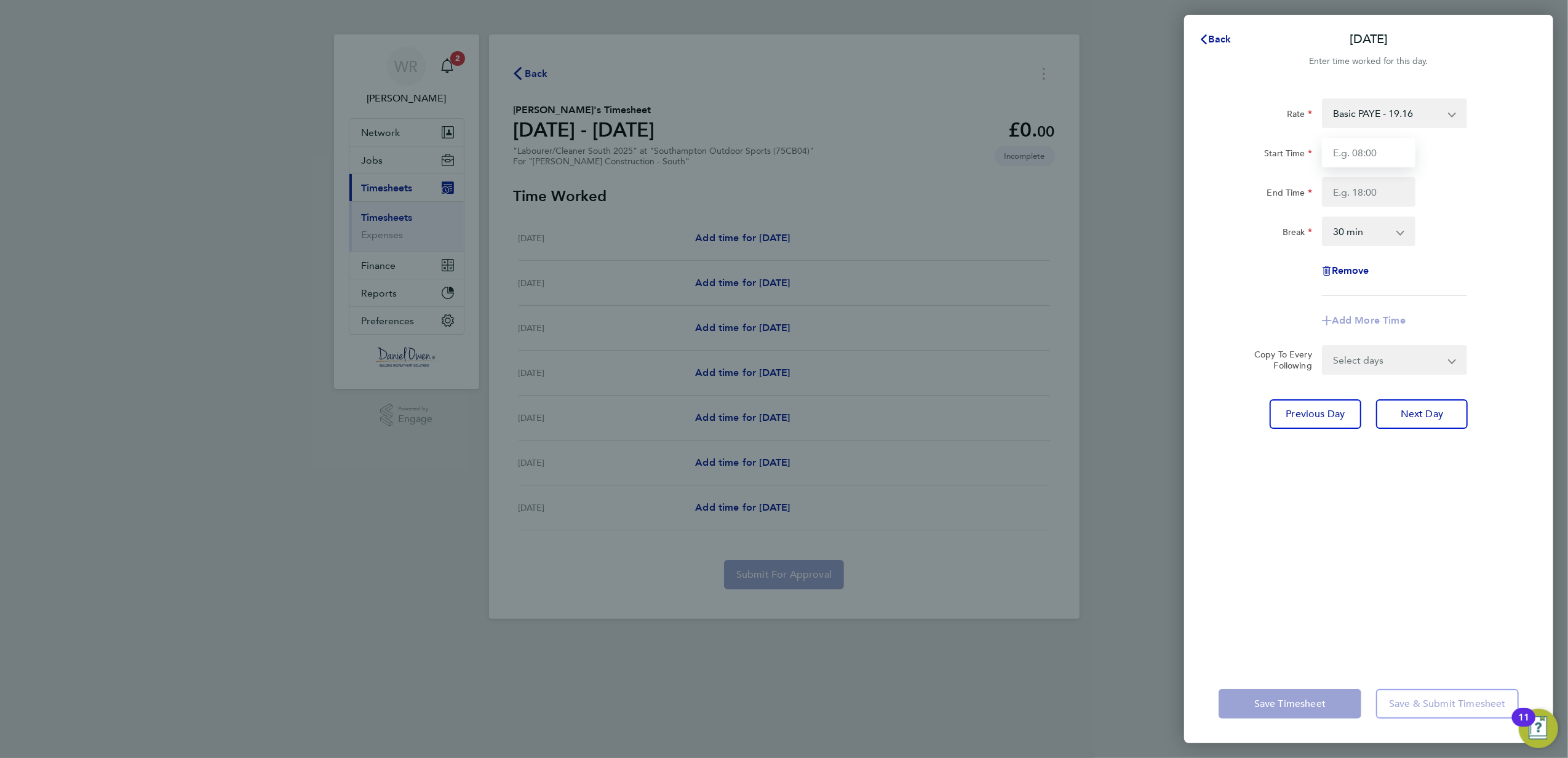
click at [1366, 152] on input "Start Time" at bounding box center [1368, 152] width 93 height 29
type input "16:00"
click at [1361, 202] on input "End Time" at bounding box center [1368, 192] width 93 height 29
type input "20:00"
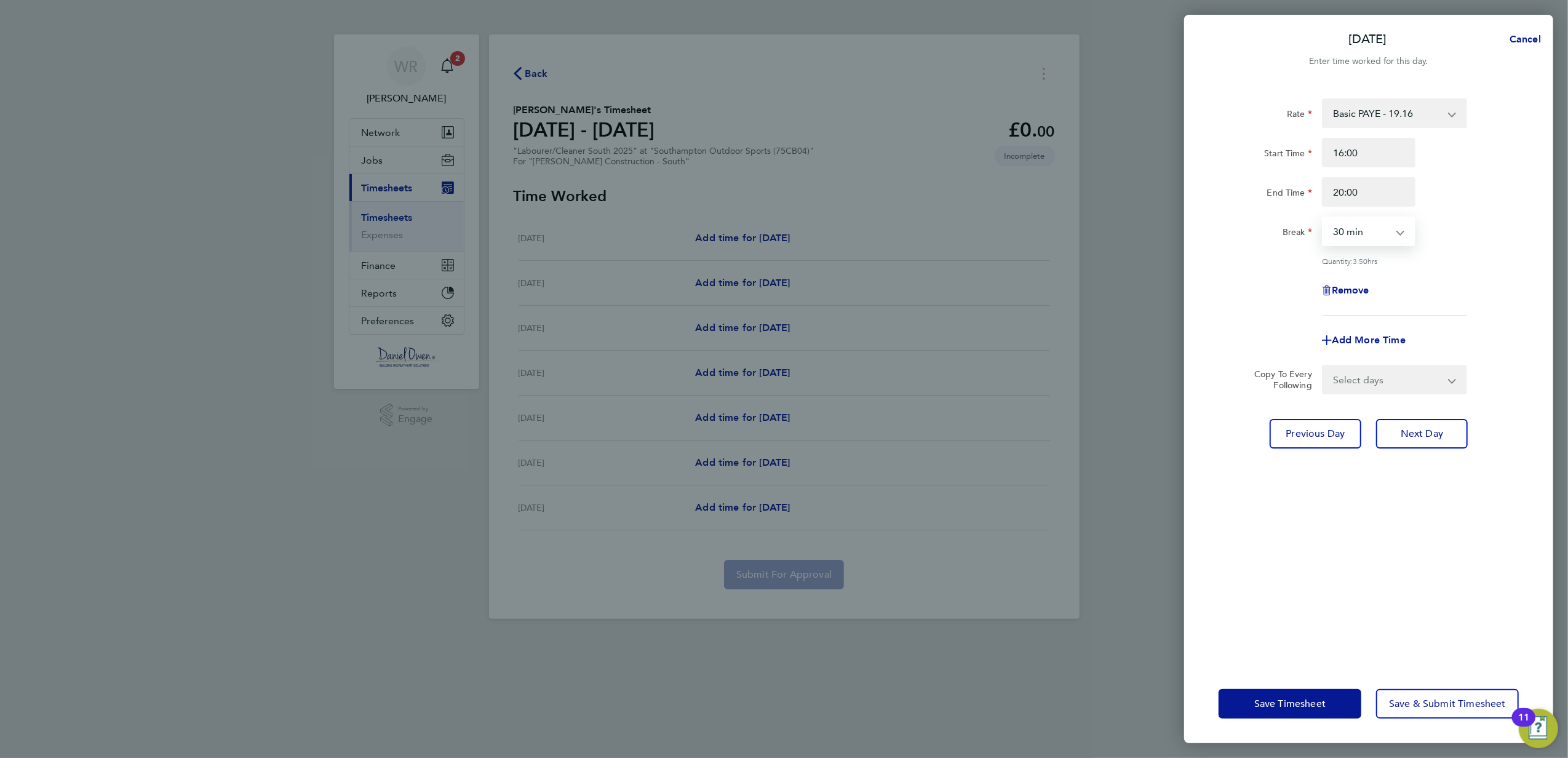
click at [1361, 237] on select "0 min 15 min 30 min 45 min 60 min 75 min 90 min" at bounding box center [1361, 231] width 76 height 27
select select "0"
click at [1323, 218] on select "0 min 15 min 30 min 45 min 60 min 75 min 90 min" at bounding box center [1361, 231] width 76 height 27
click at [1435, 439] on button "Next Day" at bounding box center [1421, 433] width 91 height 29
select select "30"
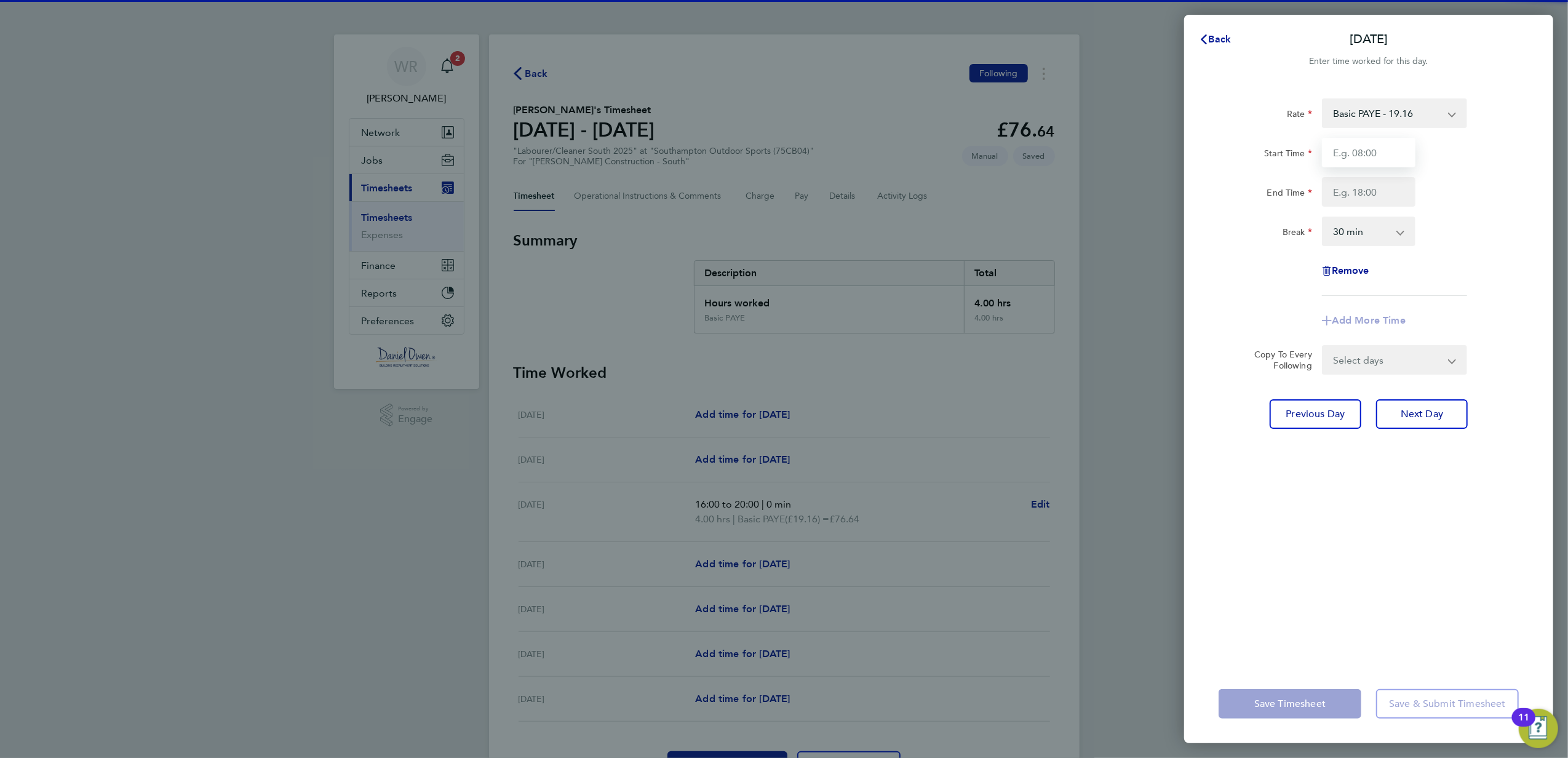
click at [1372, 154] on input "Start Time" at bounding box center [1368, 152] width 93 height 29
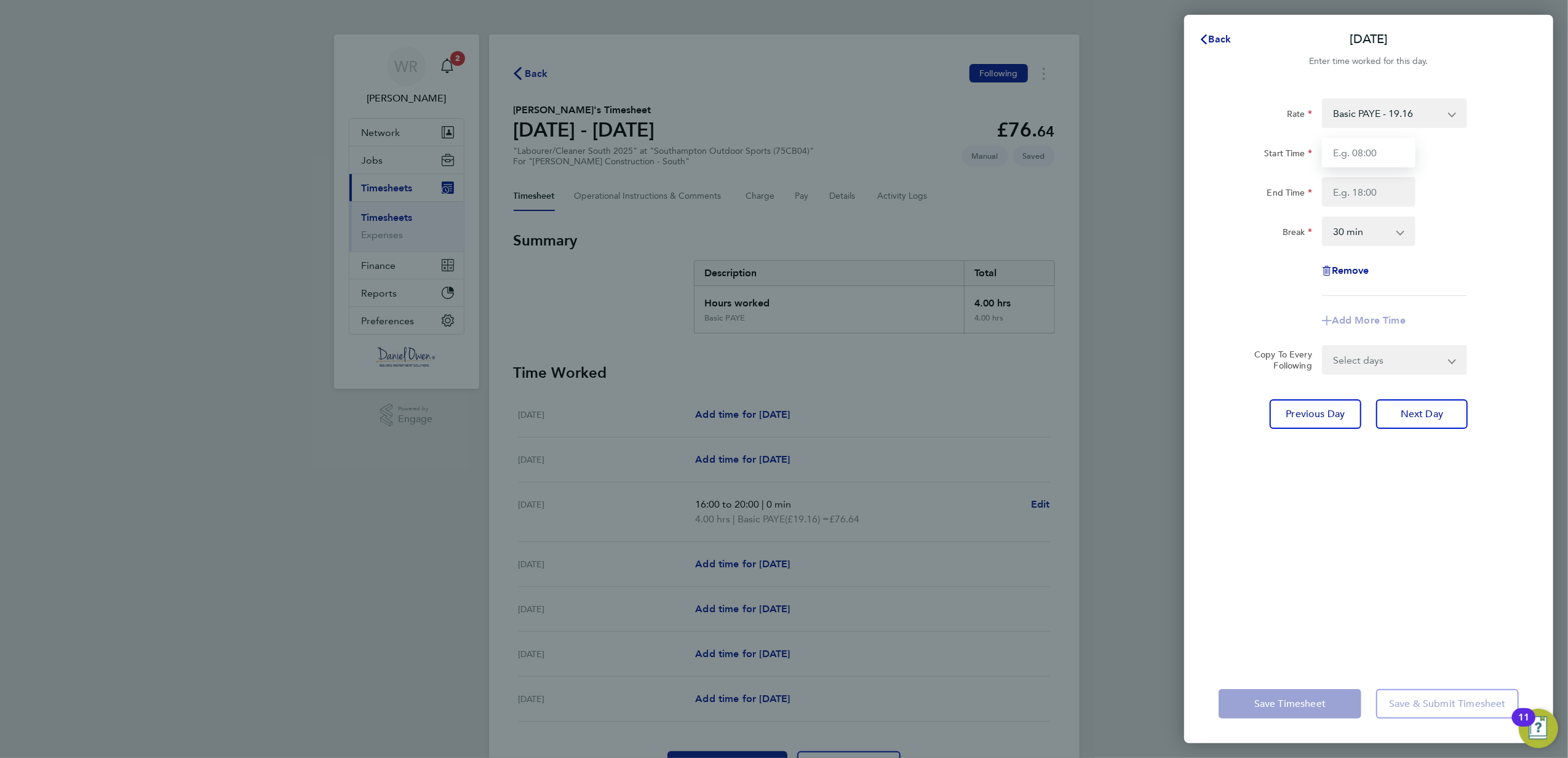
type input "16:00"
type input "20:00"
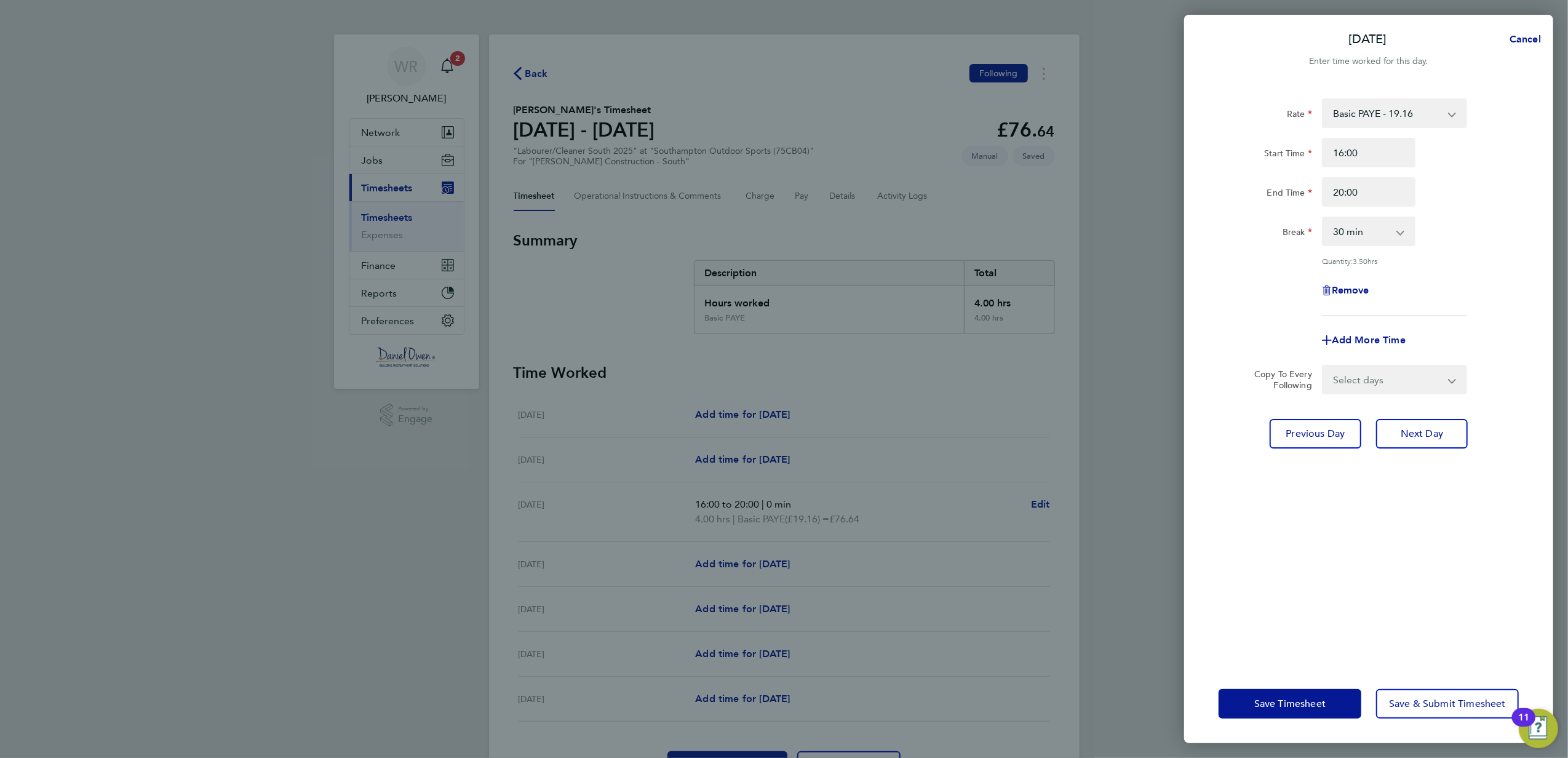
click at [1367, 229] on select "0 min 15 min 30 min 45 min 60 min 75 min 90 min" at bounding box center [1361, 231] width 76 height 27
select select "0"
click at [1323, 218] on select "0 min 15 min 30 min 45 min 60 min 75 min 90 min" at bounding box center [1361, 231] width 76 height 27
click at [1428, 428] on span "Next Day" at bounding box center [1422, 434] width 43 height 13
select select "30"
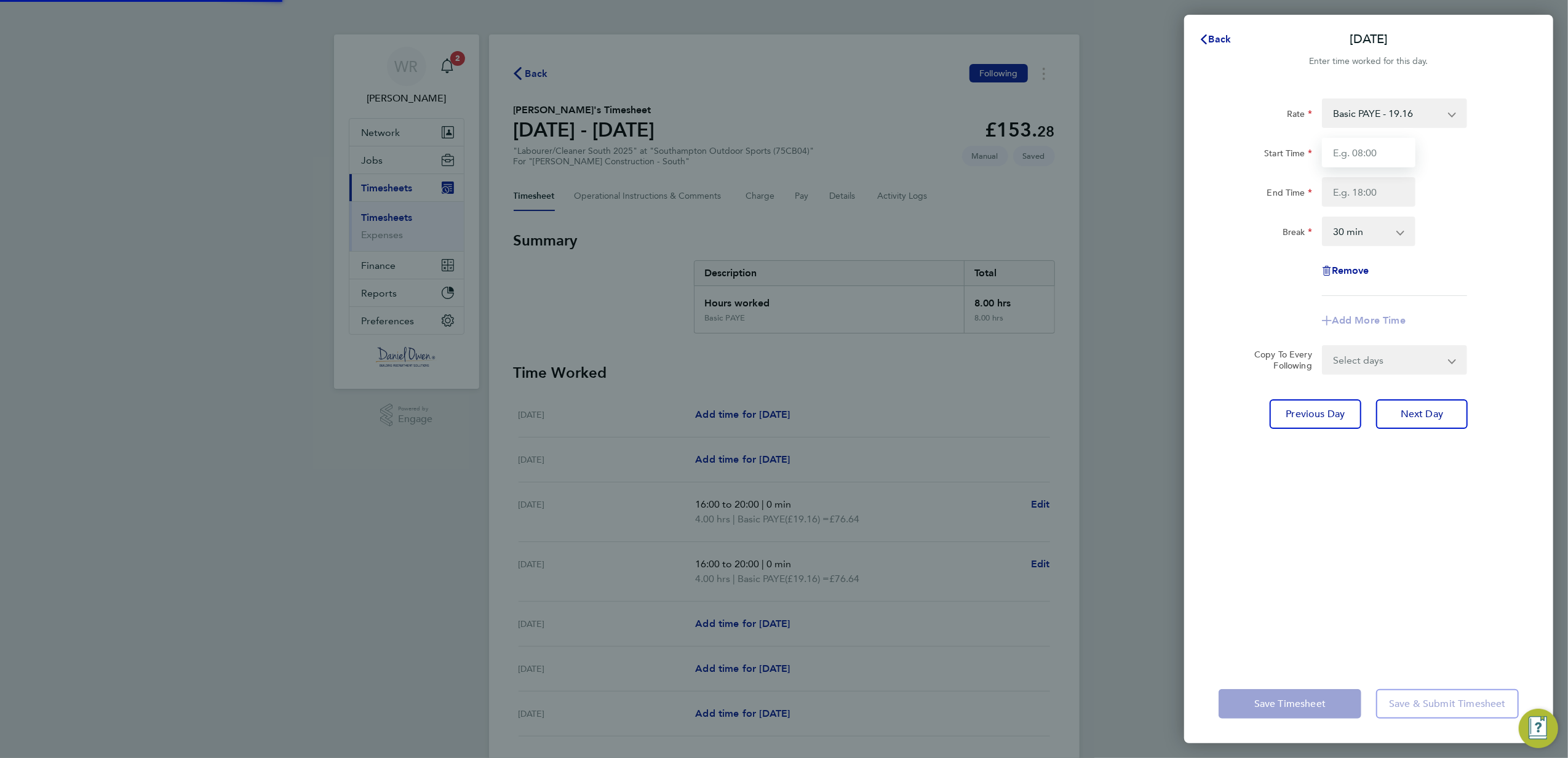
click at [1351, 150] on input "Start Time" at bounding box center [1368, 152] width 93 height 29
type input "16:00"
type input "20:00"
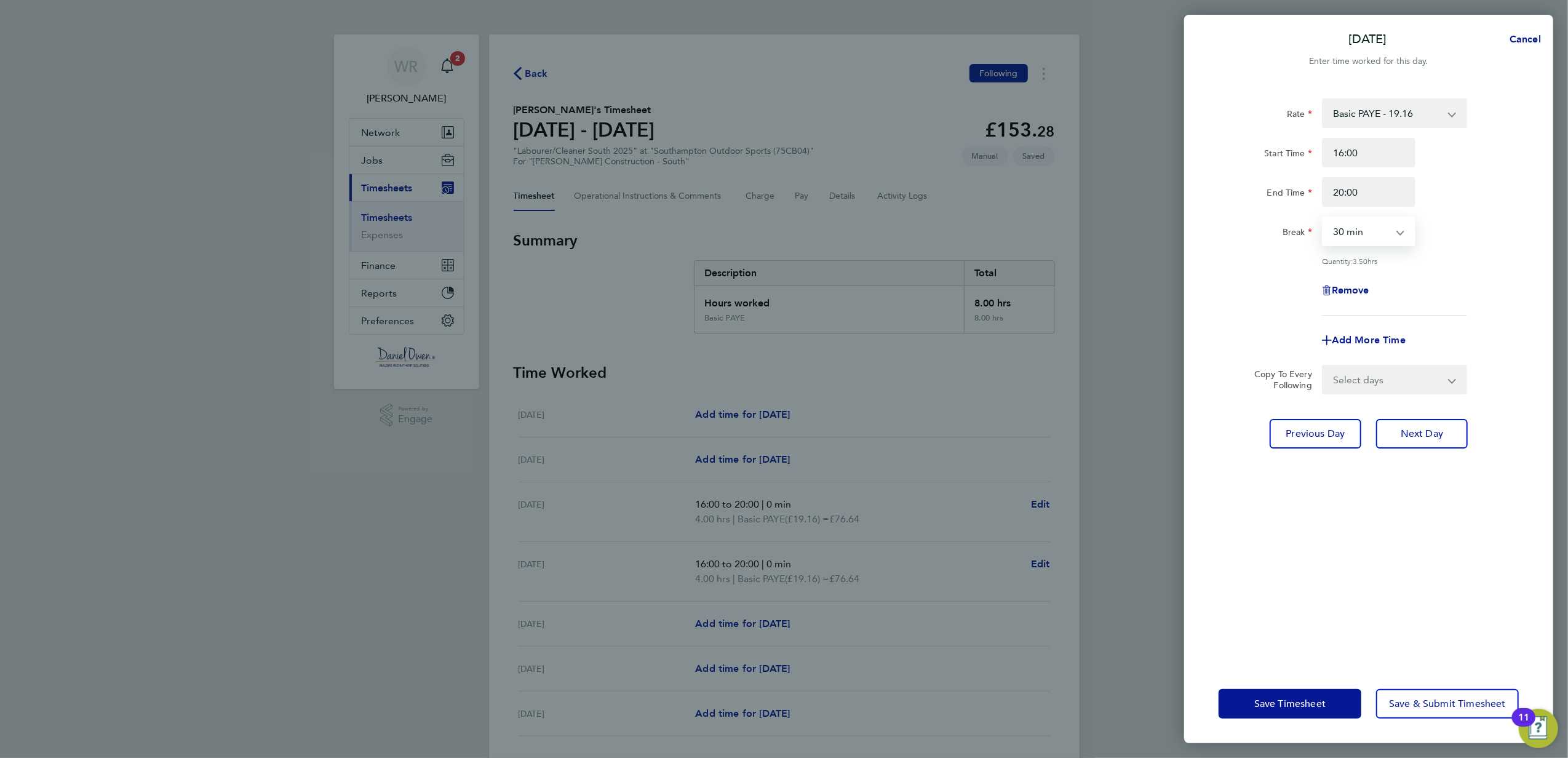
click at [1359, 225] on select "0 min 15 min 30 min 45 min 60 min 75 min 90 min" at bounding box center [1361, 231] width 76 height 27
select select "0"
click at [1323, 218] on select "0 min 15 min 30 min 45 min 60 min 75 min 90 min" at bounding box center [1361, 231] width 76 height 27
click at [1431, 442] on button "Next Day" at bounding box center [1421, 433] width 91 height 29
select select "30"
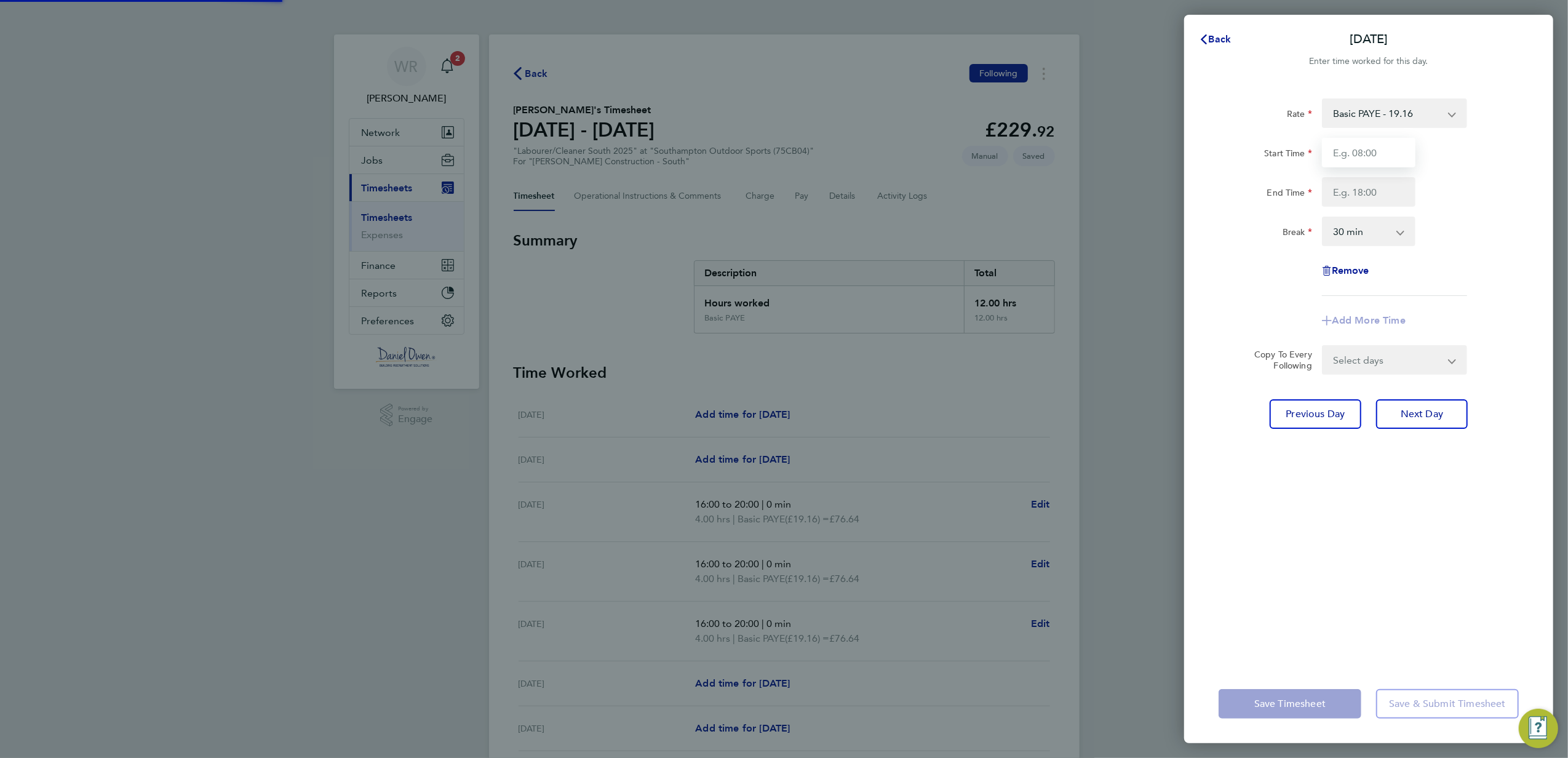
click at [1359, 139] on input "Start Time" at bounding box center [1368, 152] width 93 height 29
type input "16:00"
type input "20:00"
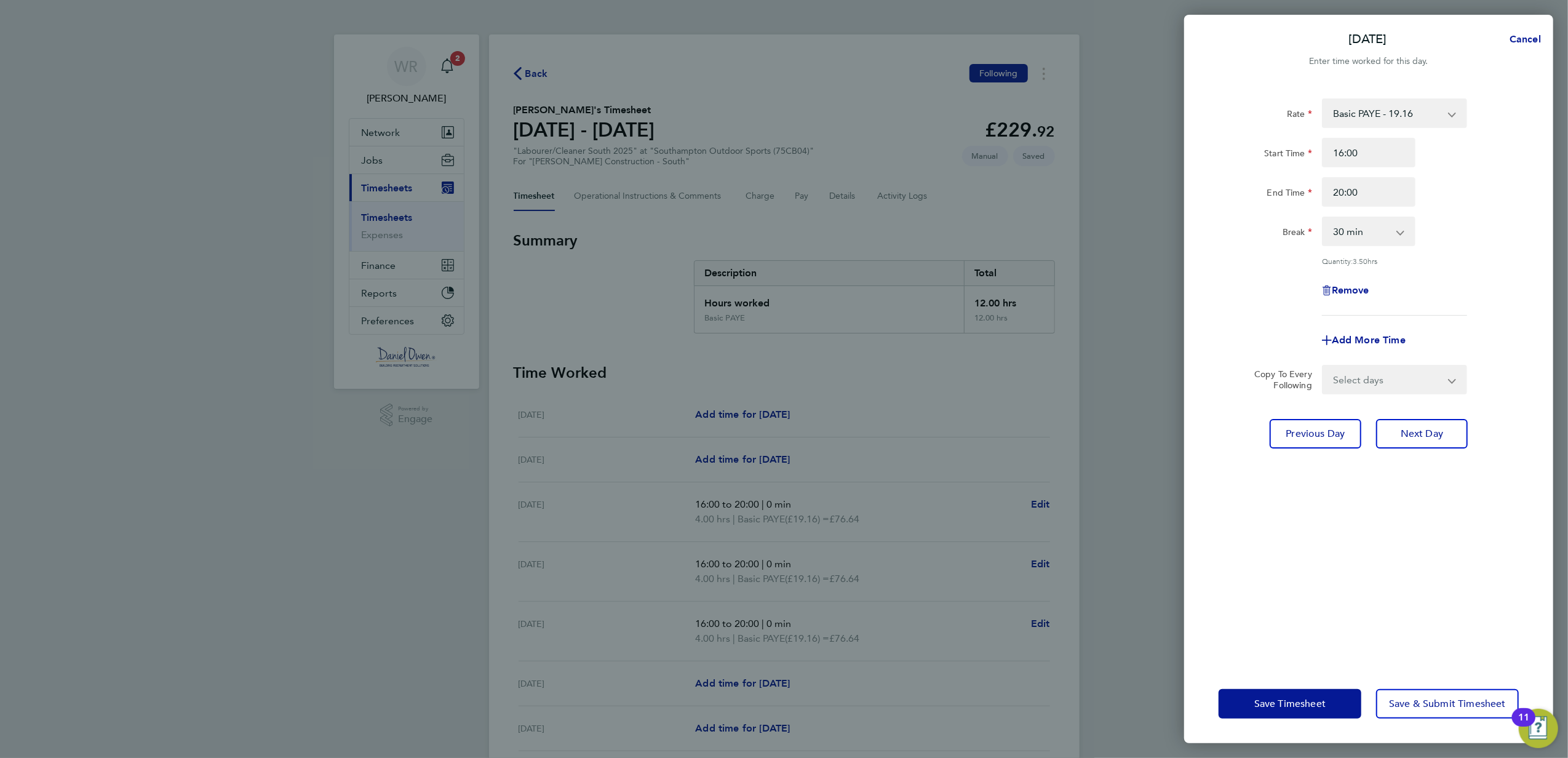
click at [1371, 236] on select "0 min 15 min 30 min 45 min 60 min 75 min 90 min" at bounding box center [1361, 231] width 76 height 27
select select "0"
click at [1323, 218] on select "0 min 15 min 30 min 45 min 60 min 75 min 90 min" at bounding box center [1361, 231] width 76 height 27
click at [1406, 434] on span "Next Day" at bounding box center [1422, 434] width 43 height 13
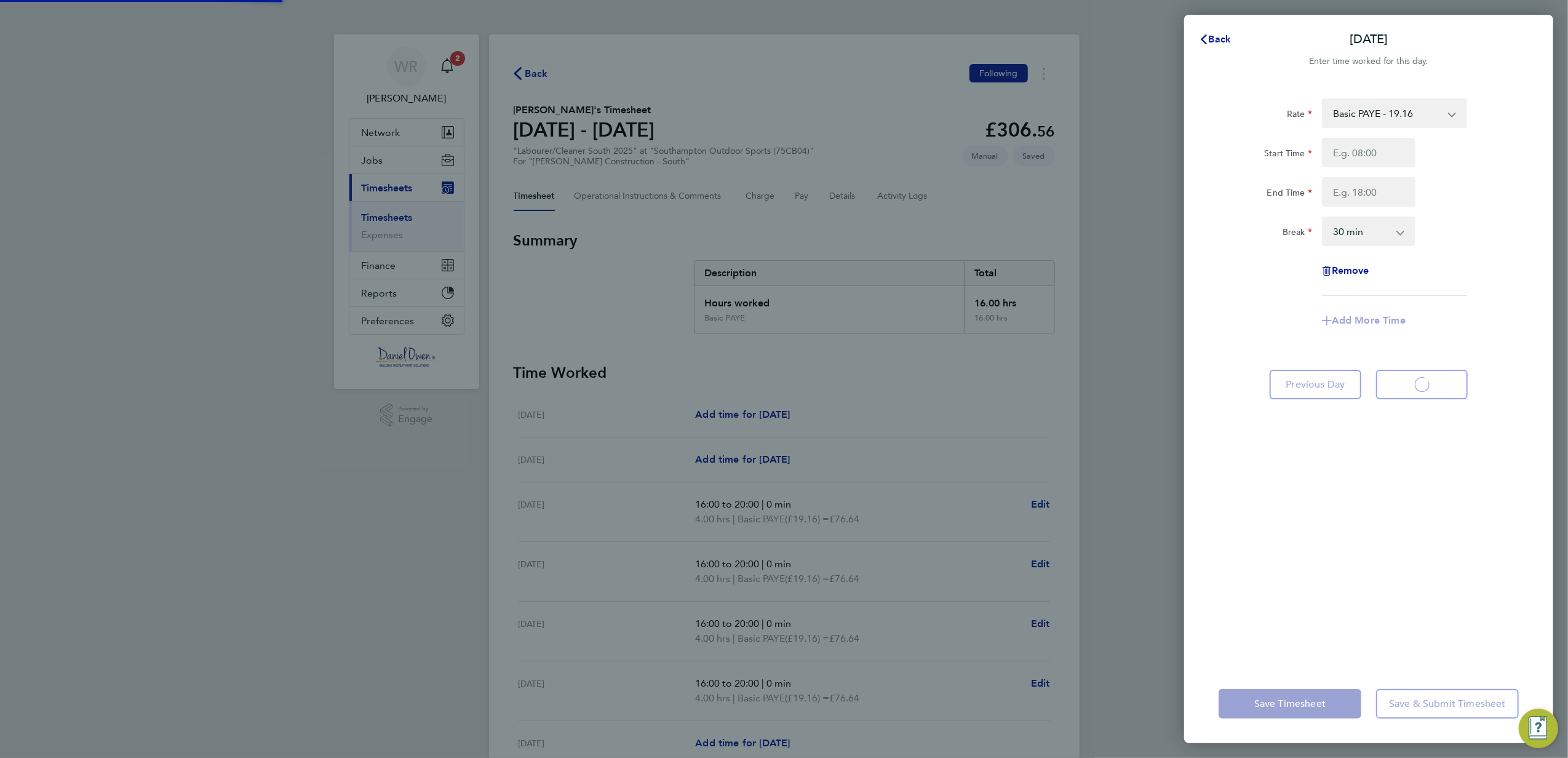
select select "30"
click at [1352, 154] on input "Start Time" at bounding box center [1368, 152] width 93 height 29
type input "07:30"
type input "17:00"
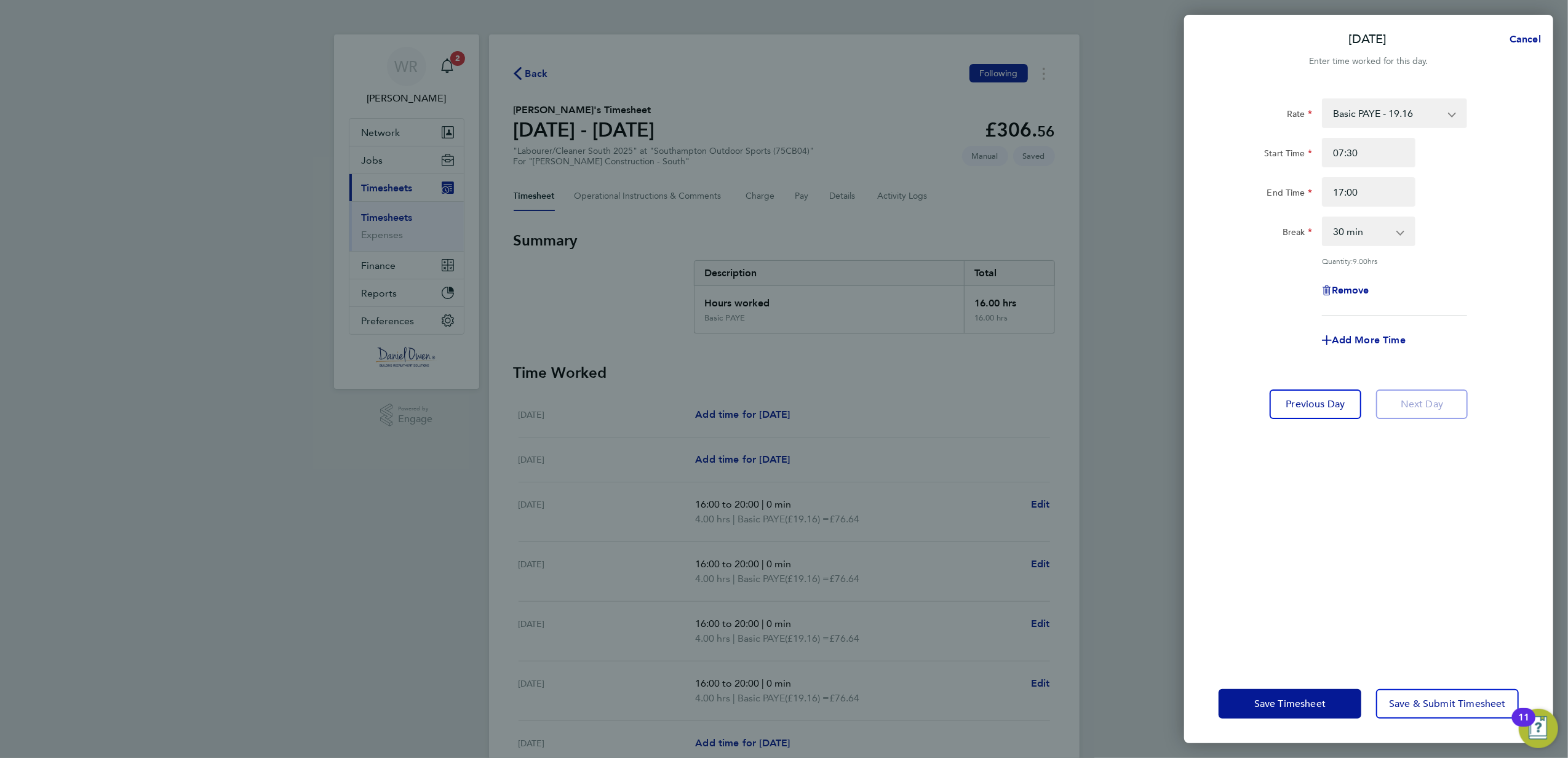
click at [1362, 136] on div "Rate Basic PAYE - 19.16 Overtime - 27.44 Start Time 07:30 End Time 17:00 Break …" at bounding box center [1368, 207] width 300 height 217
drag, startPoint x: 1364, startPoint y: 160, endPoint x: 1322, endPoint y: 143, distance: 45.3
click at [1322, 143] on input "07:30" at bounding box center [1368, 152] width 93 height 29
click at [1354, 161] on input "07:30" at bounding box center [1368, 152] width 93 height 29
drag, startPoint x: 1369, startPoint y: 161, endPoint x: 1267, endPoint y: 136, distance: 105.0
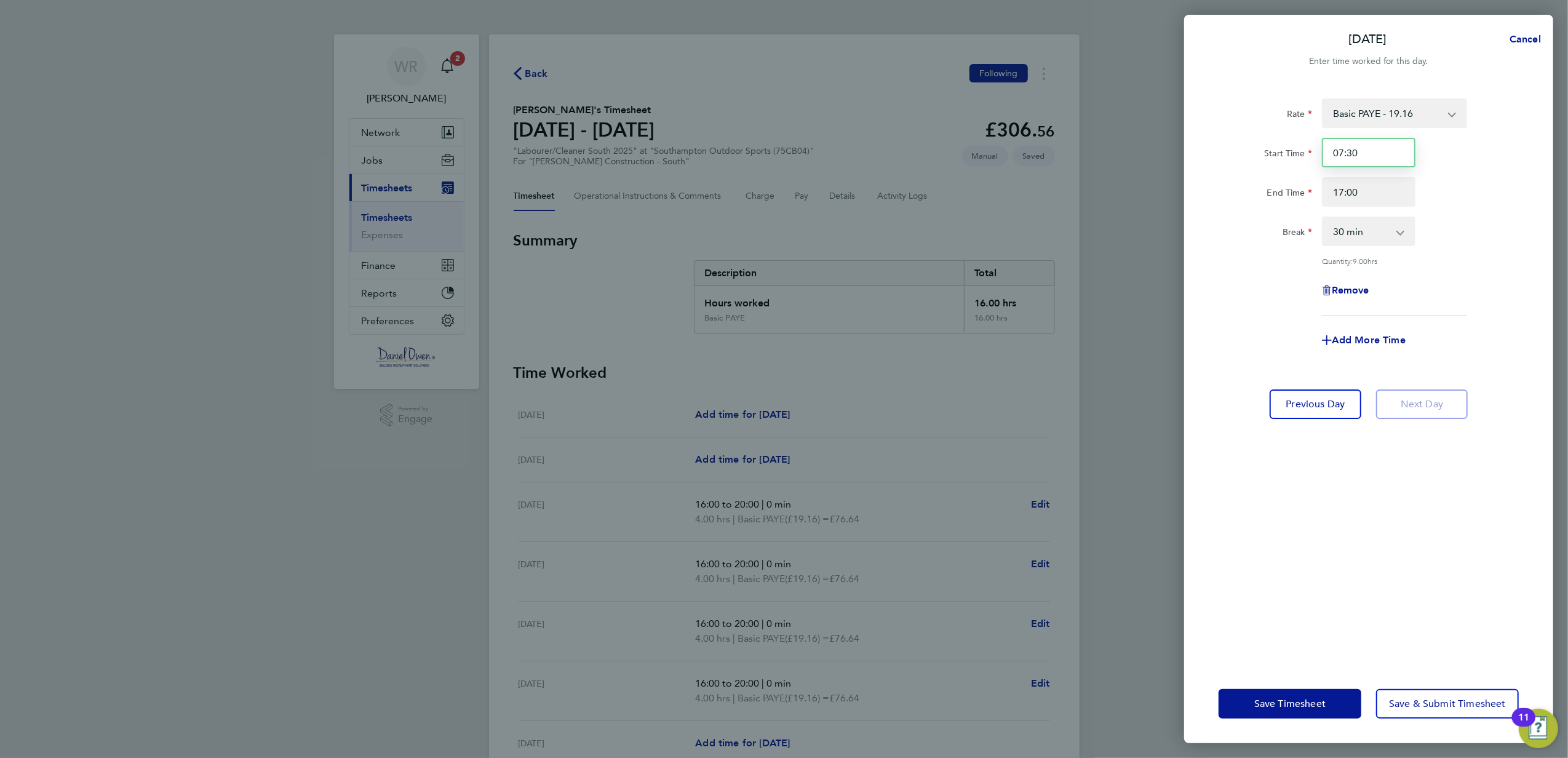
click at [1267, 136] on div "Rate Basic PAYE - 19.16 Overtime - 27.44 Start Time 07:30 End Time 17:00 Break …" at bounding box center [1368, 207] width 300 height 217
click at [1384, 190] on input "17:00" at bounding box center [1368, 192] width 93 height 29
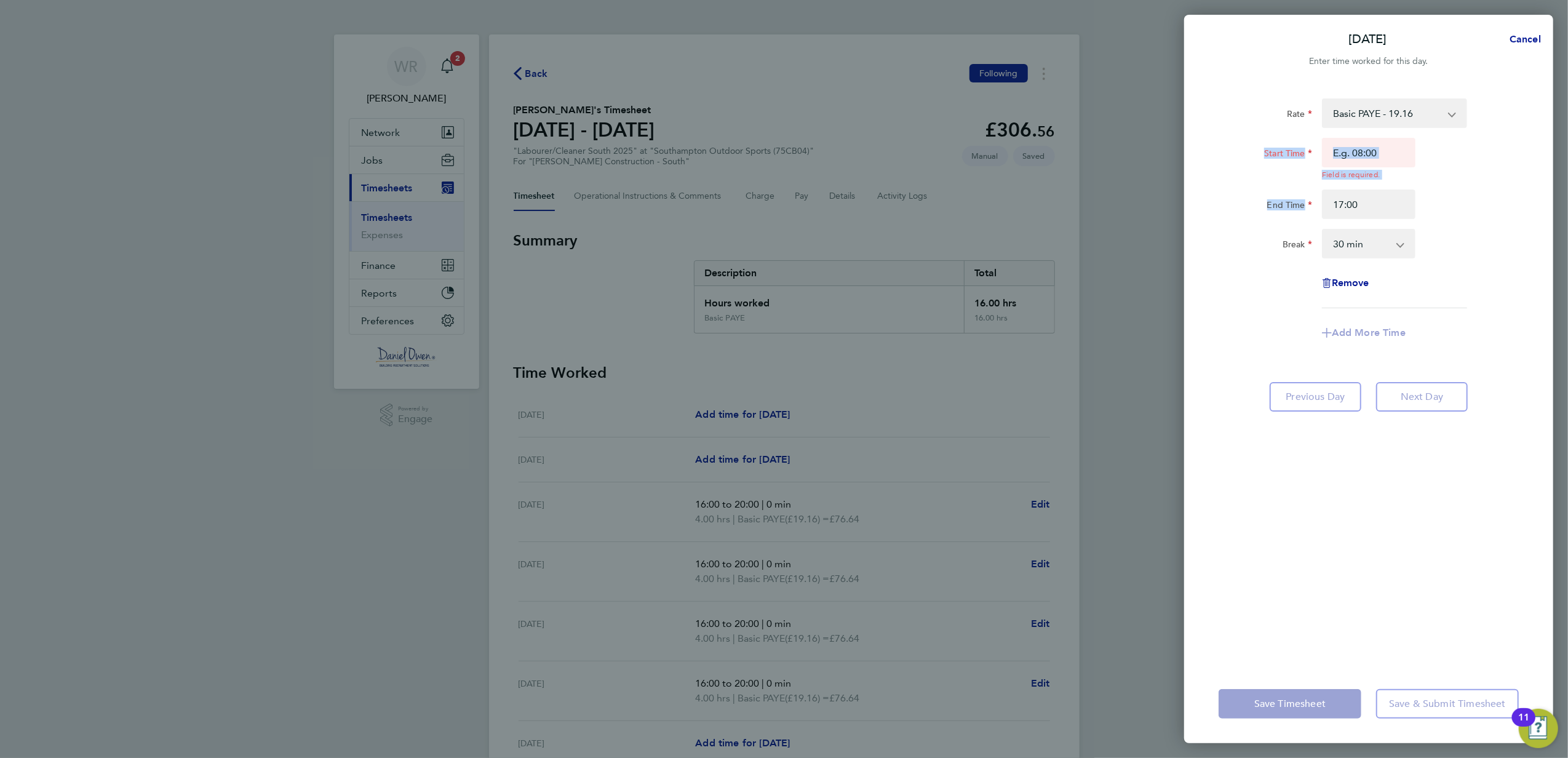
drag, startPoint x: 1372, startPoint y: 185, endPoint x: 1243, endPoint y: 182, distance: 129.0
click at [1243, 182] on div "Start Time Field is required. End Time 17:00" at bounding box center [1368, 179] width 310 height 82
drag, startPoint x: 1243, startPoint y: 182, endPoint x: 1375, endPoint y: 203, distance: 133.7
click at [1346, 206] on input "17:00" at bounding box center [1368, 204] width 93 height 29
click at [1375, 202] on input "17:00" at bounding box center [1368, 204] width 93 height 29
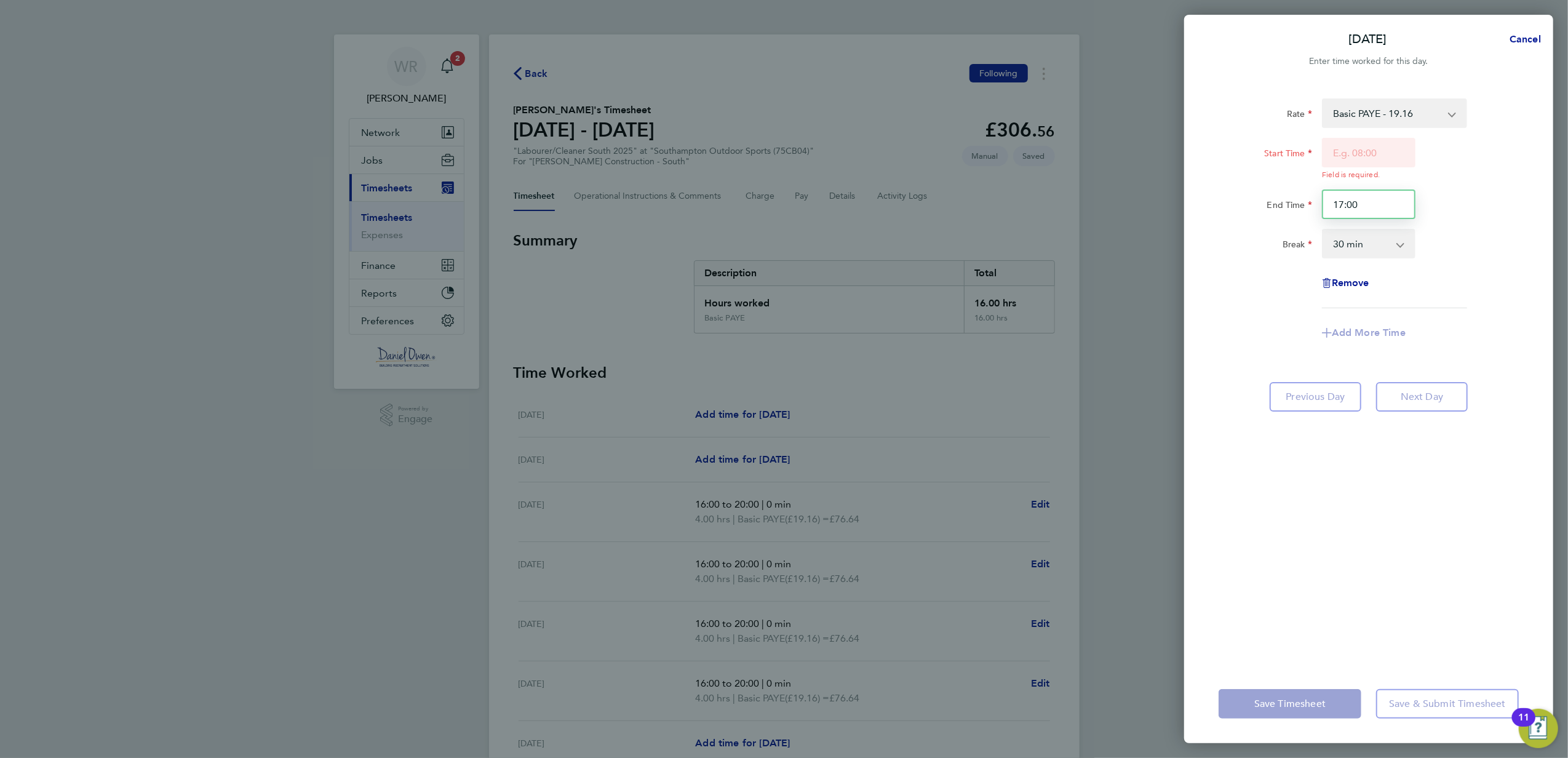
drag, startPoint x: 1375, startPoint y: 202, endPoint x: 1236, endPoint y: 204, distance: 139.0
click at [1236, 204] on div "End Time 17:00" at bounding box center [1368, 204] width 310 height 29
click at [1361, 148] on input "Start Time" at bounding box center [1368, 152] width 93 height 29
click at [1336, 143] on input "Start Time" at bounding box center [1368, 152] width 93 height 29
type input "16:00"
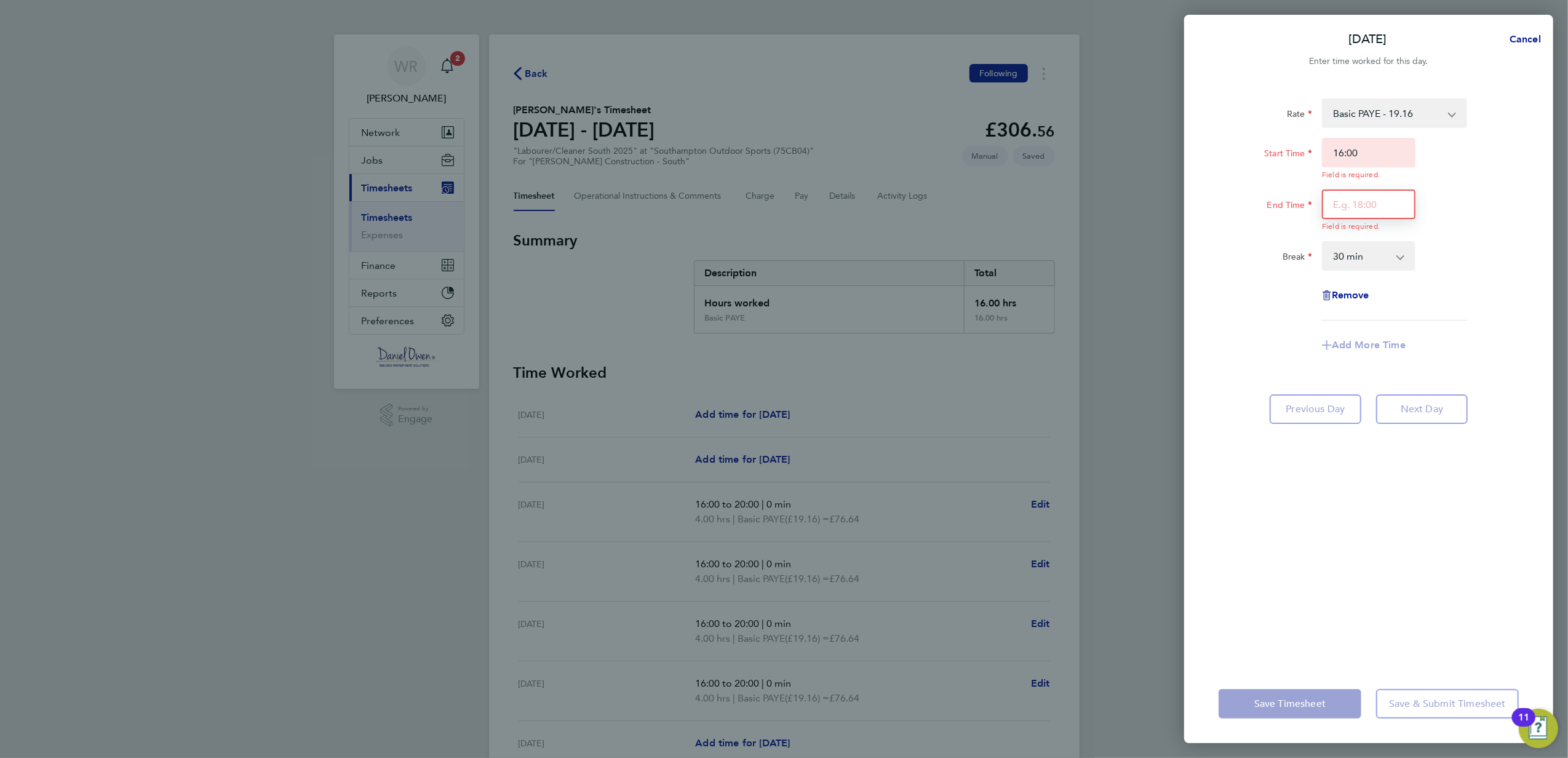
type input "20:00"
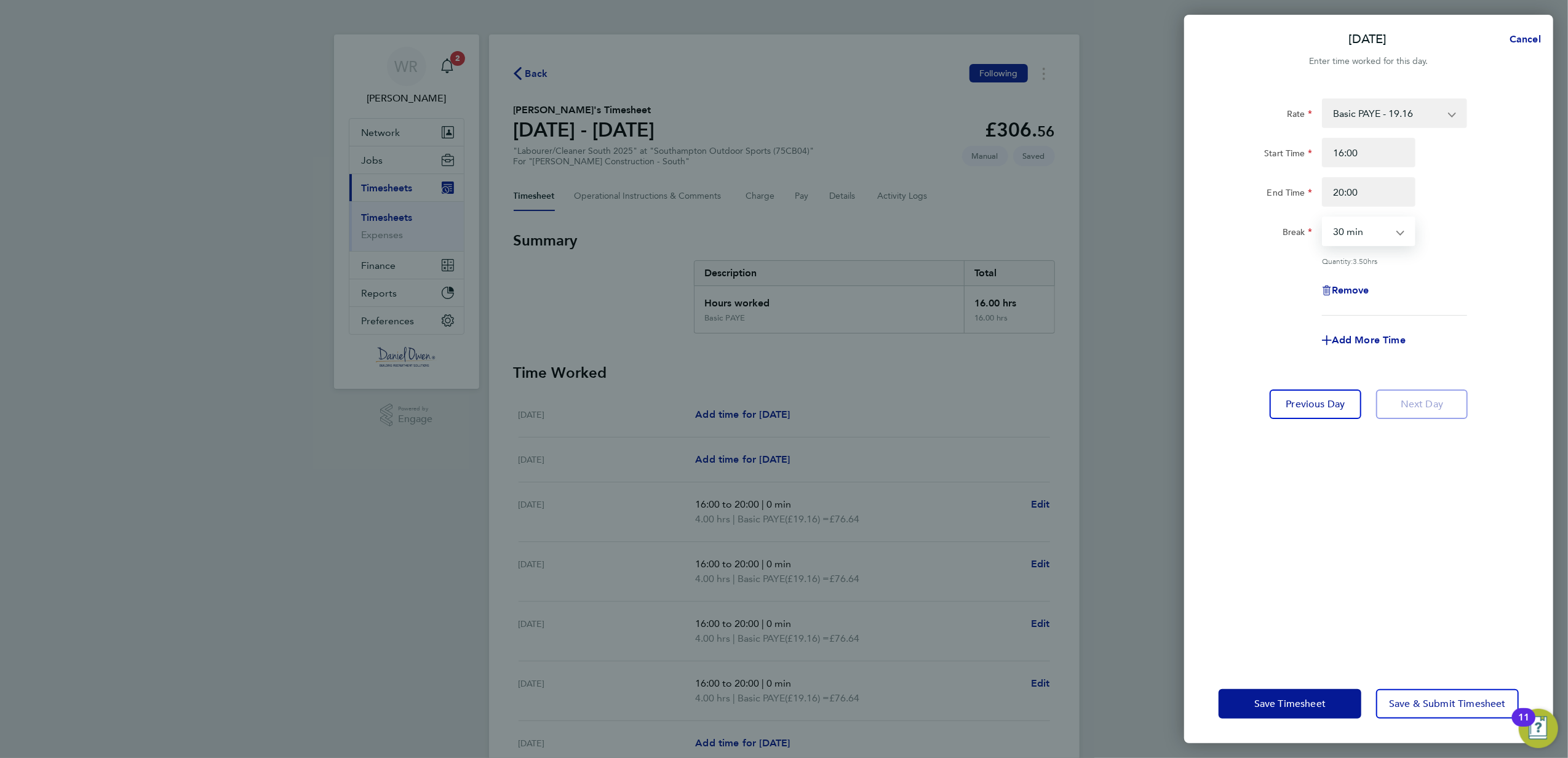
click at [1371, 240] on select "0 min 15 min 30 min 45 min 60 min 75 min 90 min" at bounding box center [1361, 231] width 76 height 27
select select "0"
click at [1323, 218] on select "0 min 15 min 30 min 45 min 60 min 75 min 90 min" at bounding box center [1361, 231] width 76 height 27
click at [1433, 702] on span "Save & Submit Timesheet" at bounding box center [1447, 704] width 117 height 13
